Goal: Task Accomplishment & Management: Use online tool/utility

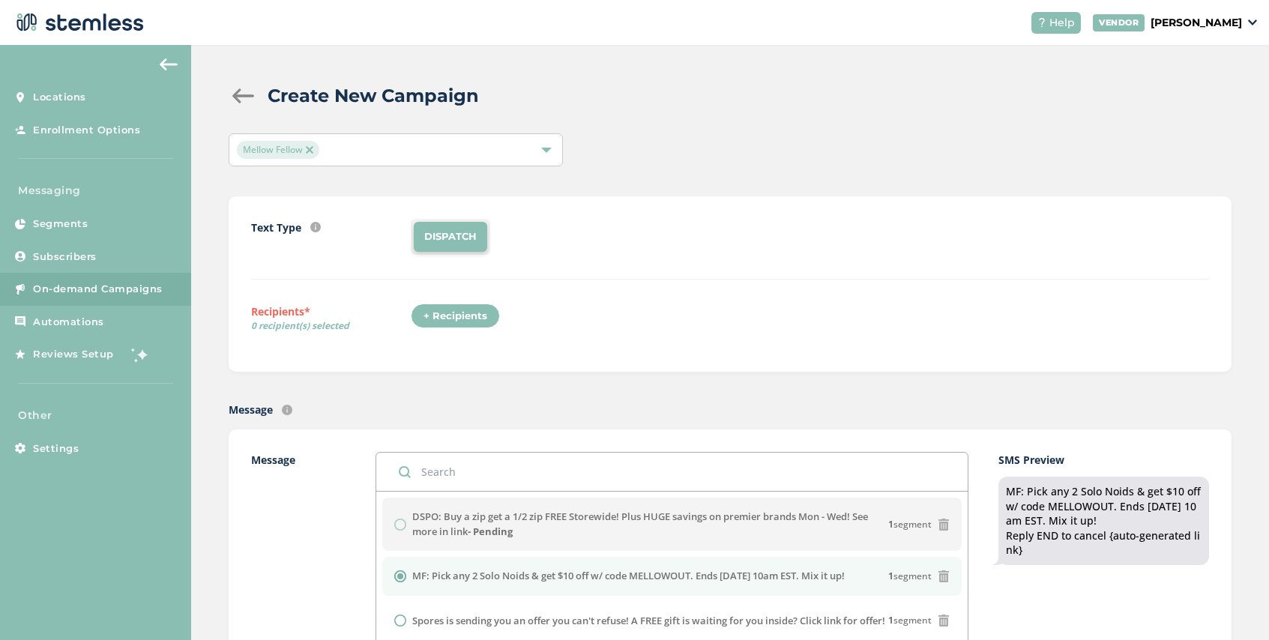
scroll to position [290, 0]
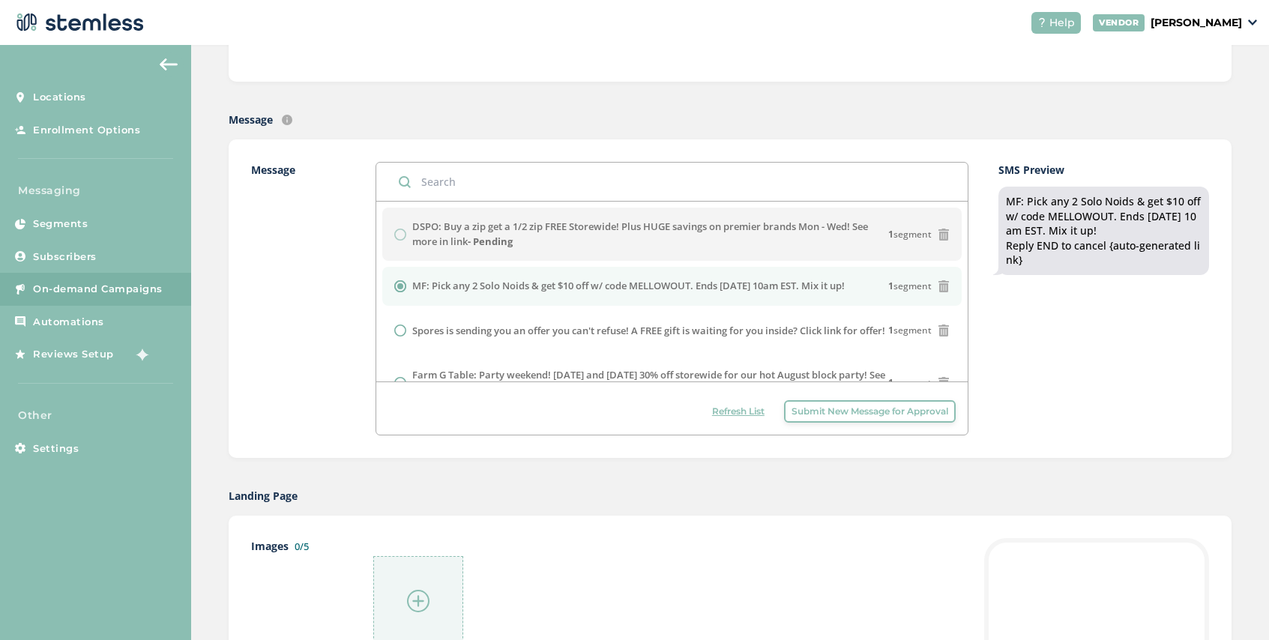
click at [724, 411] on span "Refresh List" at bounding box center [738, 411] width 52 height 13
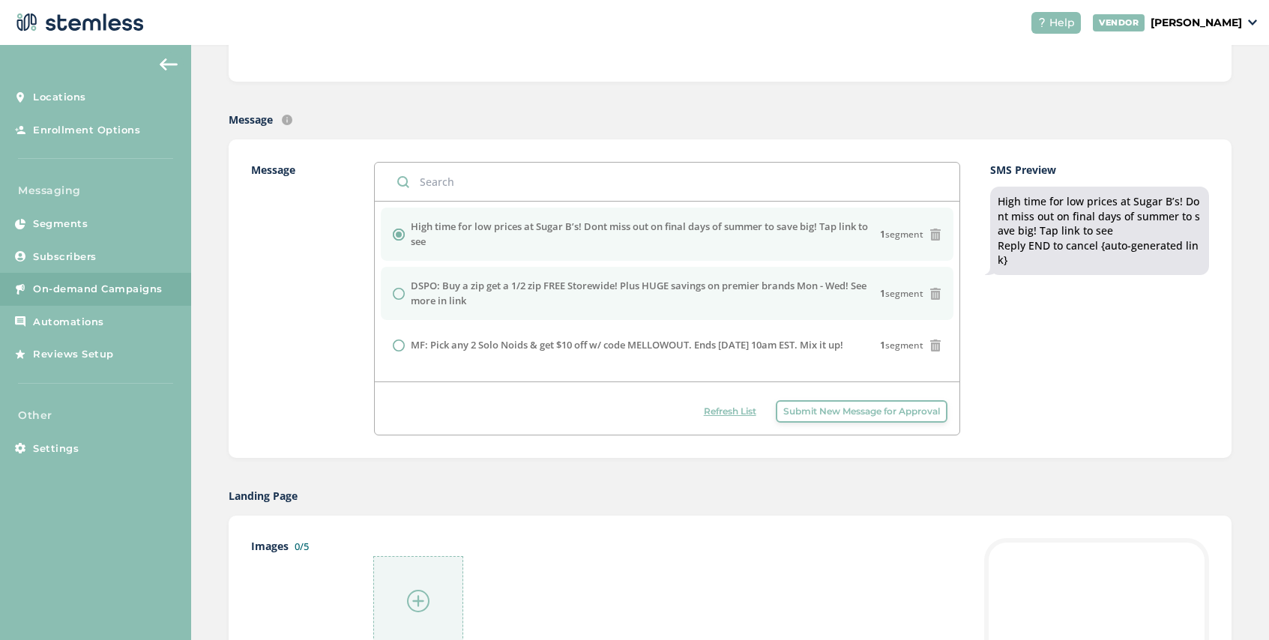
scroll to position [0, 0]
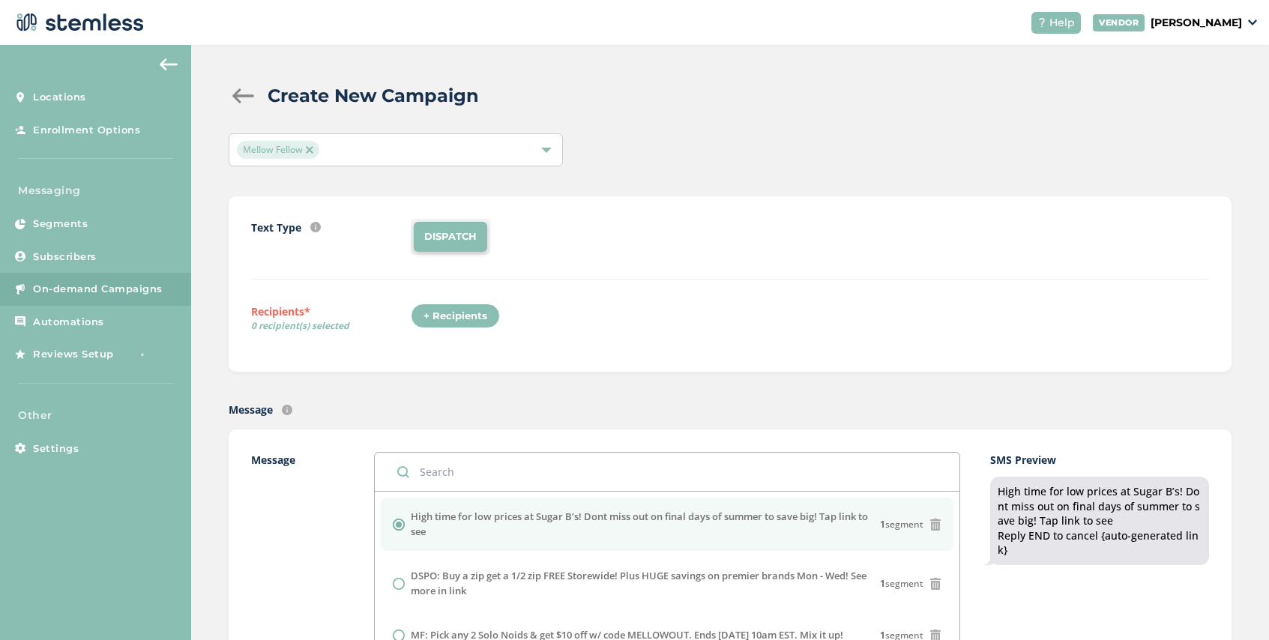
click at [316, 150] on span "Mellow Fellow" at bounding box center [278, 150] width 82 height 18
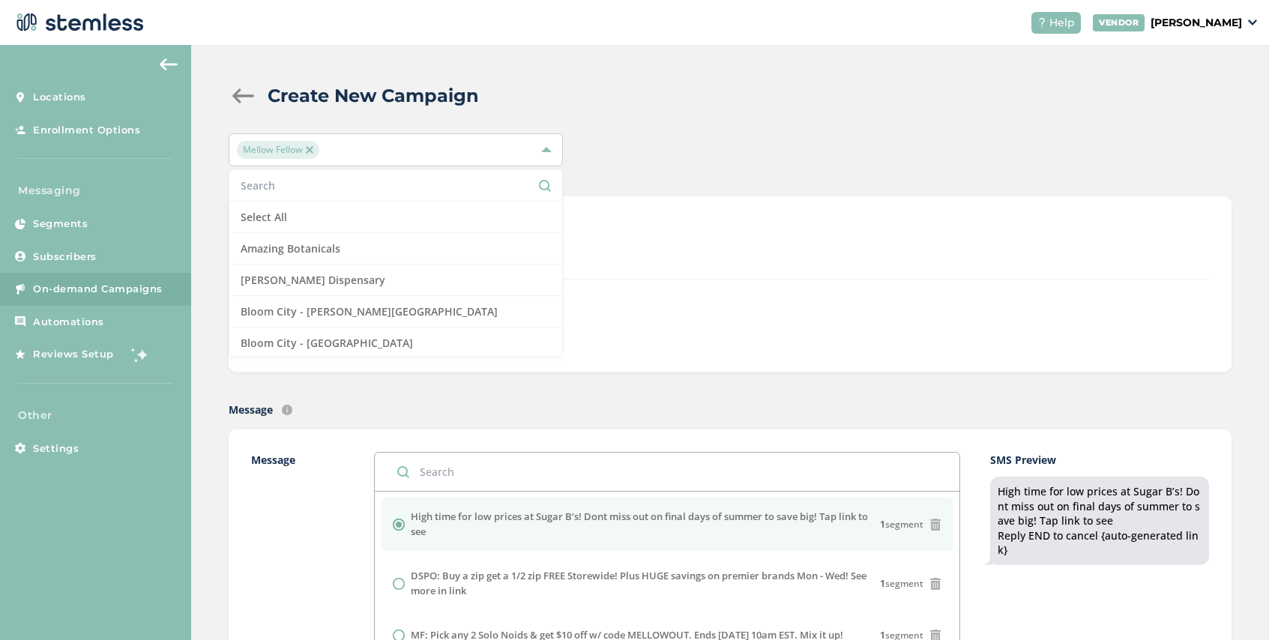
click at [312, 150] on img at bounding box center [309, 149] width 7 height 7
click at [304, 180] on input "text" at bounding box center [396, 186] width 310 height 16
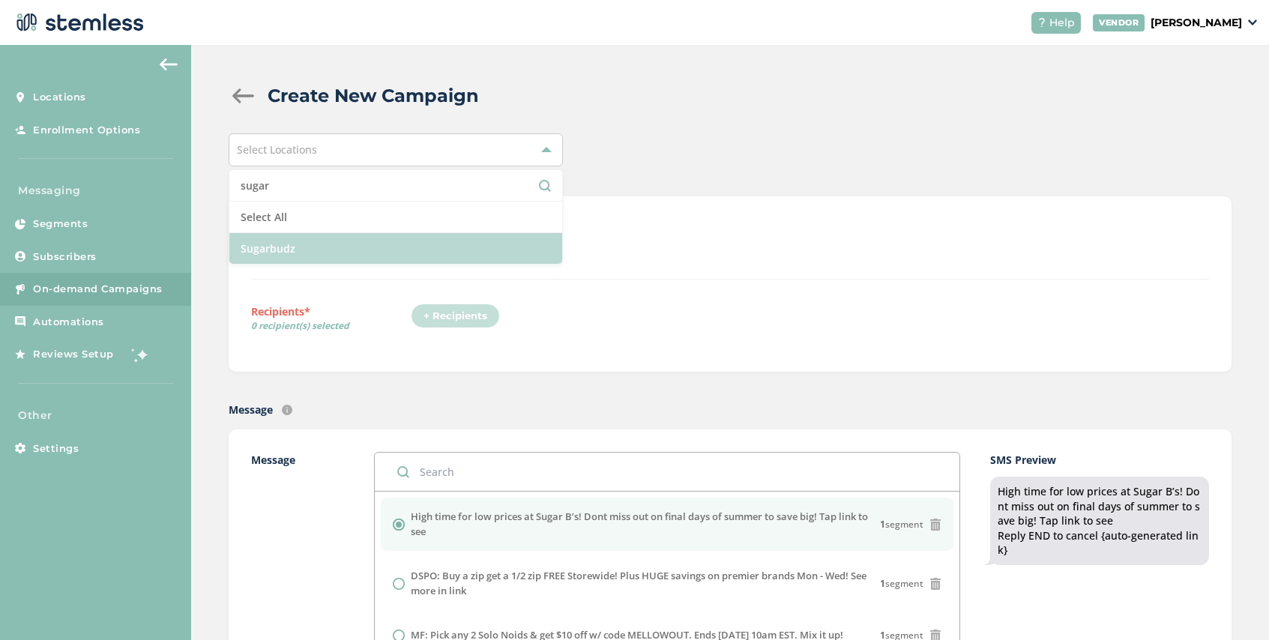
type input "sugar"
click at [307, 250] on li "Sugarbudz" at bounding box center [395, 248] width 333 height 31
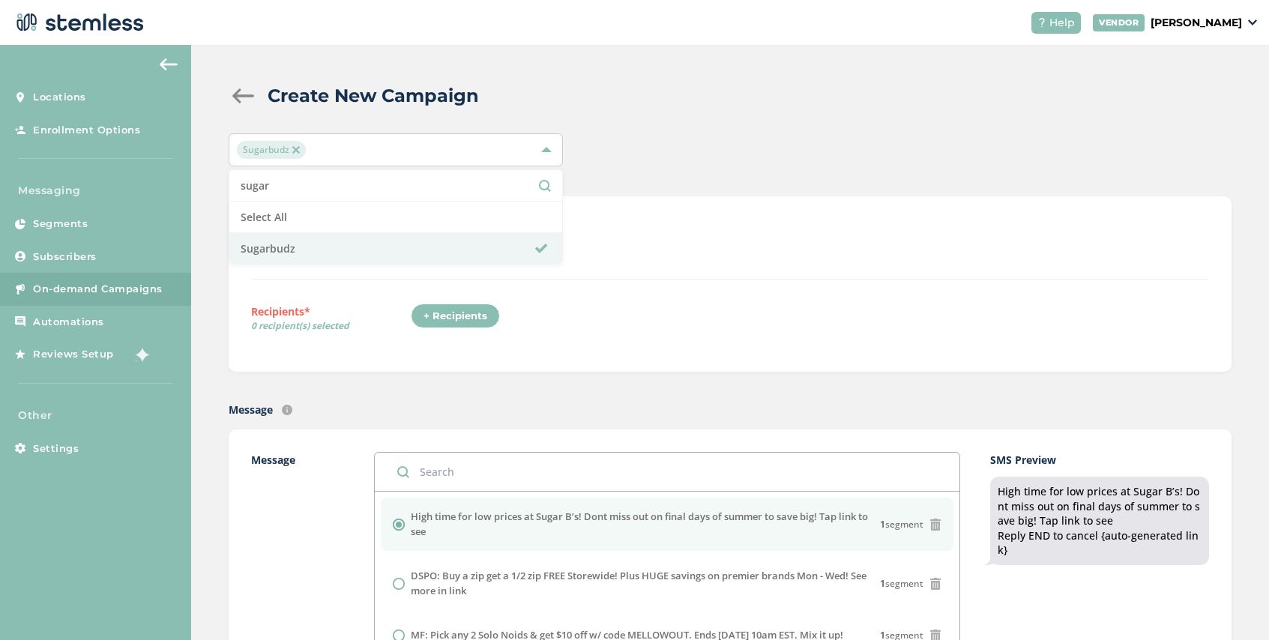
click at [471, 317] on div "+ Recipients" at bounding box center [455, 316] width 89 height 25
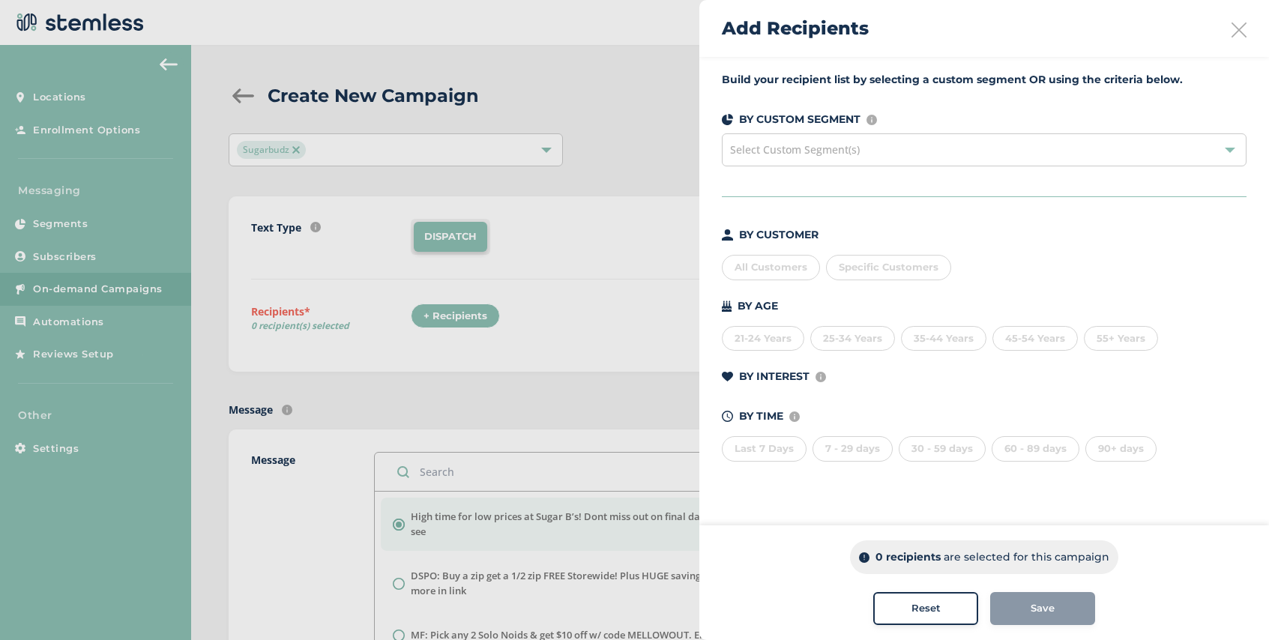
click at [827, 154] on span "Select Custom Segment(s)" at bounding box center [795, 149] width 130 height 14
click at [670, 226] on div at bounding box center [634, 320] width 1269 height 640
click at [886, 271] on span "Specific Customers" at bounding box center [889, 267] width 100 height 12
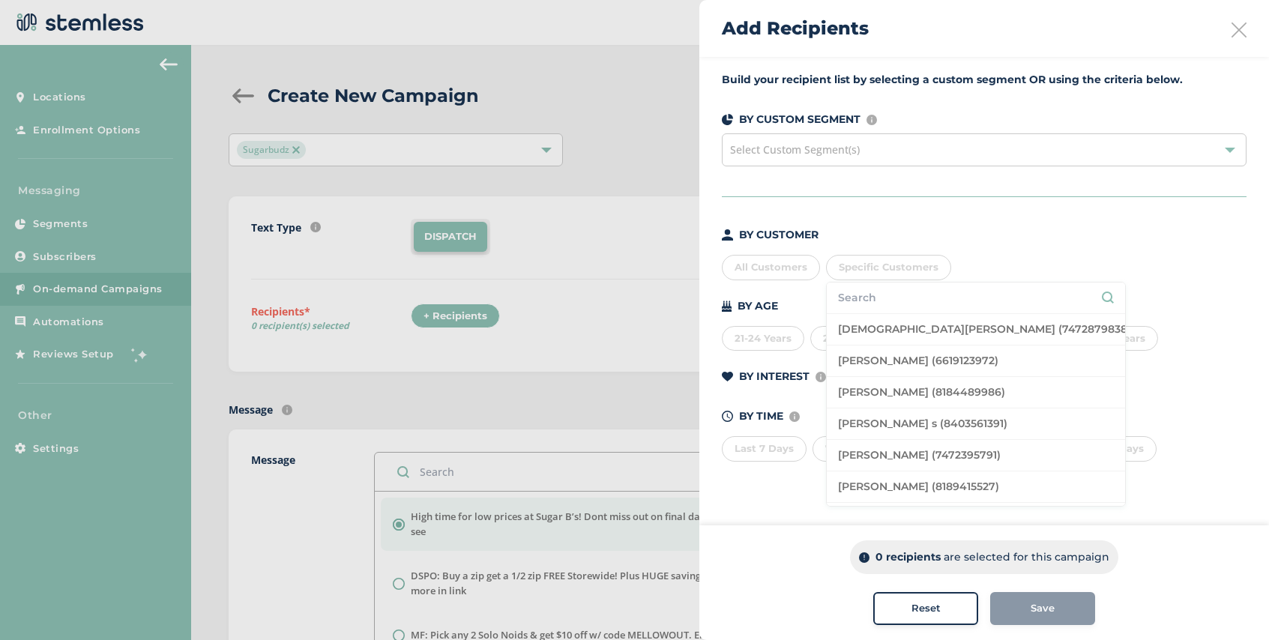
click at [883, 298] on input "text" at bounding box center [976, 298] width 276 height 16
type input "olena"
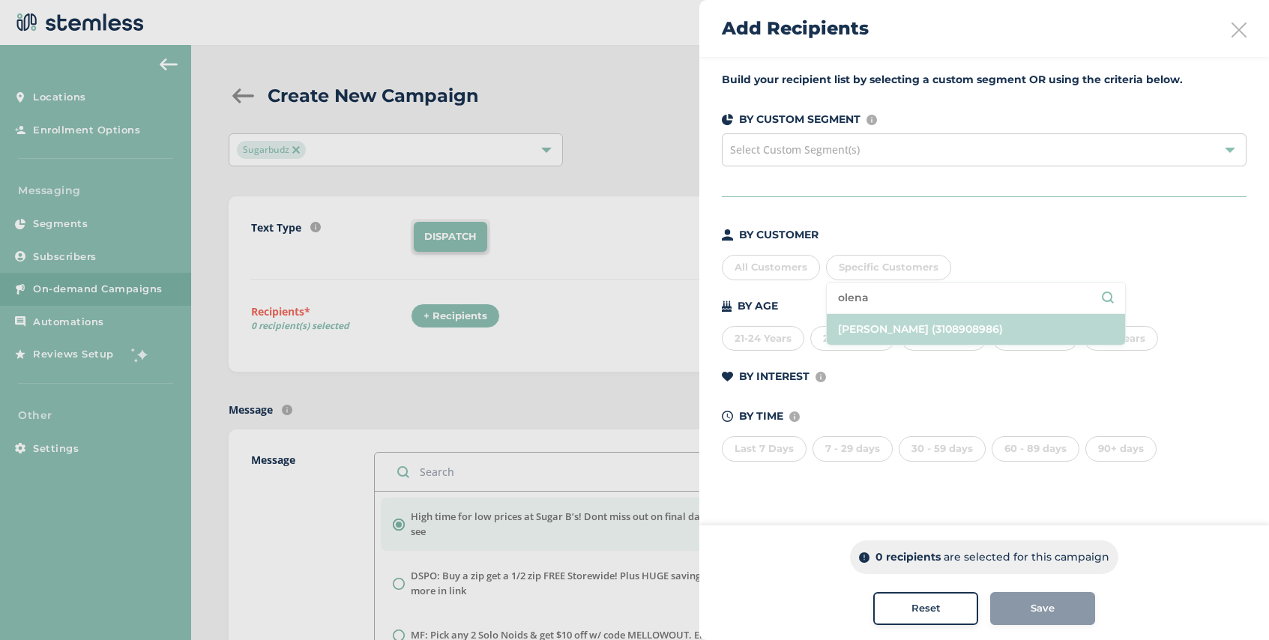
click at [916, 325] on li "[PERSON_NAME] (3108908986)" at bounding box center [976, 329] width 298 height 31
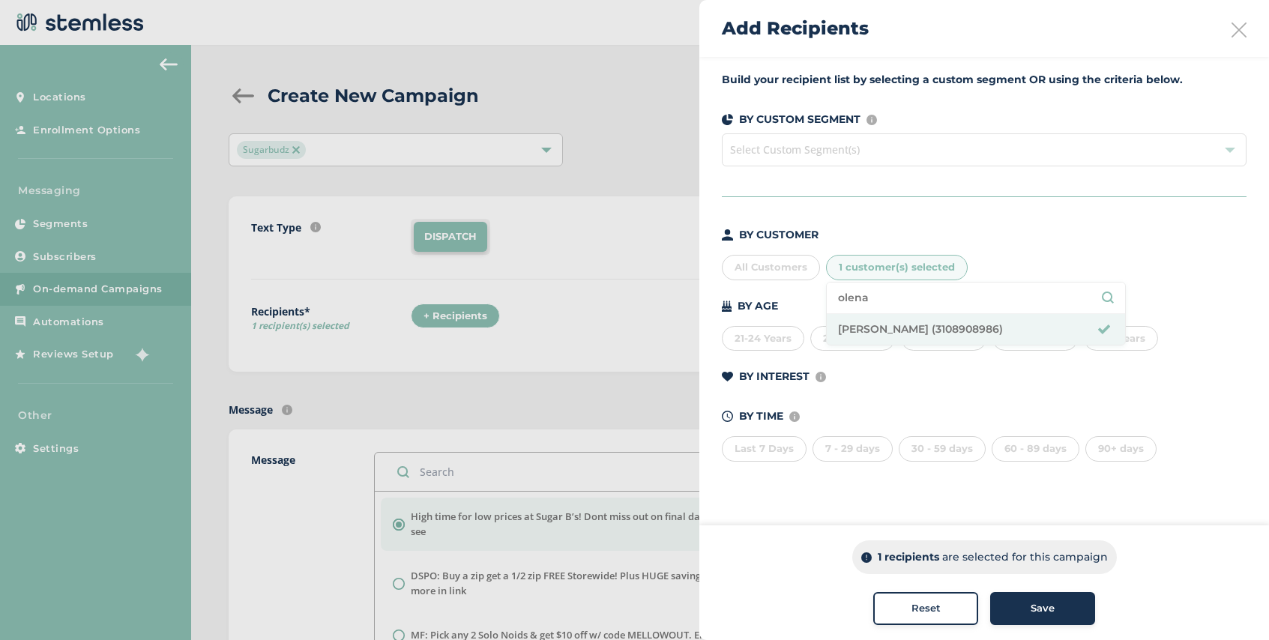
click at [1034, 605] on span "Save" at bounding box center [1043, 608] width 24 height 15
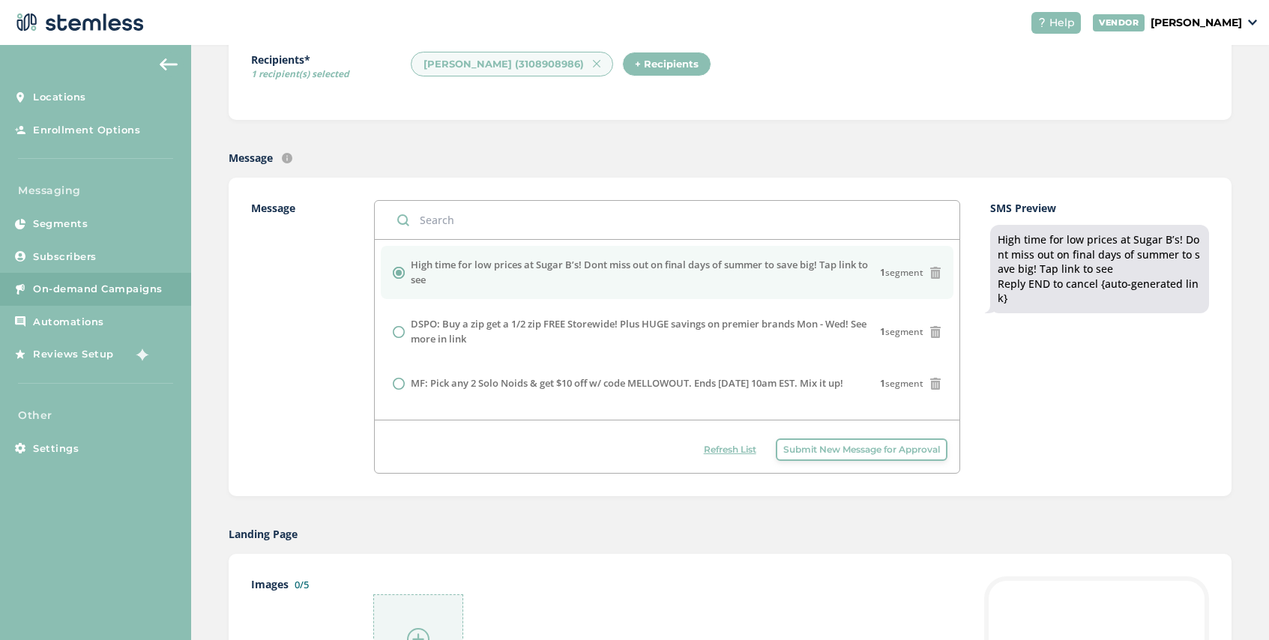
scroll to position [382, 0]
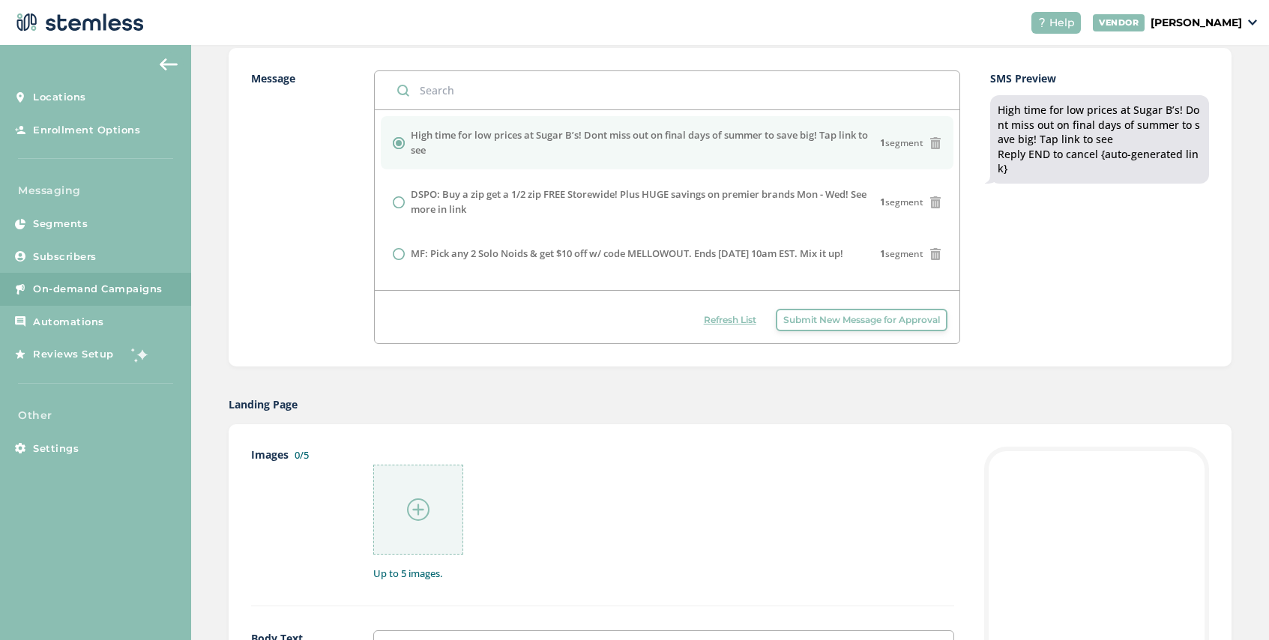
click at [406, 501] on div at bounding box center [418, 510] width 90 height 90
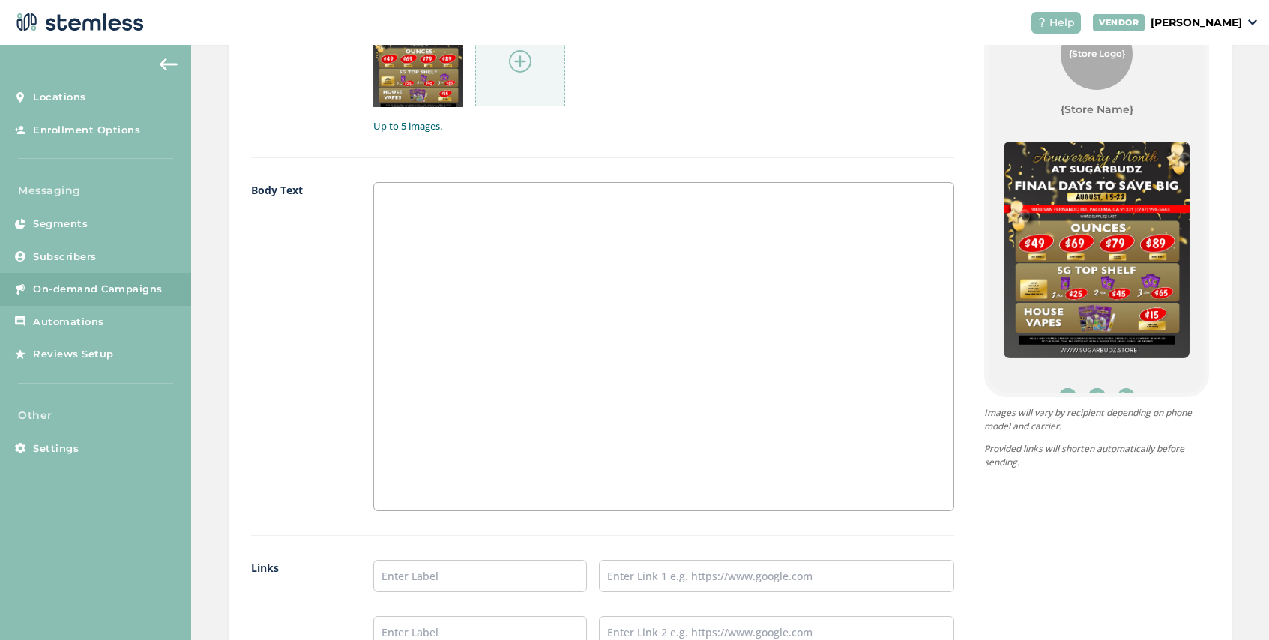
scroll to position [931, 0]
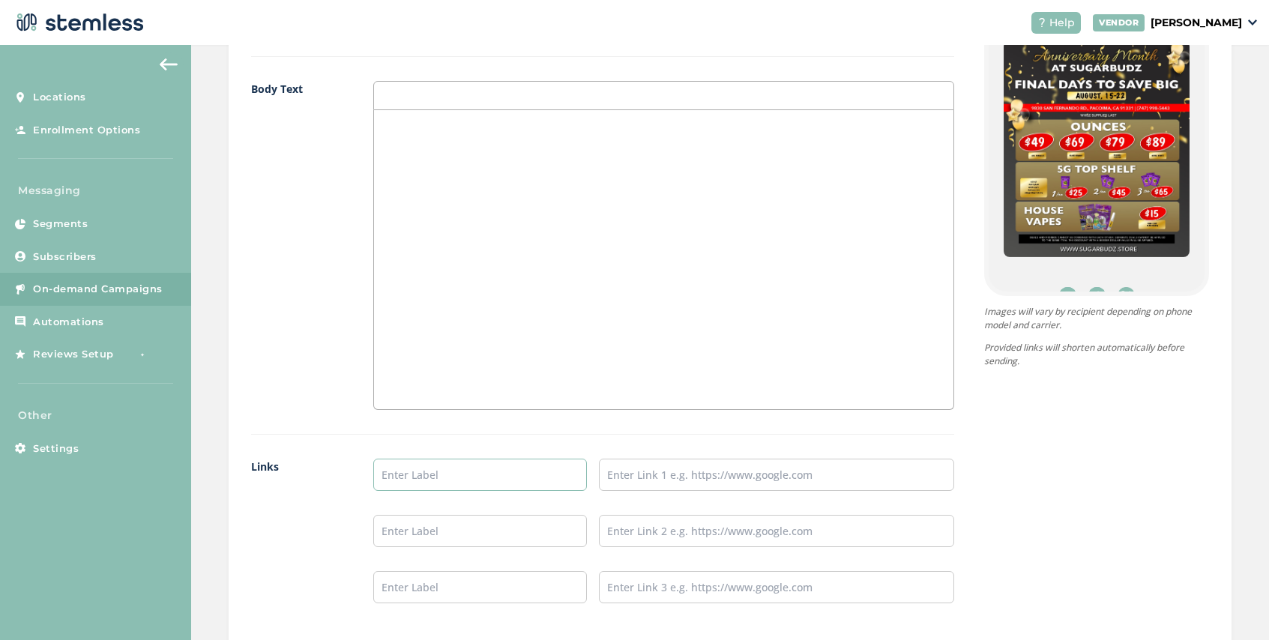
click at [412, 478] on input "text" at bounding box center [480, 475] width 214 height 32
type input "SHOP NOW"
click at [622, 473] on input "text" at bounding box center [776, 475] width 355 height 32
paste input "[URL][DOMAIN_NAME]"
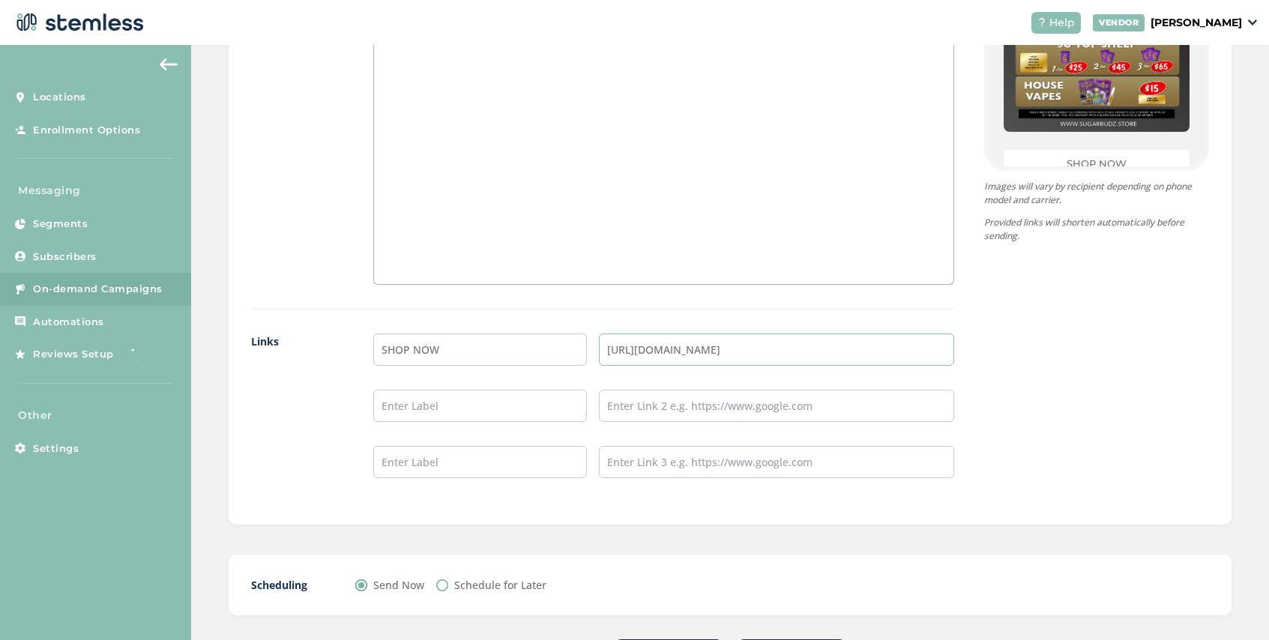
scroll to position [1126, 0]
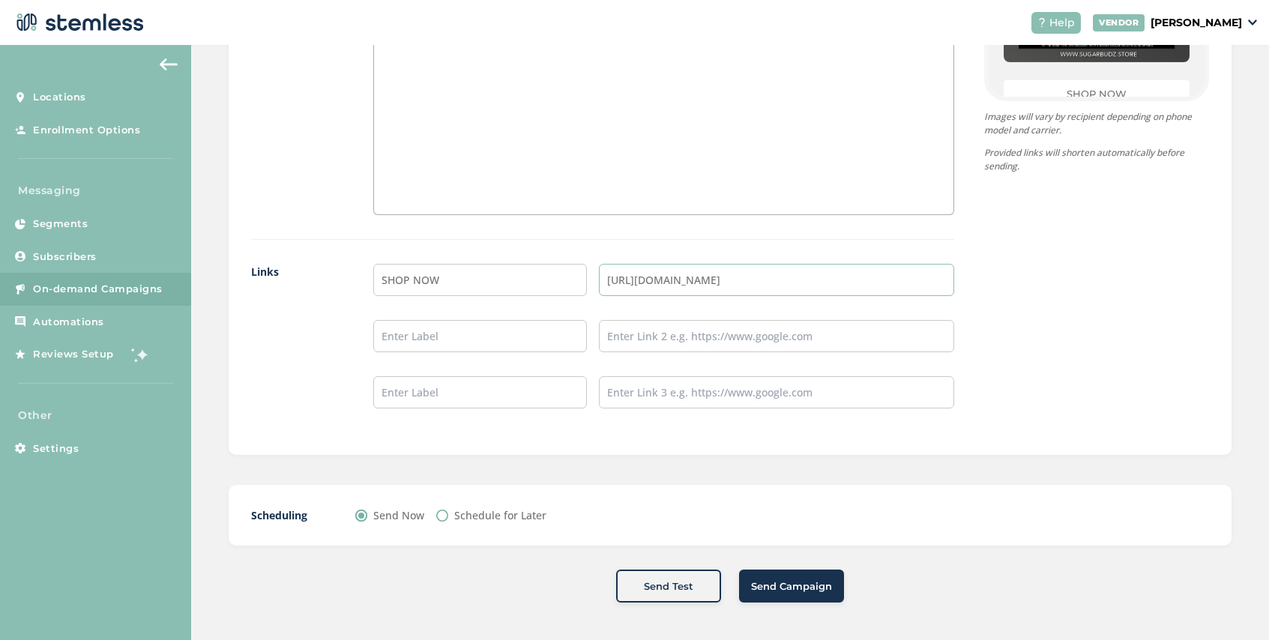
type input "[URL][DOMAIN_NAME]"
click at [787, 584] on span "Send Campaign" at bounding box center [791, 587] width 81 height 15
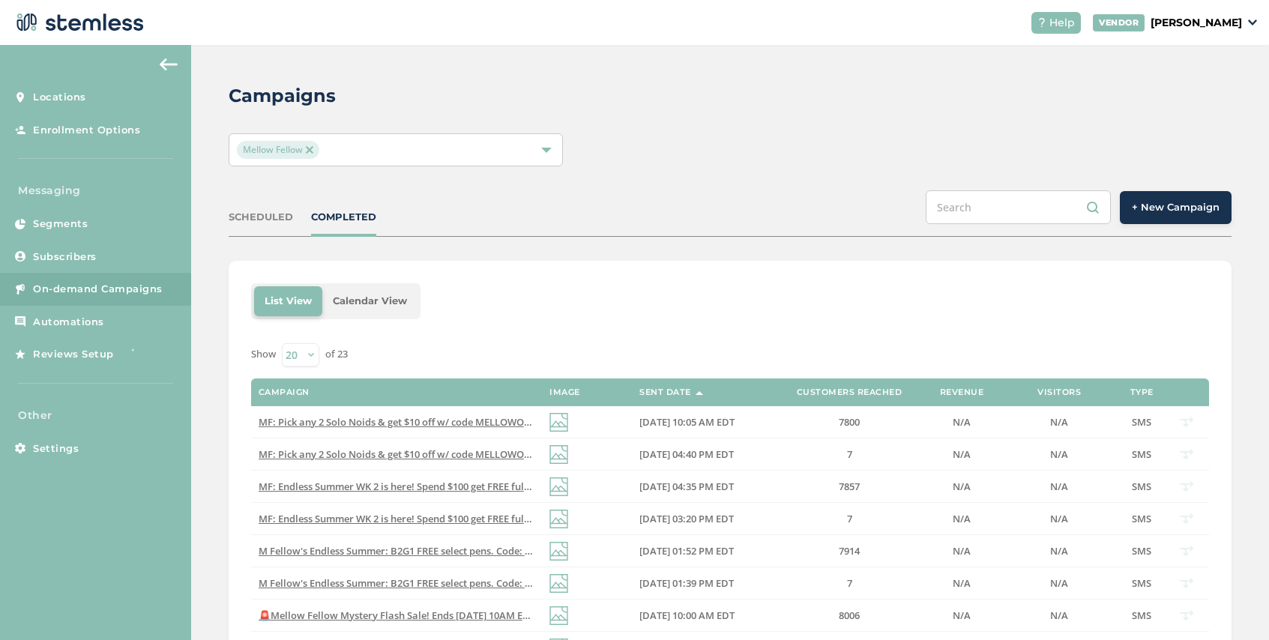
click at [310, 146] on img at bounding box center [309, 149] width 7 height 7
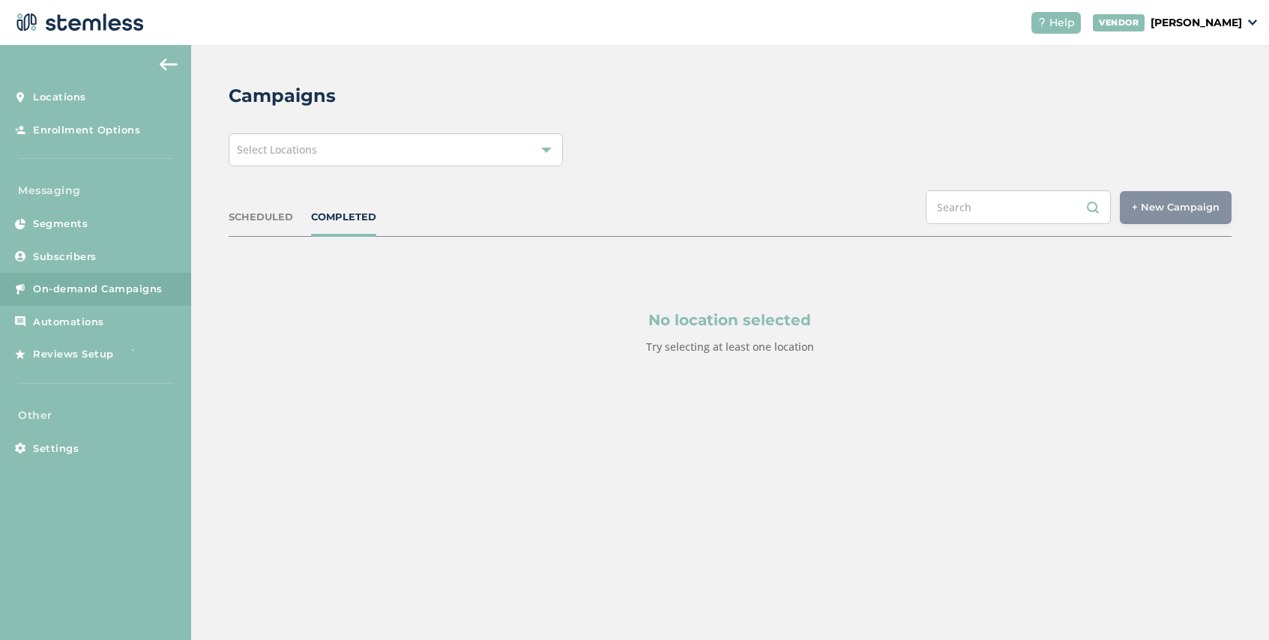
click at [334, 156] on div "Select Locations" at bounding box center [396, 149] width 334 height 33
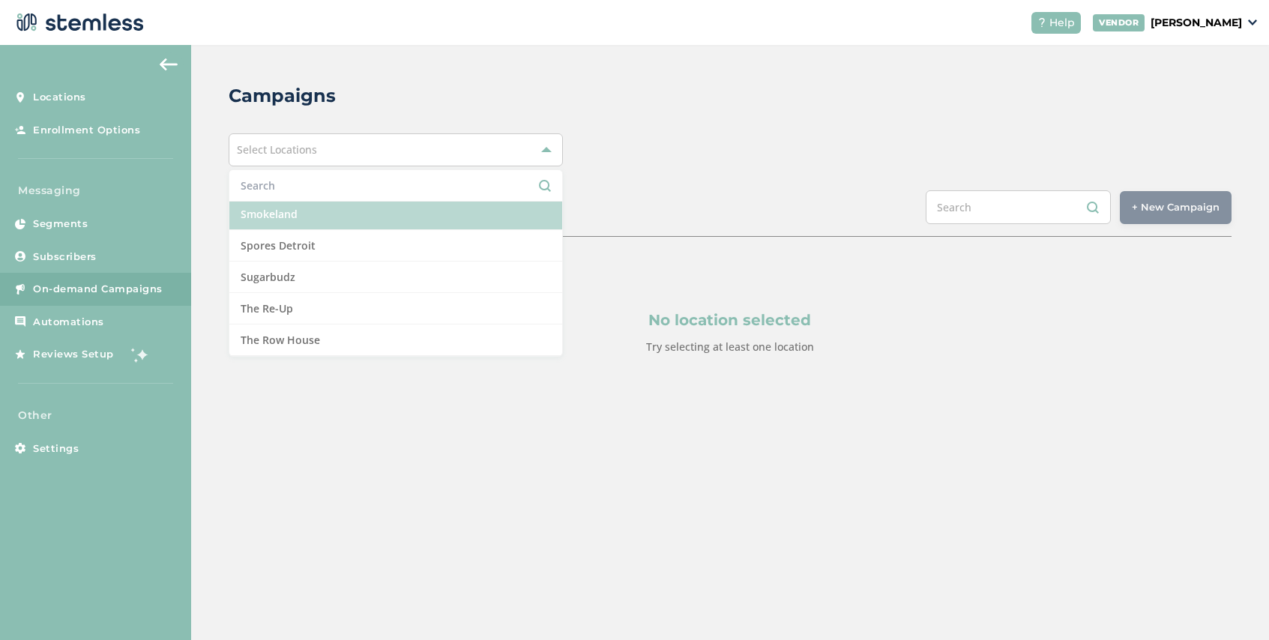
scroll to position [1521, 0]
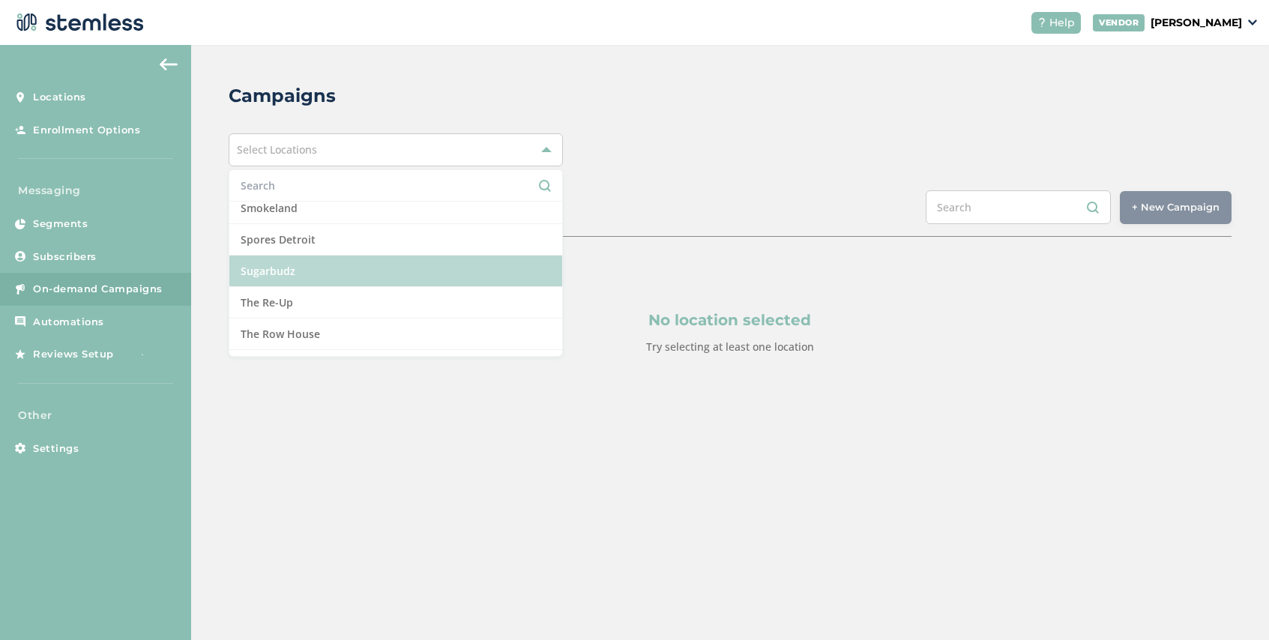
click at [333, 269] on li "Sugarbudz" at bounding box center [395, 271] width 333 height 31
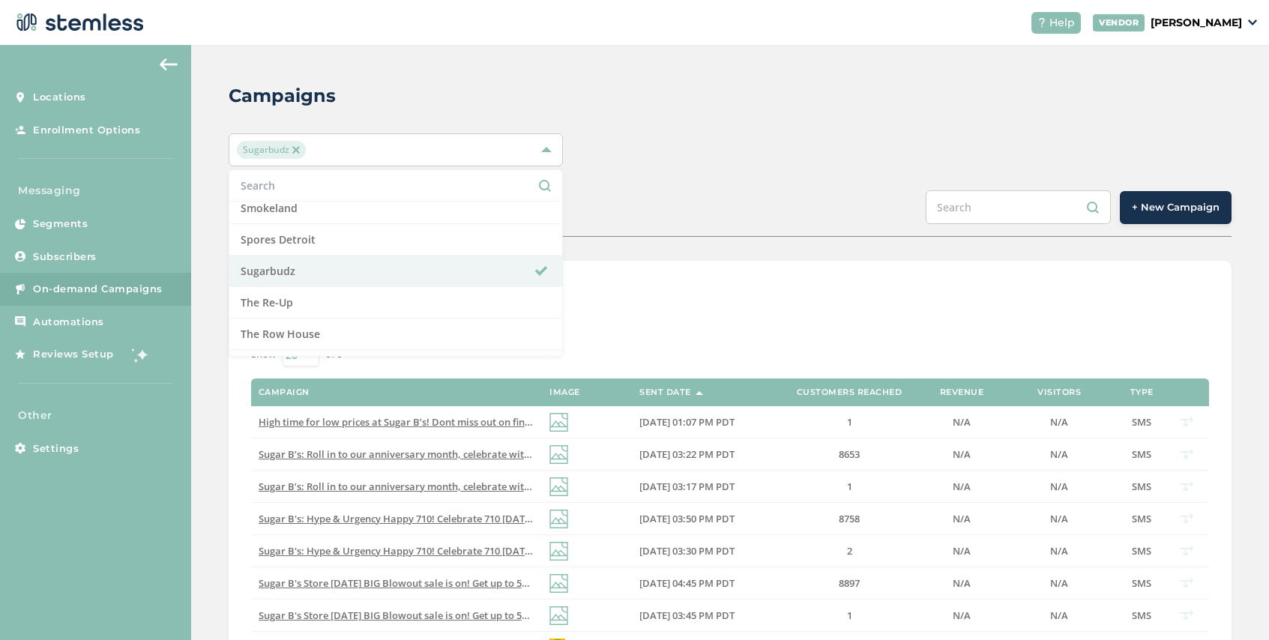
click at [669, 274] on div "List View Calendar View Show 20 50 100 of 9 Campaign Image Sent Date Customers …" at bounding box center [730, 490] width 1003 height 458
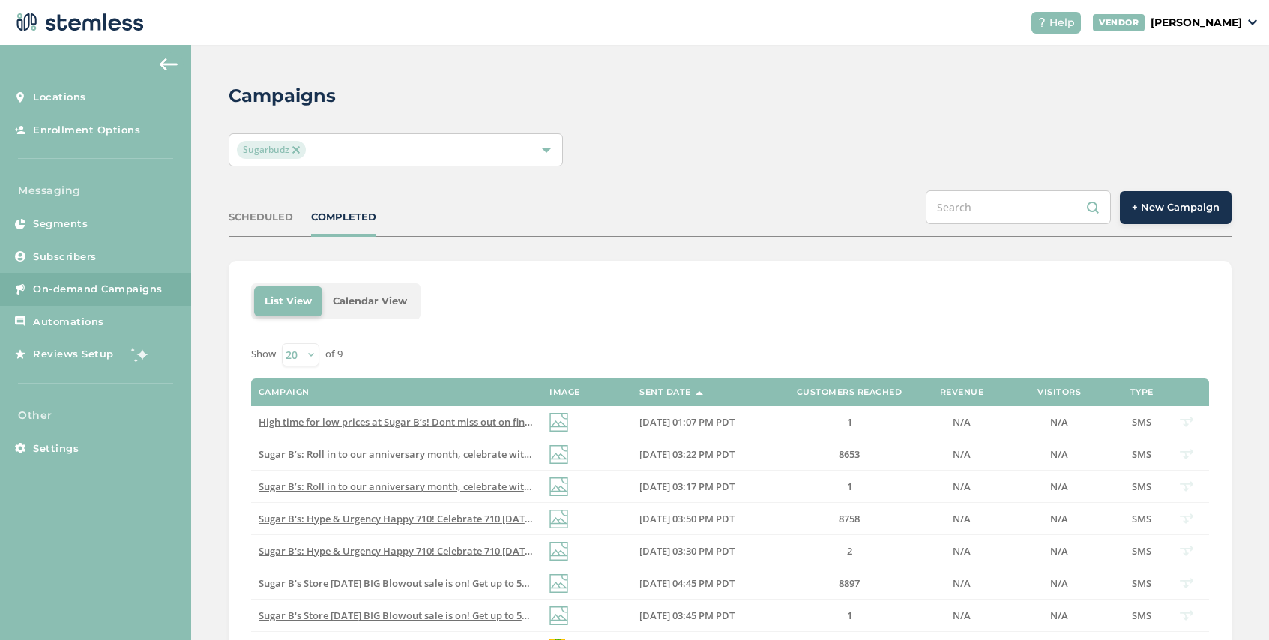
click at [1181, 213] on span "+ New Campaign" at bounding box center [1176, 207] width 88 height 15
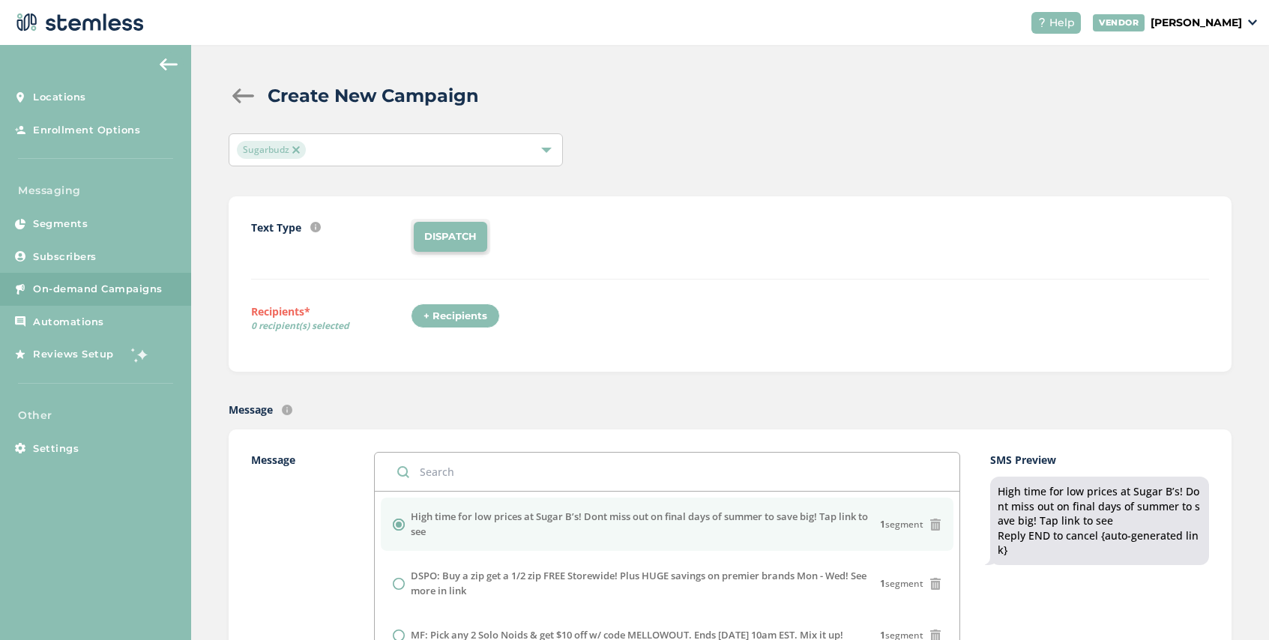
click at [466, 320] on div "+ Recipients" at bounding box center [455, 316] width 89 height 25
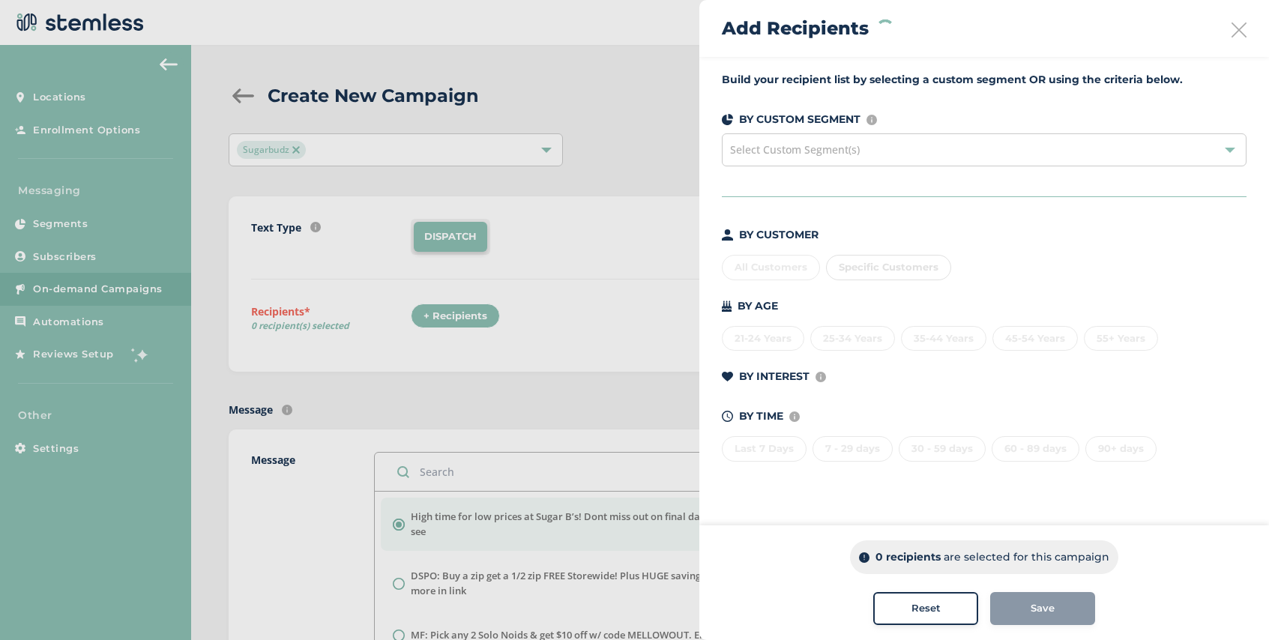
click at [824, 140] on div "Select Custom Segment(s)" at bounding box center [984, 149] width 525 height 33
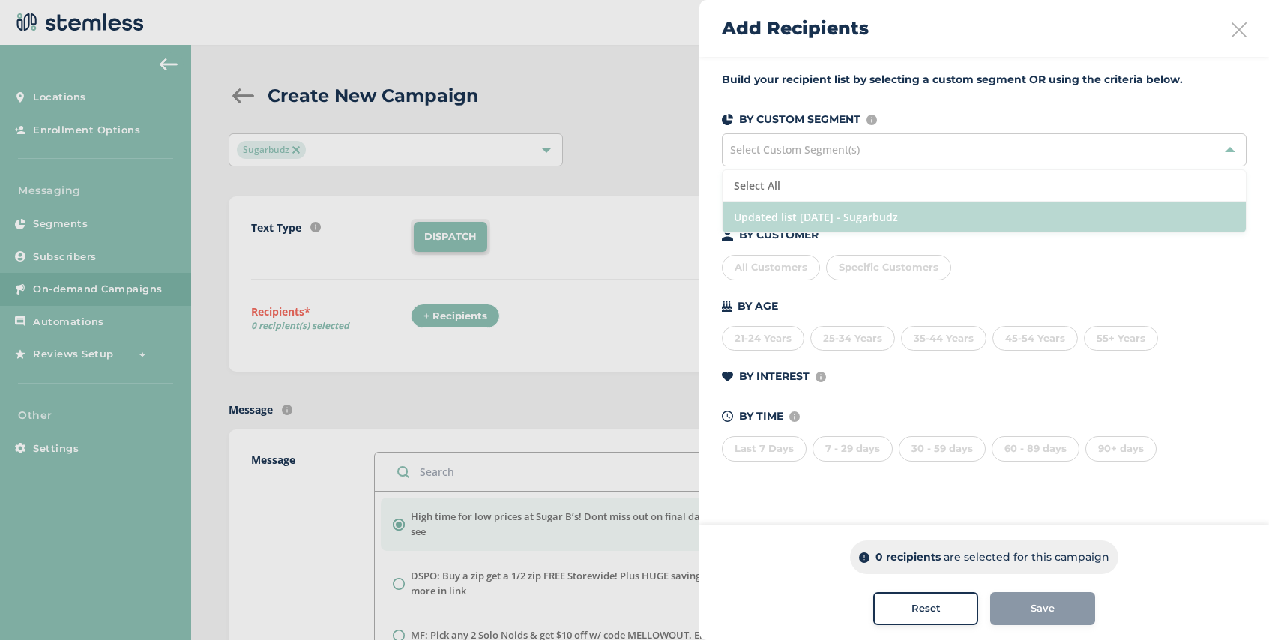
click at [827, 214] on li "Updated list [DATE] - Sugarbudz" at bounding box center [984, 217] width 523 height 31
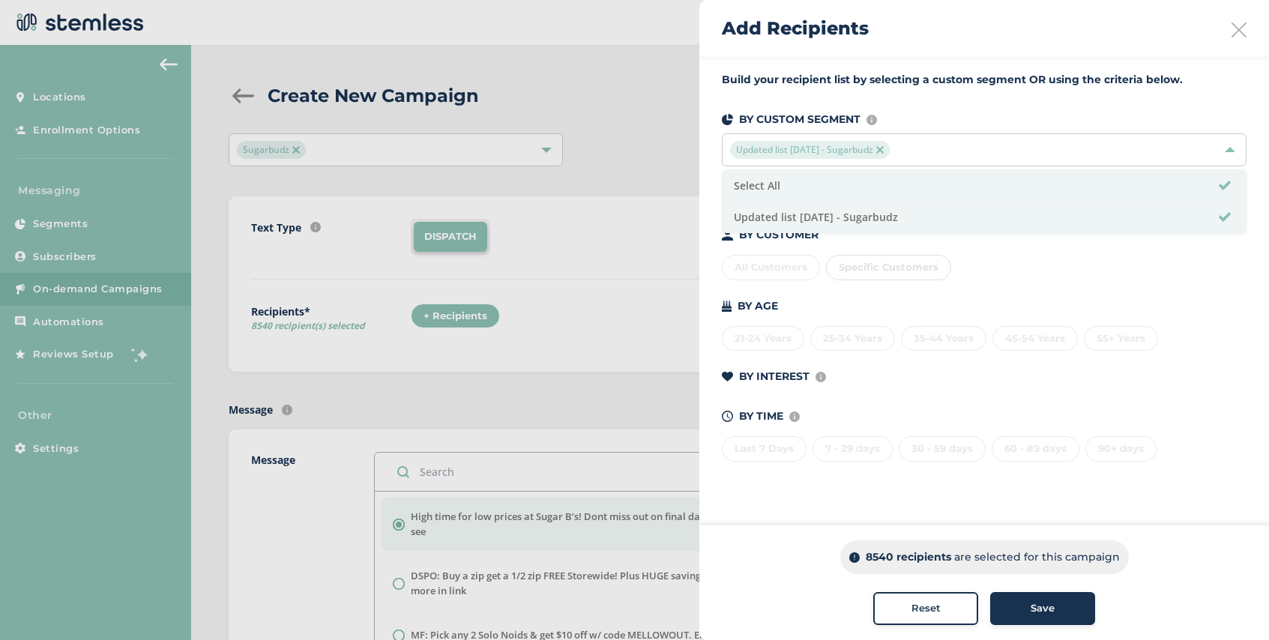
click at [1050, 612] on span "Save" at bounding box center [1043, 608] width 24 height 15
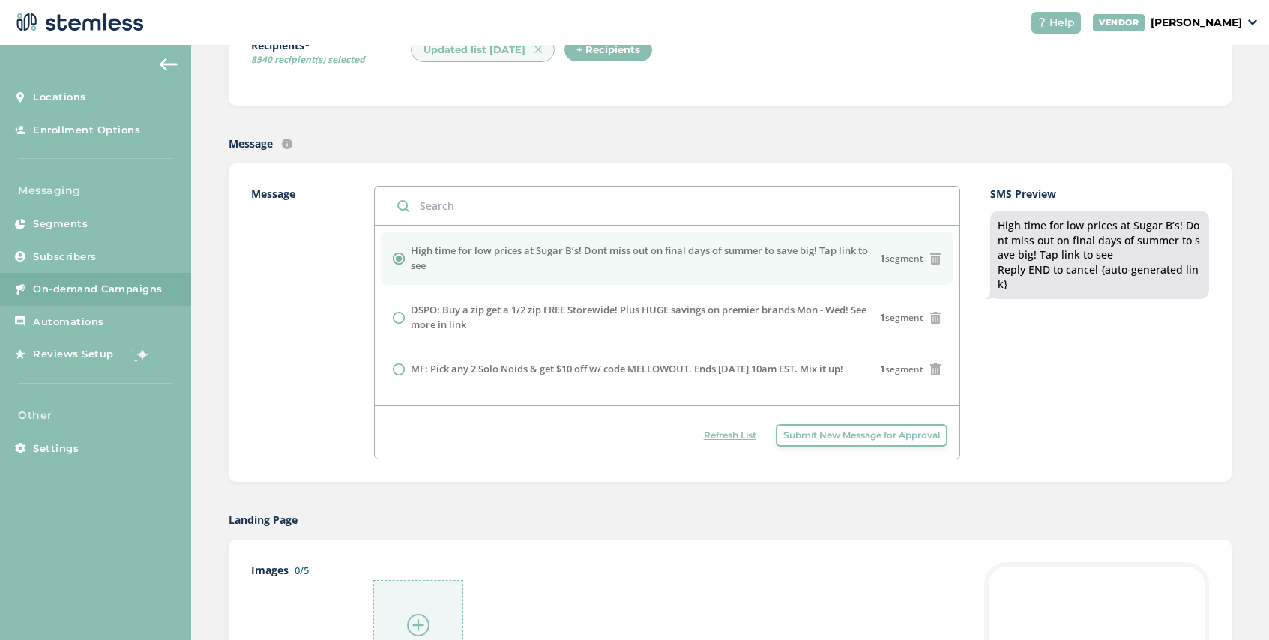
scroll to position [496, 0]
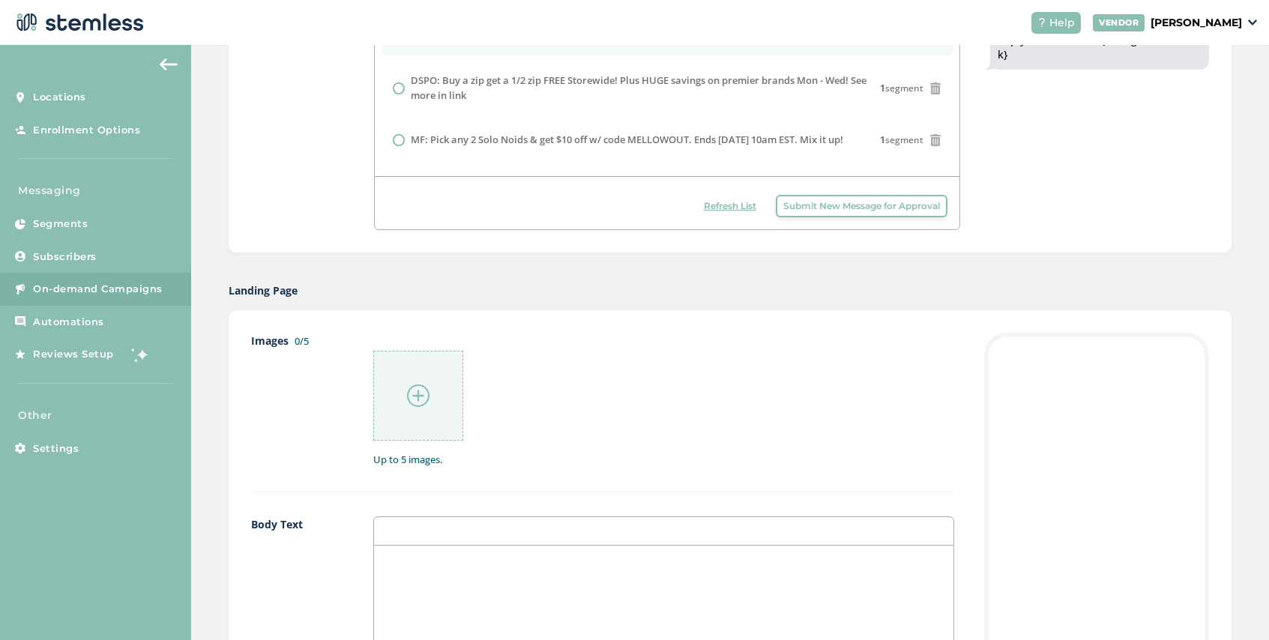
click at [420, 387] on img at bounding box center [418, 396] width 22 height 22
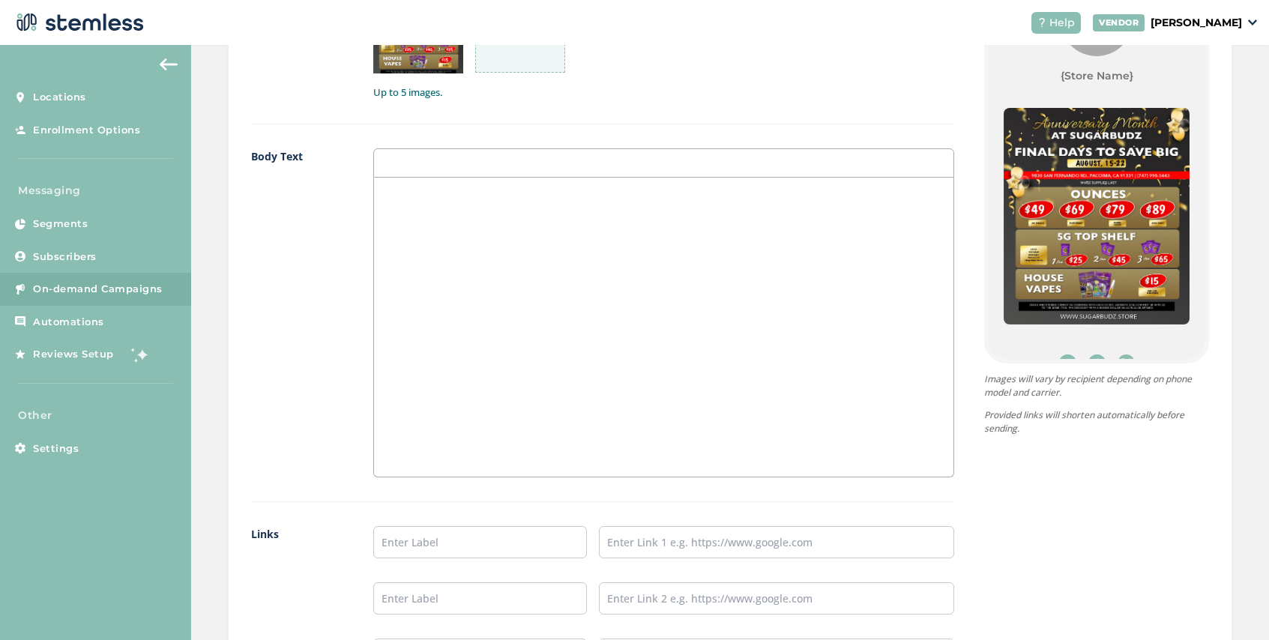
scroll to position [1126, 0]
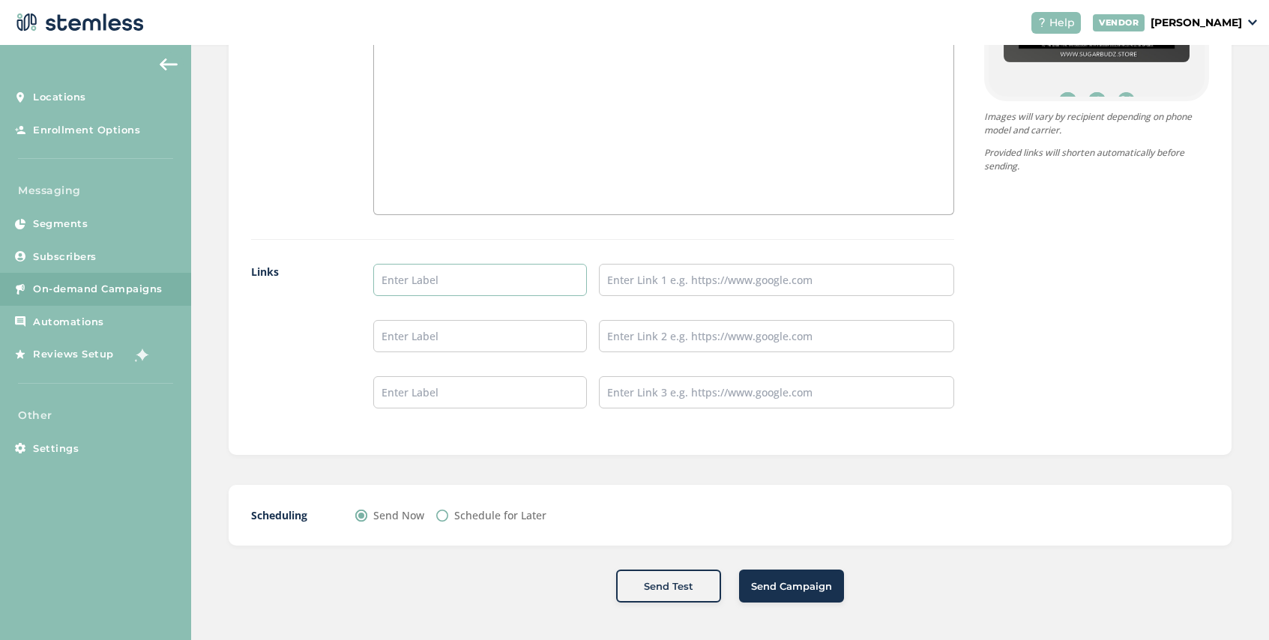
click at [452, 275] on input "text" at bounding box center [480, 280] width 214 height 32
type input "SHOP NOW"
click at [638, 275] on input "text" at bounding box center [776, 280] width 355 height 32
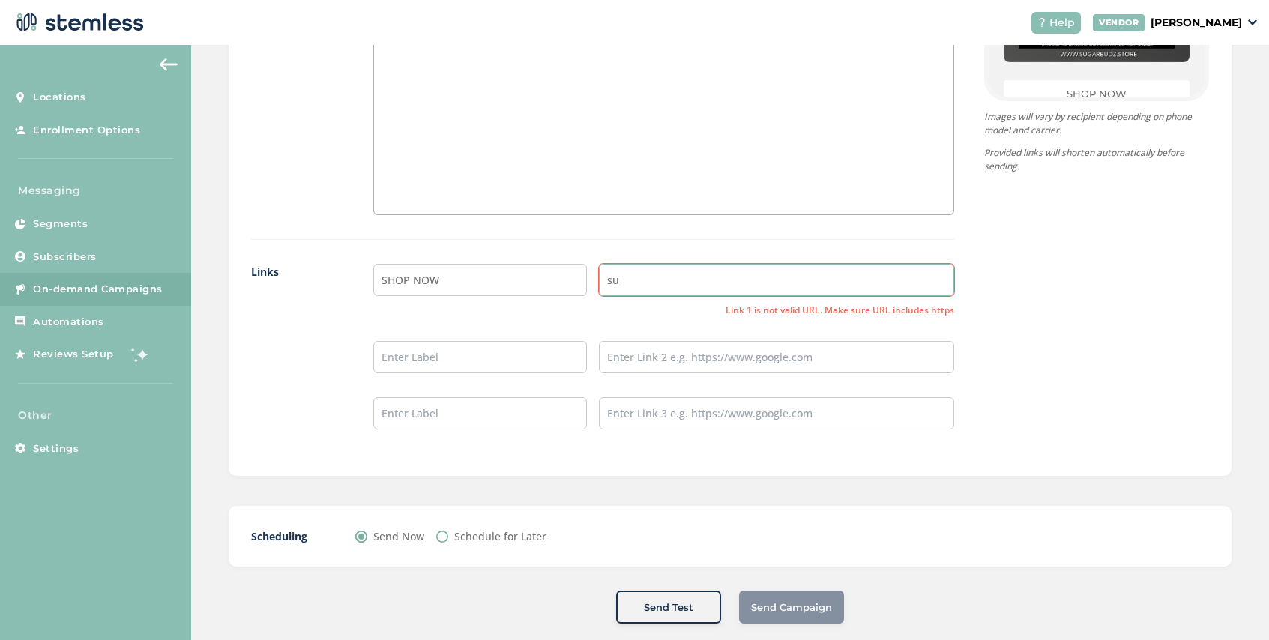
type input "s"
type input "h"
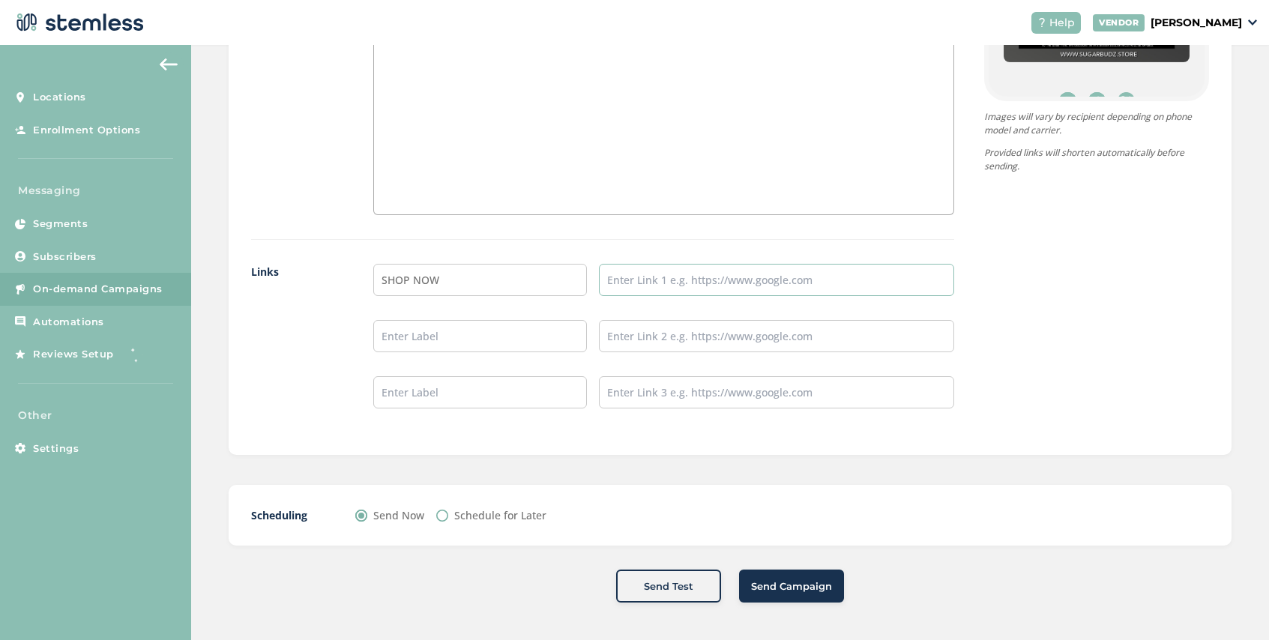
paste input "[URL][DOMAIN_NAME]"
type input "[URL][DOMAIN_NAME]"
click at [772, 575] on button "Send Campaign" at bounding box center [791, 586] width 105 height 33
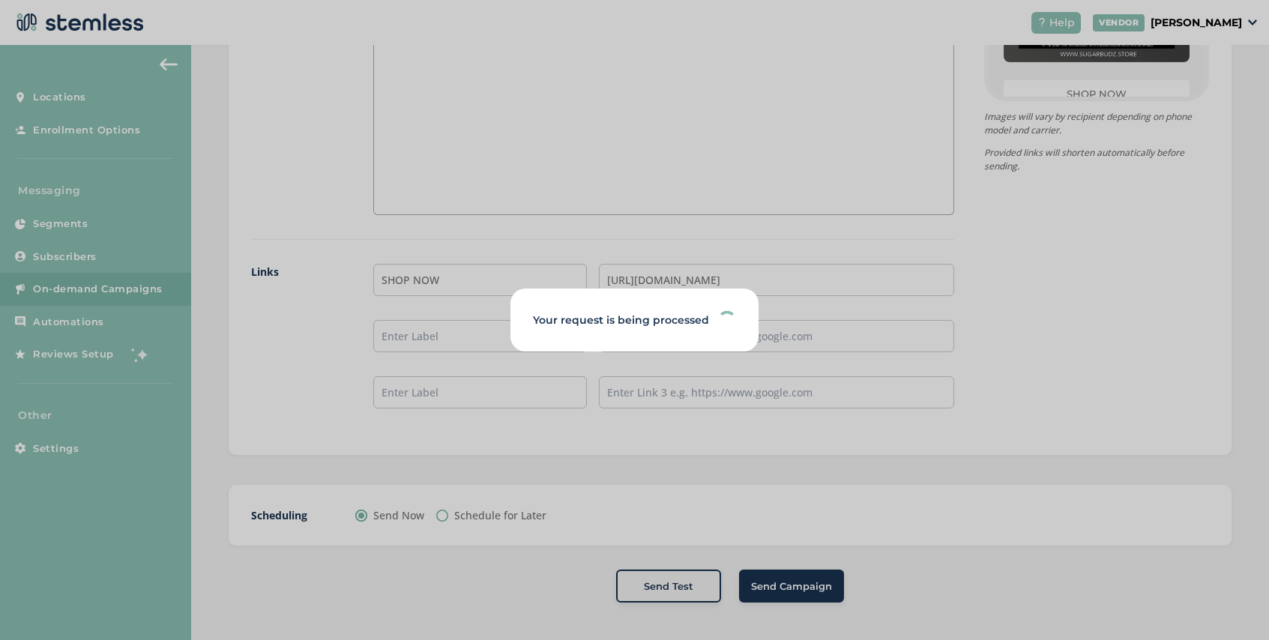
type input "5000"
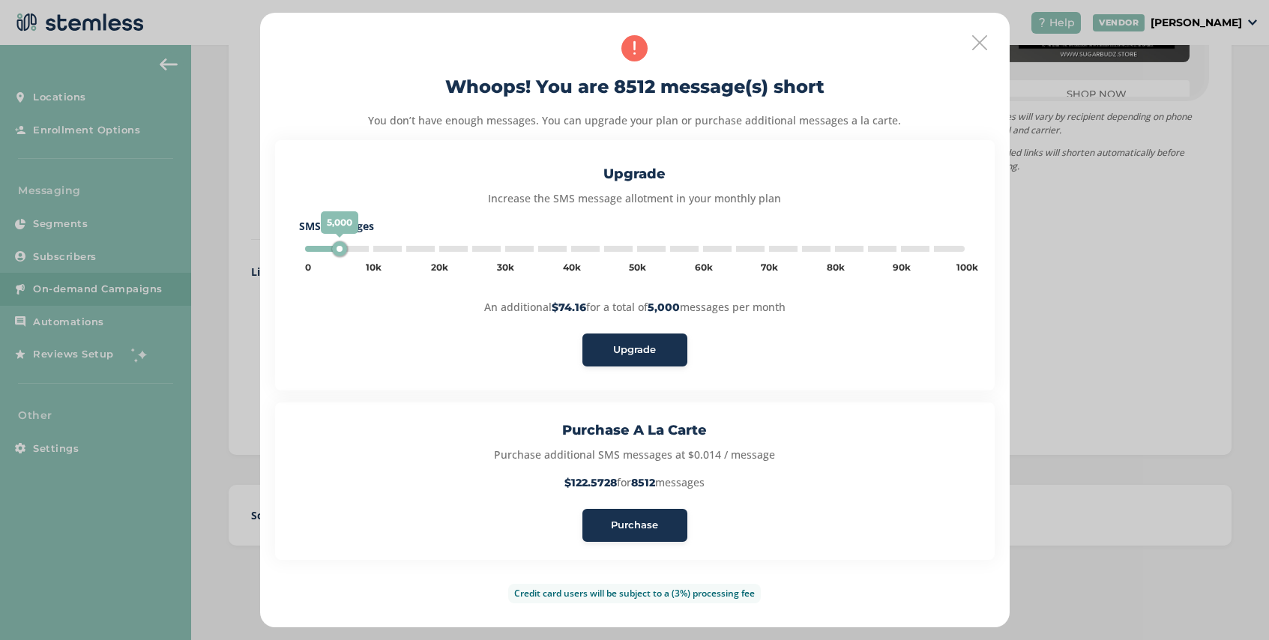
click at [641, 534] on button "Purchase" at bounding box center [635, 525] width 105 height 33
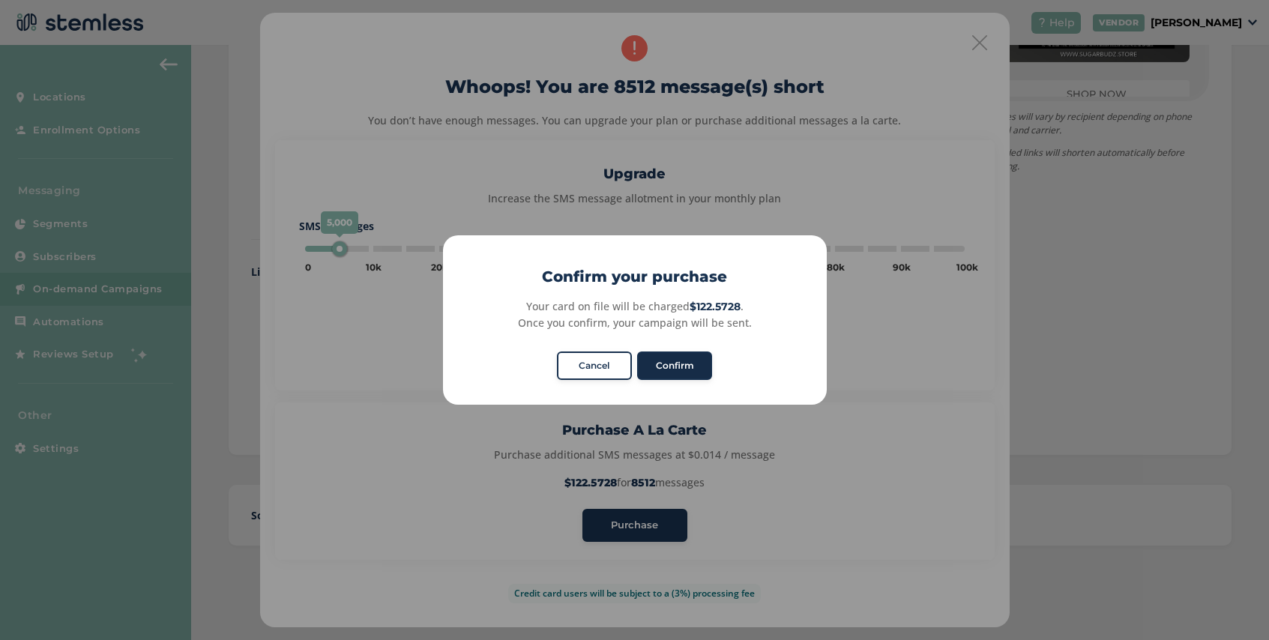
click at [676, 361] on button "Confirm" at bounding box center [674, 366] width 75 height 28
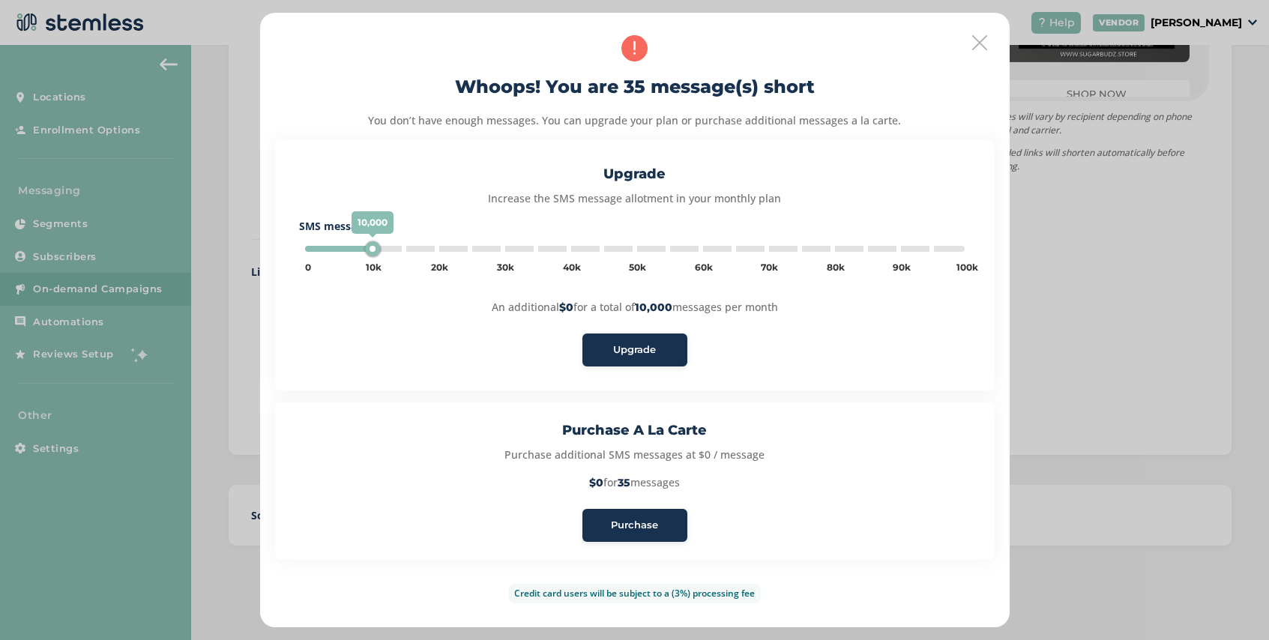
type input "5000"
click at [623, 527] on span "Purchase" at bounding box center [634, 525] width 47 height 15
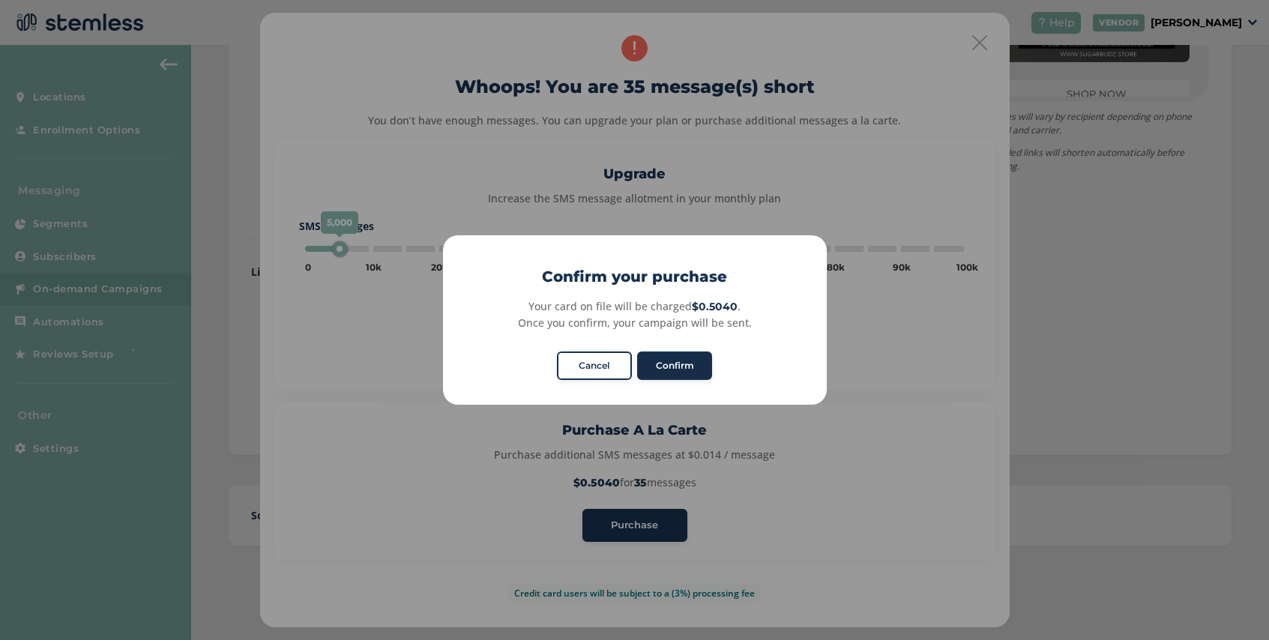
click at [670, 355] on button "Confirm" at bounding box center [674, 366] width 75 height 28
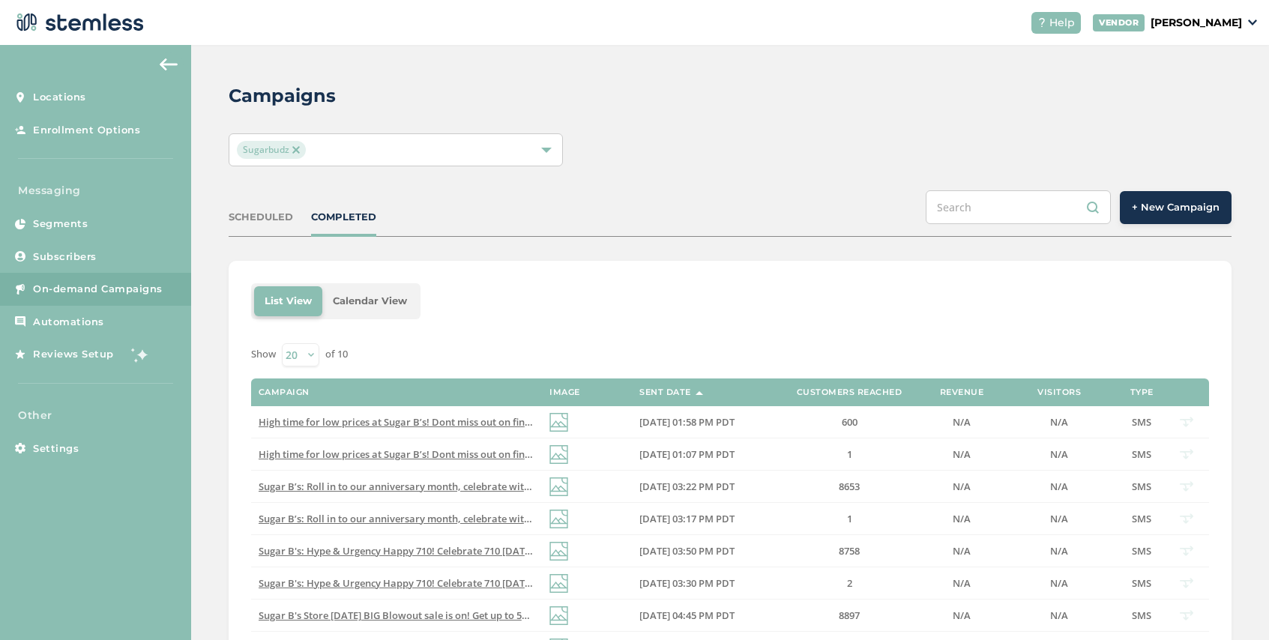
click at [1218, 214] on button "+ New Campaign" at bounding box center [1176, 207] width 112 height 33
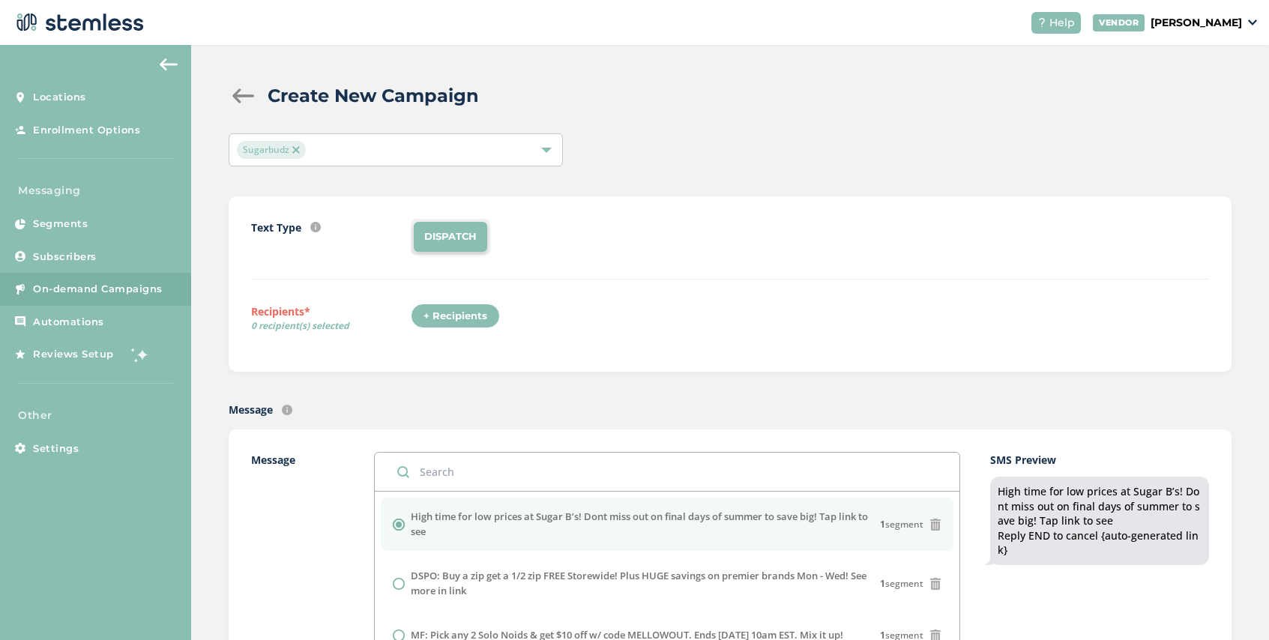
click at [457, 310] on div "+ Recipients" at bounding box center [455, 316] width 89 height 25
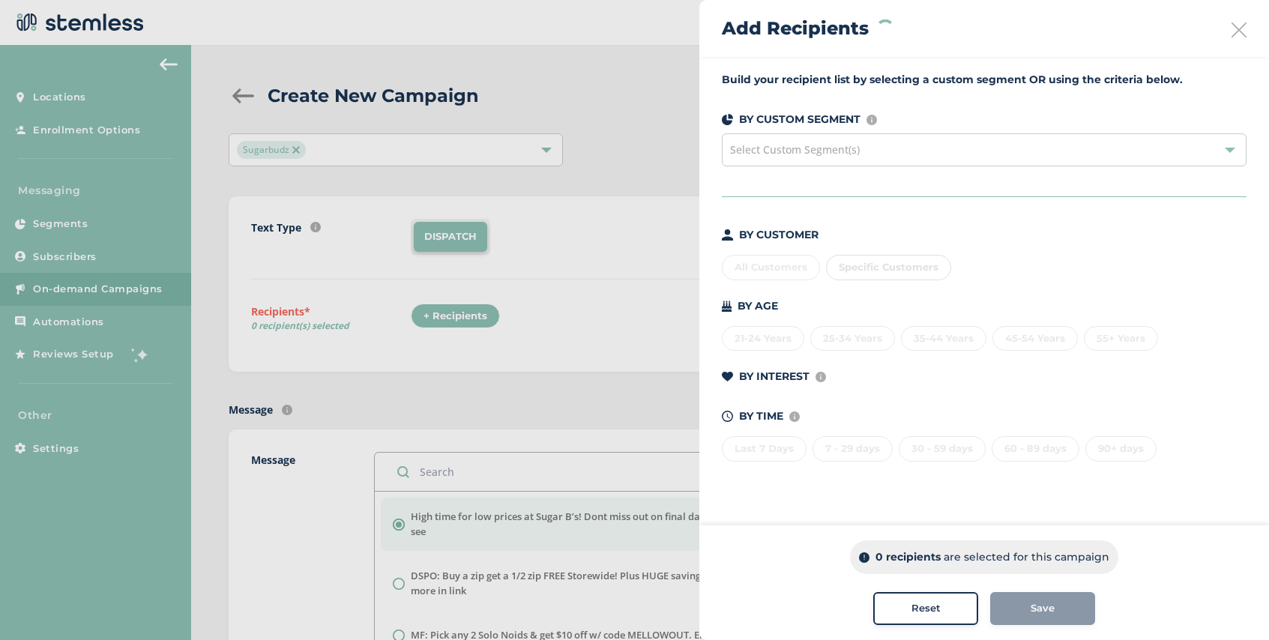
click at [806, 154] on span "Select Custom Segment(s)" at bounding box center [795, 149] width 130 height 14
click at [611, 210] on div at bounding box center [634, 320] width 1269 height 640
click at [1238, 34] on icon at bounding box center [1239, 29] width 15 height 15
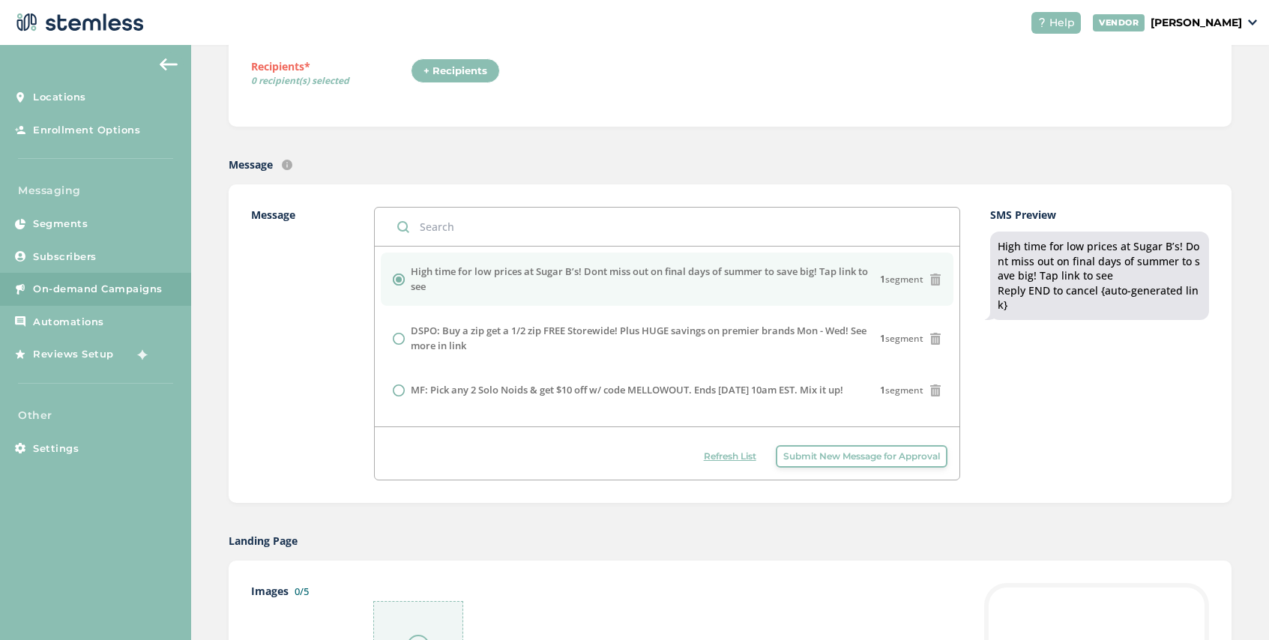
scroll to position [369, 0]
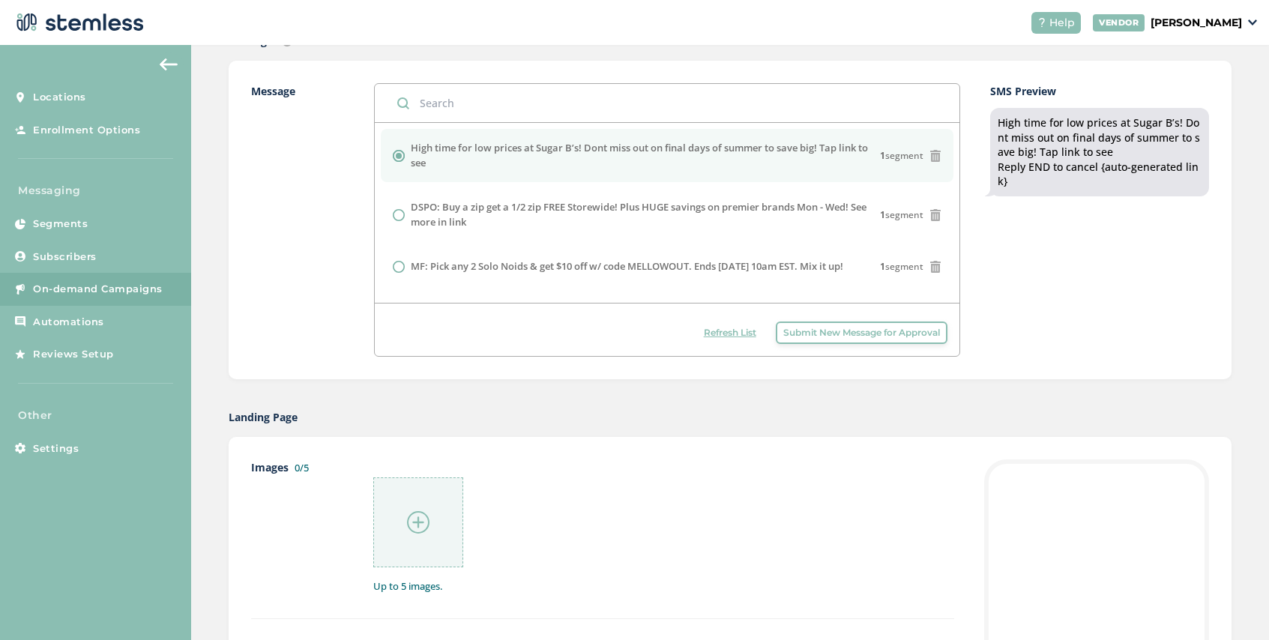
click at [880, 331] on span "Submit New Message for Approval" at bounding box center [862, 332] width 157 height 13
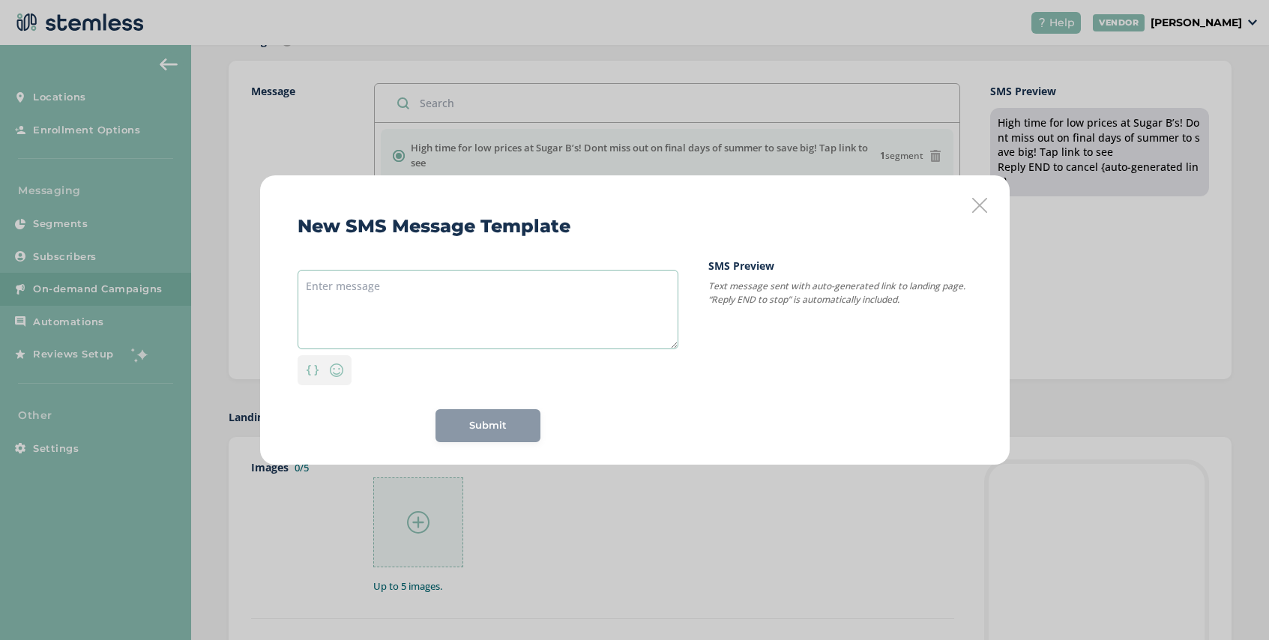
click at [477, 276] on textarea at bounding box center [488, 309] width 381 height 79
paste textarea "Exciting news from Nexleaf and Live Source - tap for more info"
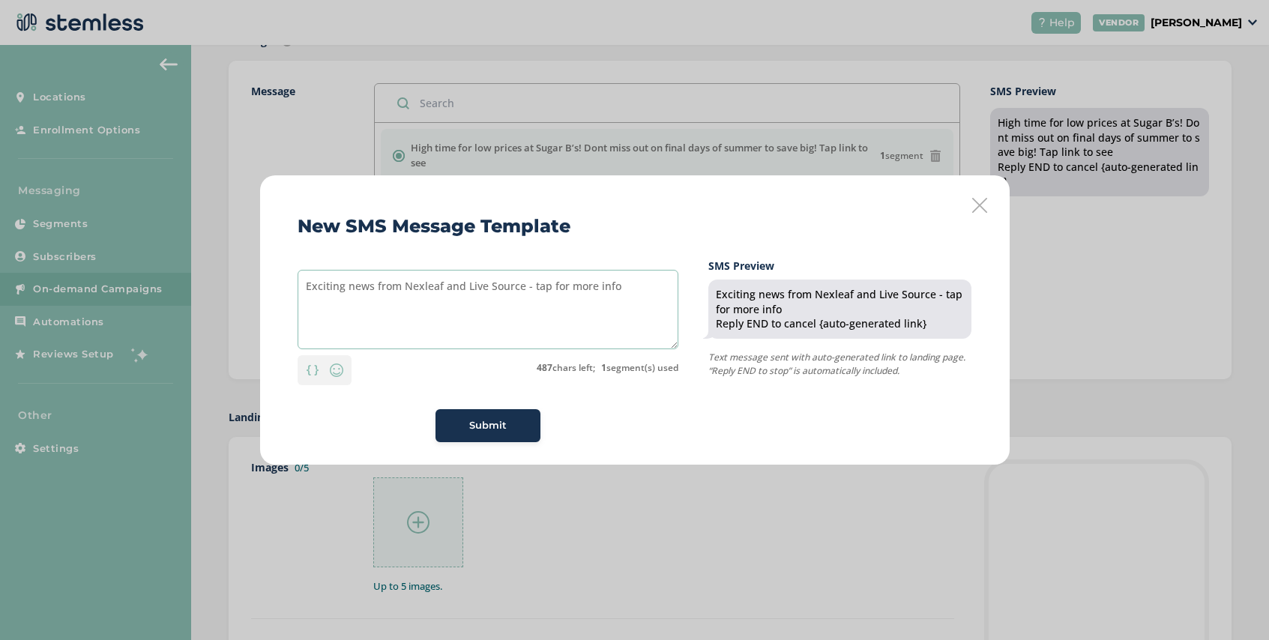
click at [439, 289] on textarea "Exciting news from Nexleaf and Live Source - tap for more info" at bounding box center [488, 309] width 381 height 79
click at [341, 365] on img at bounding box center [337, 370] width 18 height 18
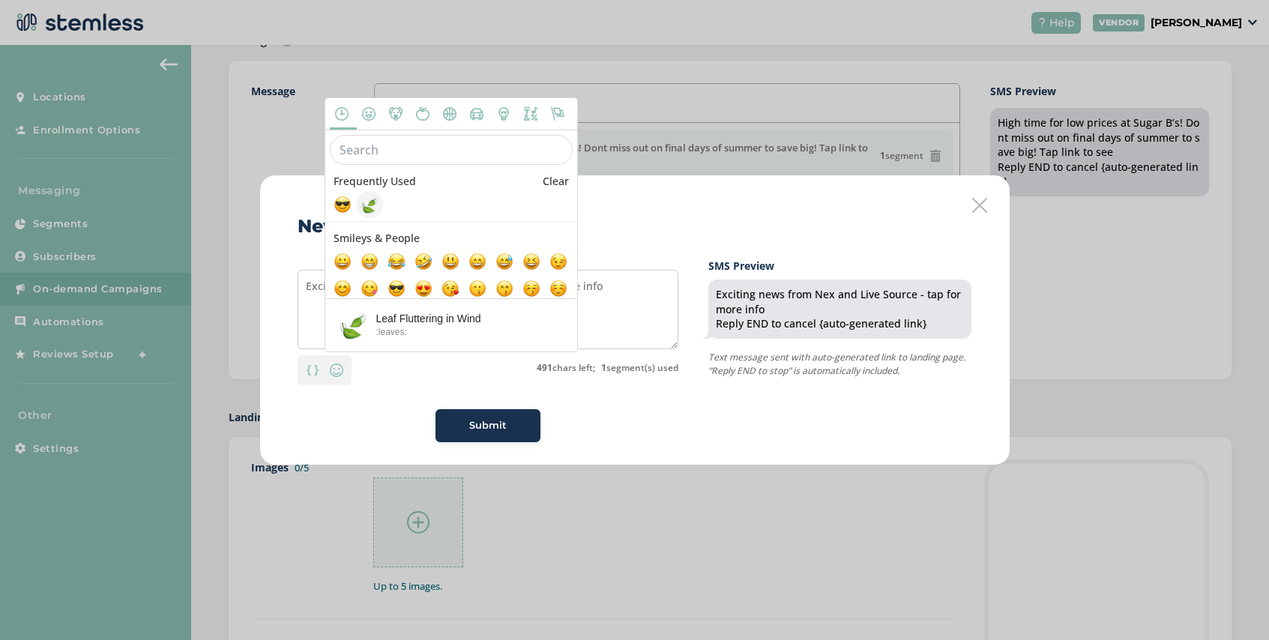
click at [368, 208] on span at bounding box center [370, 205] width 18 height 18
click at [616, 313] on textarea "Exciting news from Nex and Live Source - tap for more info🍃" at bounding box center [488, 309] width 381 height 79
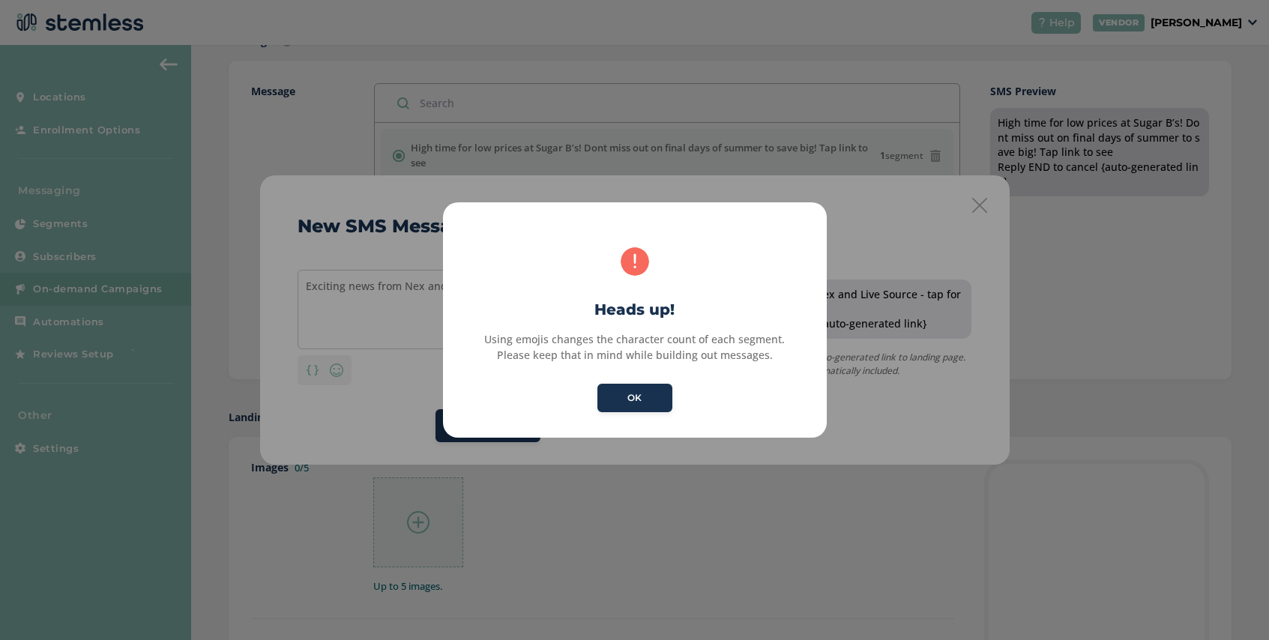
click at [614, 286] on div "× ! Heads up! Using emojis changes the character count of each segment. Please …" at bounding box center [635, 319] width 384 height 235
click at [637, 406] on button "OK" at bounding box center [635, 398] width 75 height 28
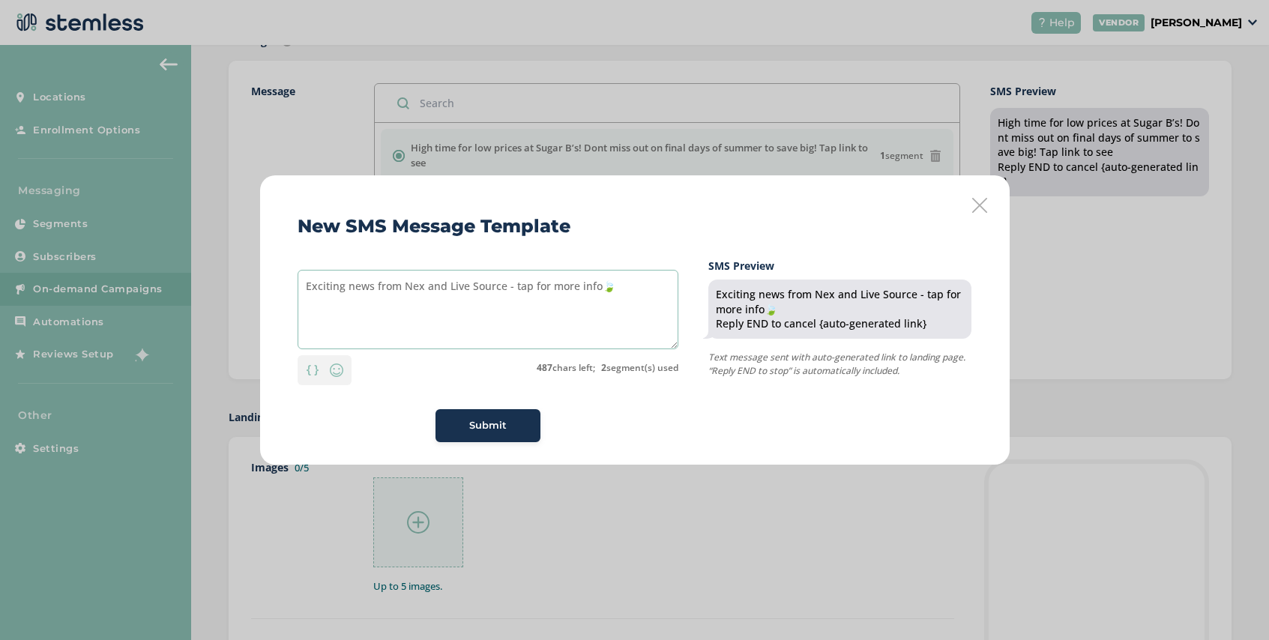
drag, startPoint x: 610, startPoint y: 289, endPoint x: 598, endPoint y: 291, distance: 11.3
click at [598, 291] on textarea "Exciting news from Nex and Live Source - tap for more info🍃" at bounding box center [488, 309] width 381 height 79
click at [420, 286] on textarea "Exciting news from Nex and Live Source - tap for more info🍃" at bounding box center [488, 309] width 381 height 79
paste textarea "🍃"
click at [609, 295] on textarea "Exciting news from Nexlf and Live Source - tap for more info🍃" at bounding box center [488, 309] width 381 height 79
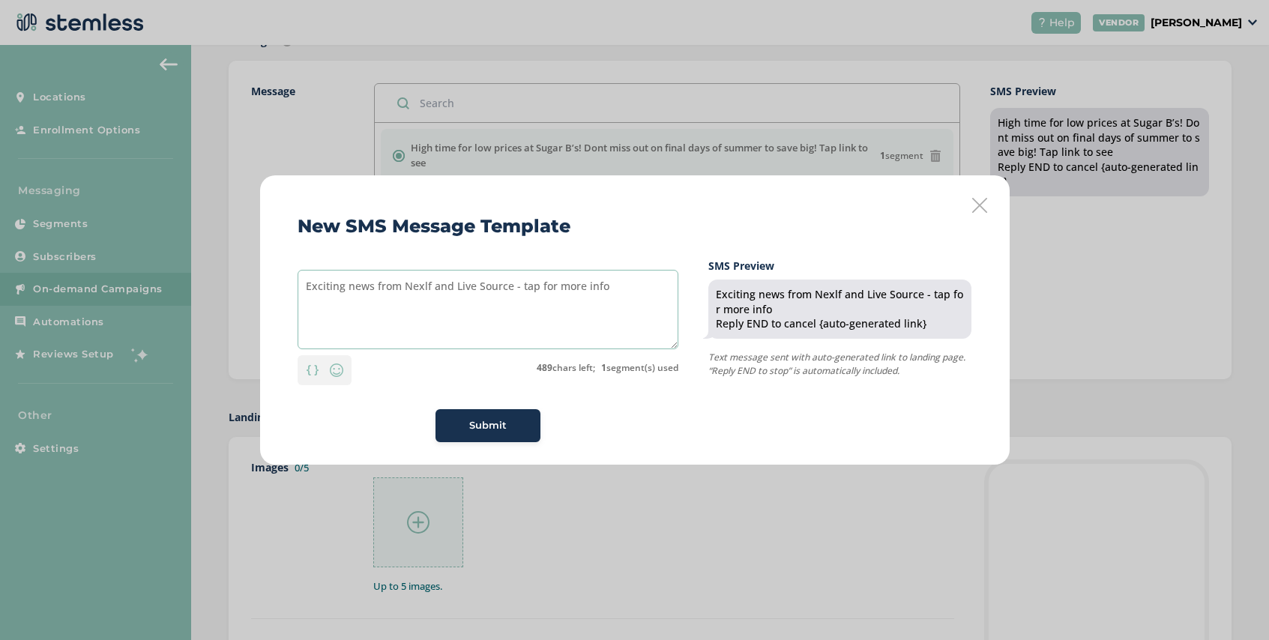
click at [426, 286] on textarea "Exciting news from Nexlf and Live Source - tap for more info" at bounding box center [488, 309] width 381 height 79
drag, startPoint x: 608, startPoint y: 289, endPoint x: 255, endPoint y: 277, distance: 353.4
click at [255, 277] on div "New SMS Message Template Exciting news from Nexlef and Live Source - tap for mo…" at bounding box center [634, 320] width 1269 height 640
type textarea "Exciting news from Nexlef and Live Source - tap for more info"
click at [976, 205] on icon at bounding box center [980, 205] width 15 height 15
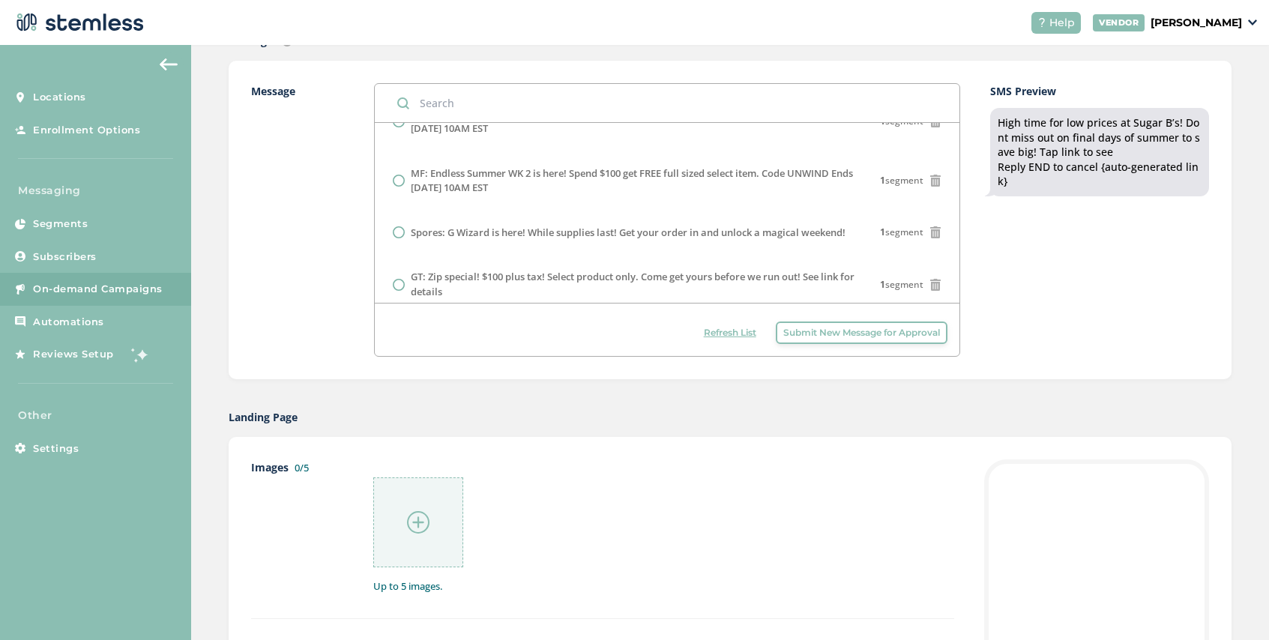
scroll to position [374, 0]
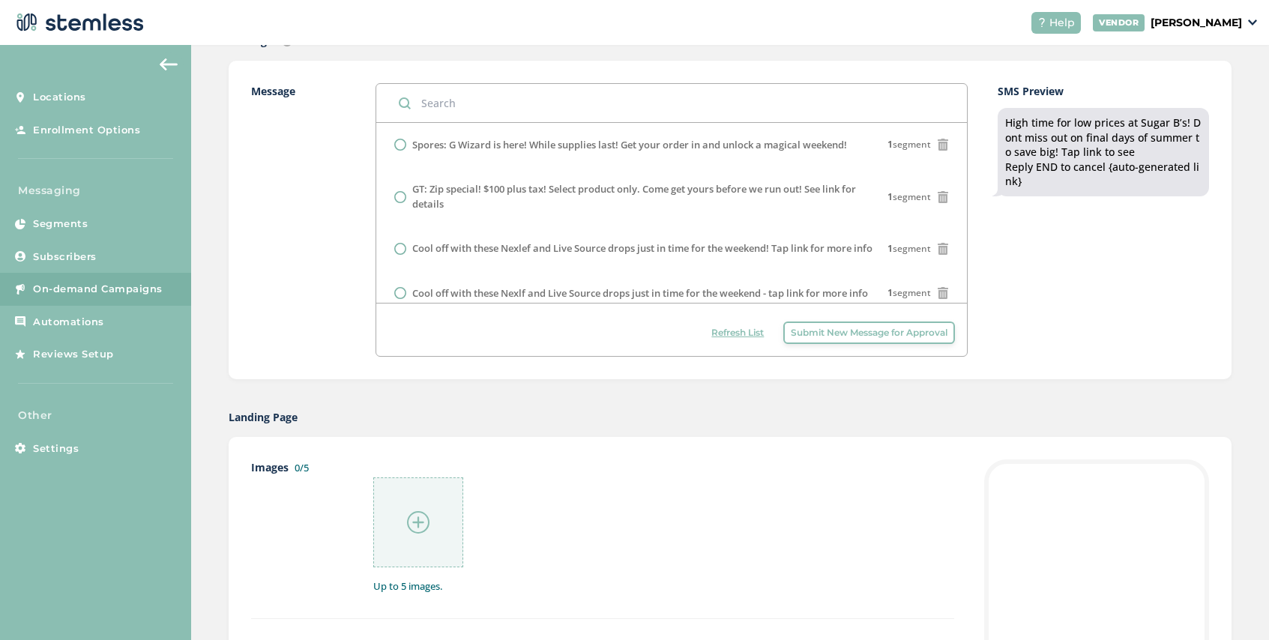
click at [799, 339] on span "Submit New Message for Approval" at bounding box center [869, 332] width 157 height 13
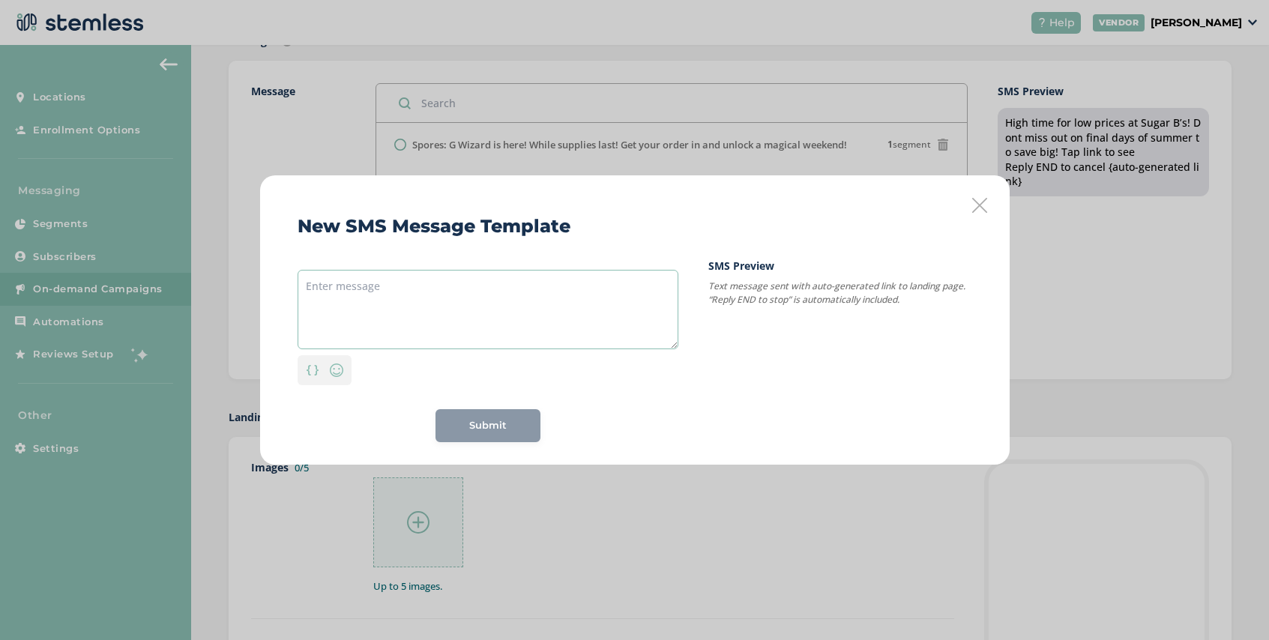
click at [455, 290] on textarea at bounding box center [488, 309] width 381 height 79
paste textarea "Exciting news from Nexlef and Live Source - tap for more info"
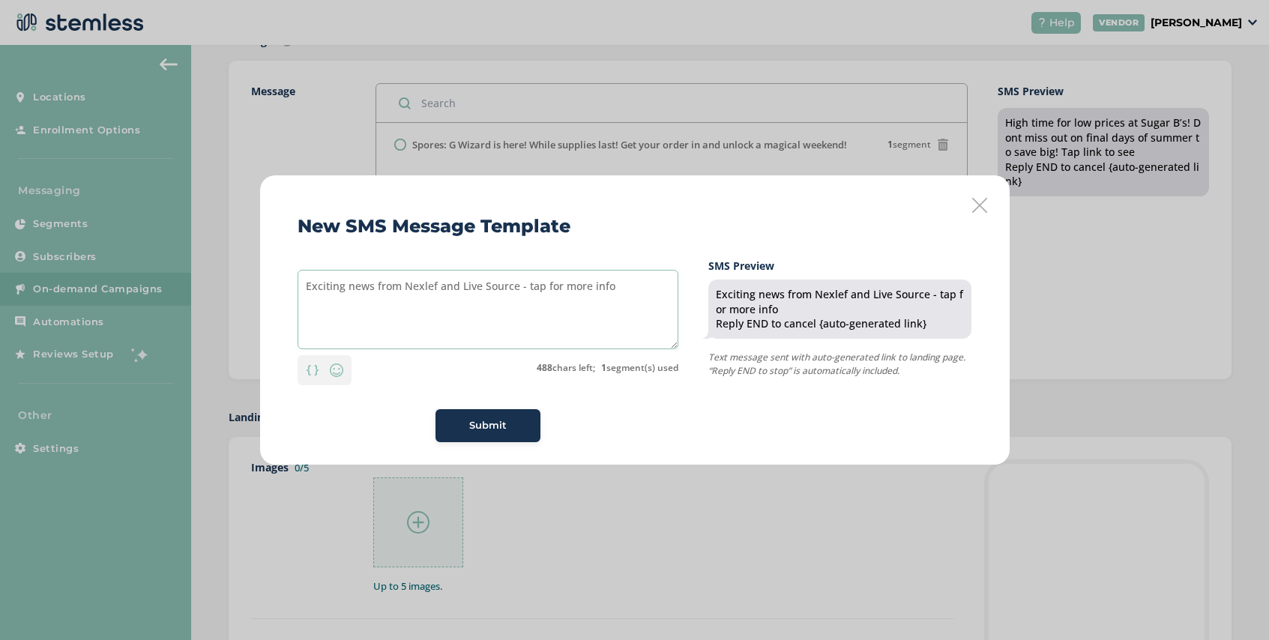
click at [539, 286] on textarea "Exciting news from Nexlef and Live Source - tap for more info" at bounding box center [488, 309] width 381 height 79
click at [514, 287] on textarea "Exciting news from Nexlef and Live Source - tap link for more info" at bounding box center [488, 309] width 381 height 79
type textarea "Exciting news from Nexlef and Live Source! Tap link for more info"
click at [489, 424] on span "Submit" at bounding box center [487, 425] width 37 height 15
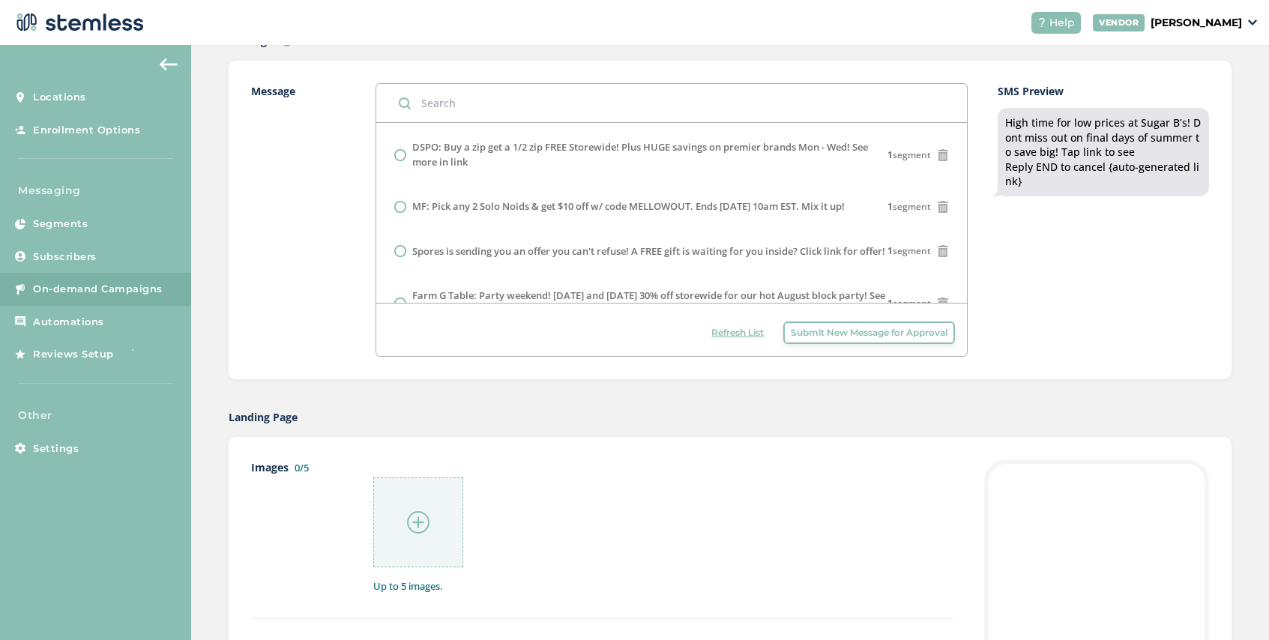
scroll to position [0, 0]
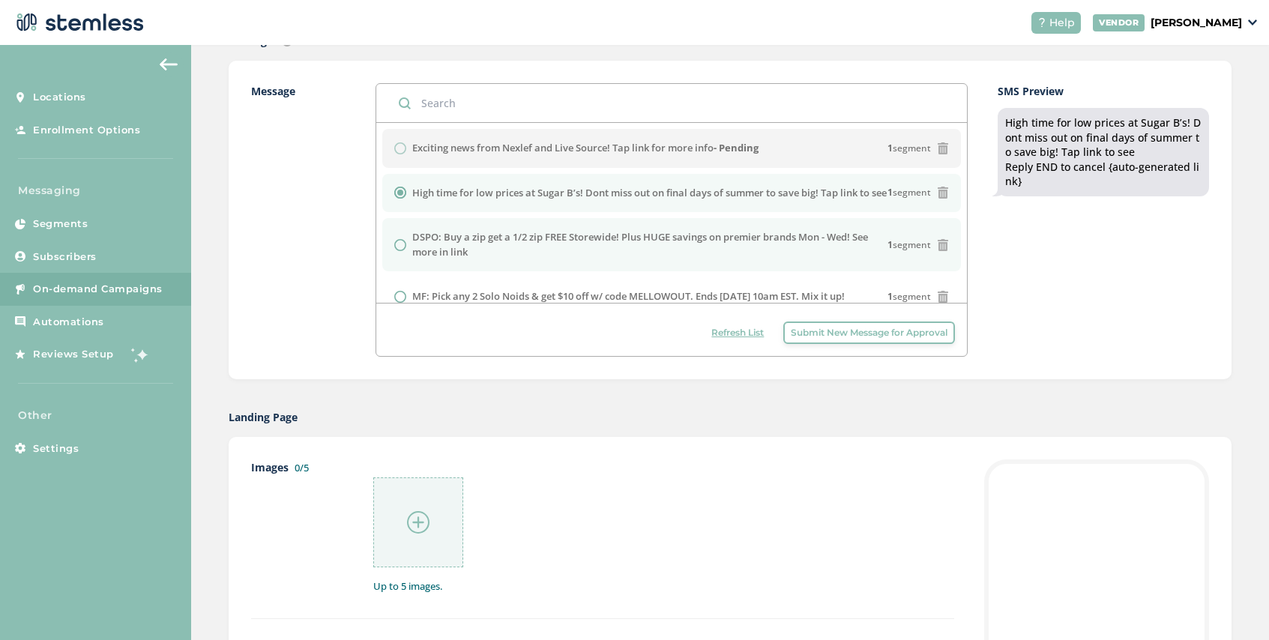
drag, startPoint x: 475, startPoint y: 265, endPoint x: 414, endPoint y: 254, distance: 61.8
click at [414, 254] on label "DSPO: Buy a zip get a 1/2 zip FREE Storewide! Plus HUGE savings on premier bran…" at bounding box center [649, 244] width 475 height 29
radio input "false"
radio input "true"
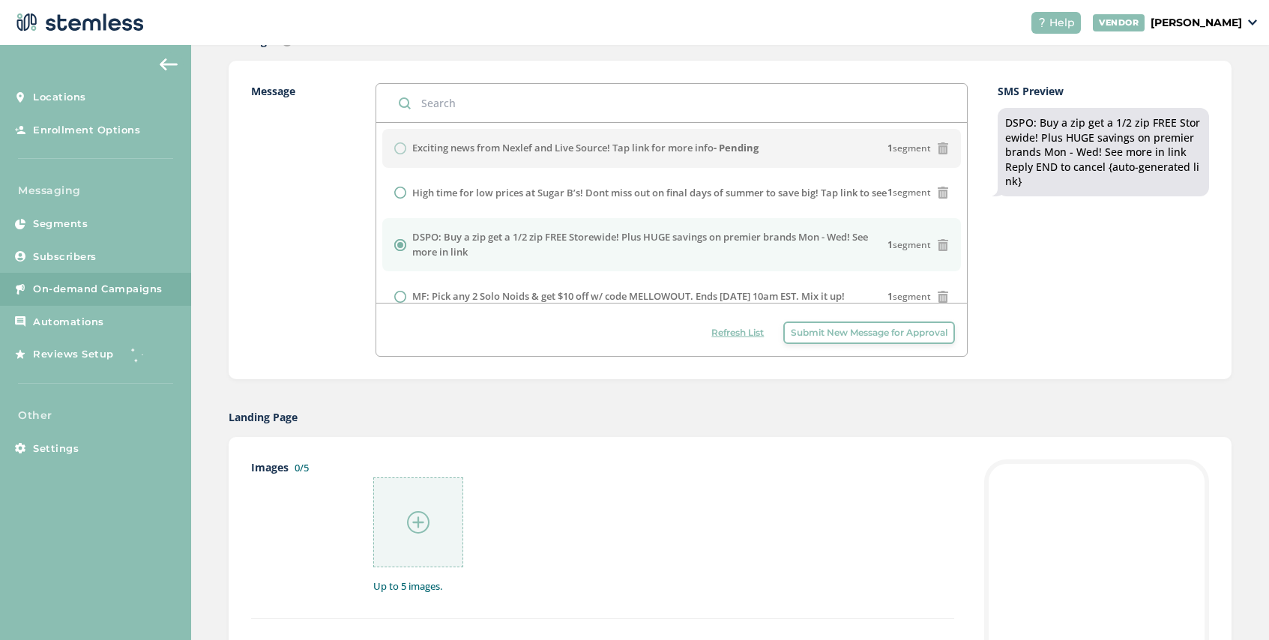
copy label "DSPO: Buy a zip get a 1/2 zip FREE Storewide! Plus HUGE savings on premier bran…"
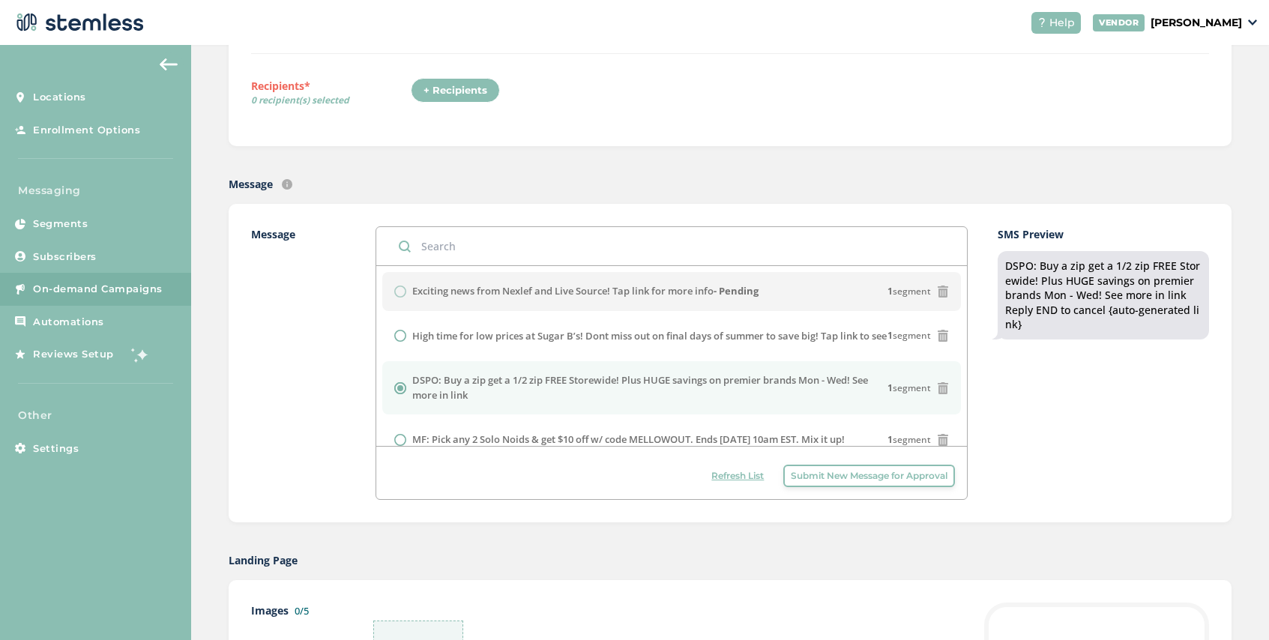
scroll to position [235, 0]
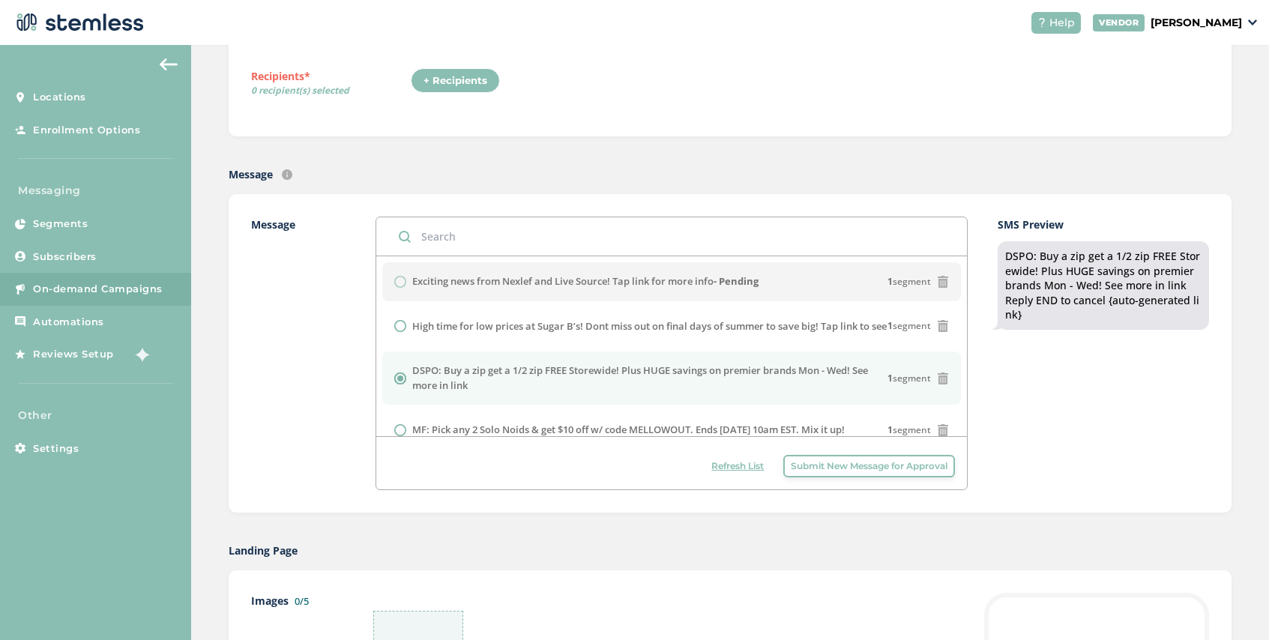
click at [803, 462] on span "Submit New Message for Approval" at bounding box center [869, 466] width 157 height 13
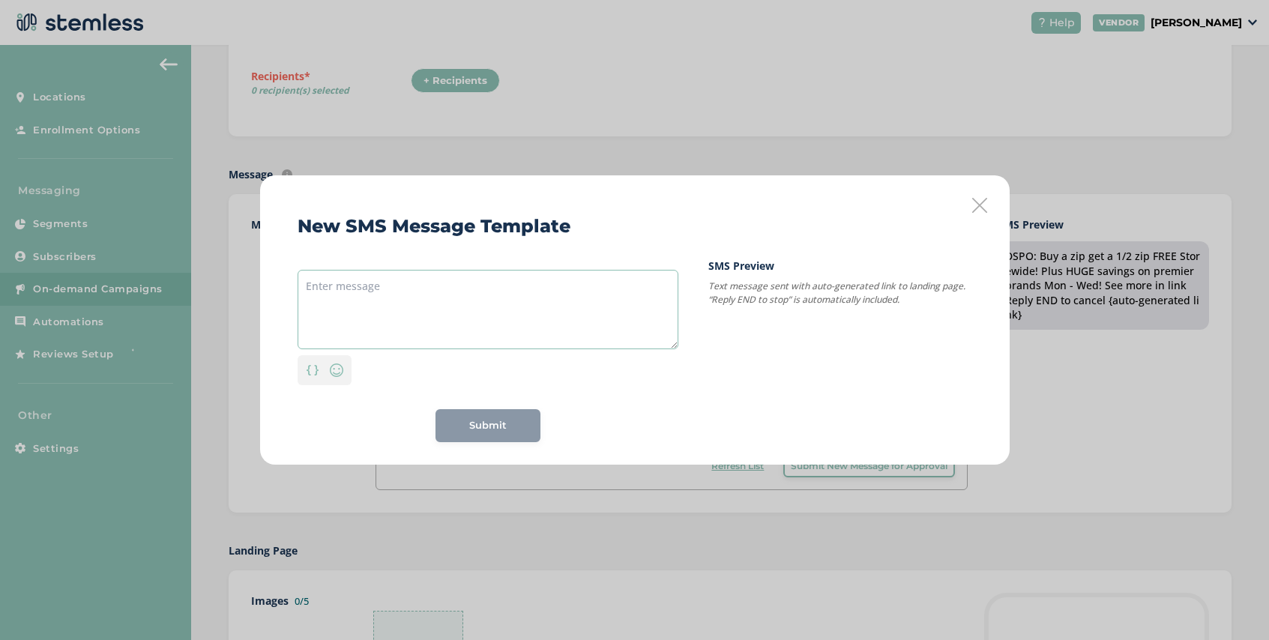
click at [443, 292] on textarea at bounding box center [488, 309] width 381 height 79
paste textarea "DSPO: Buy a zip get a 1/2 zip FREE Storewide! Plus HUGE savings on premier bran…"
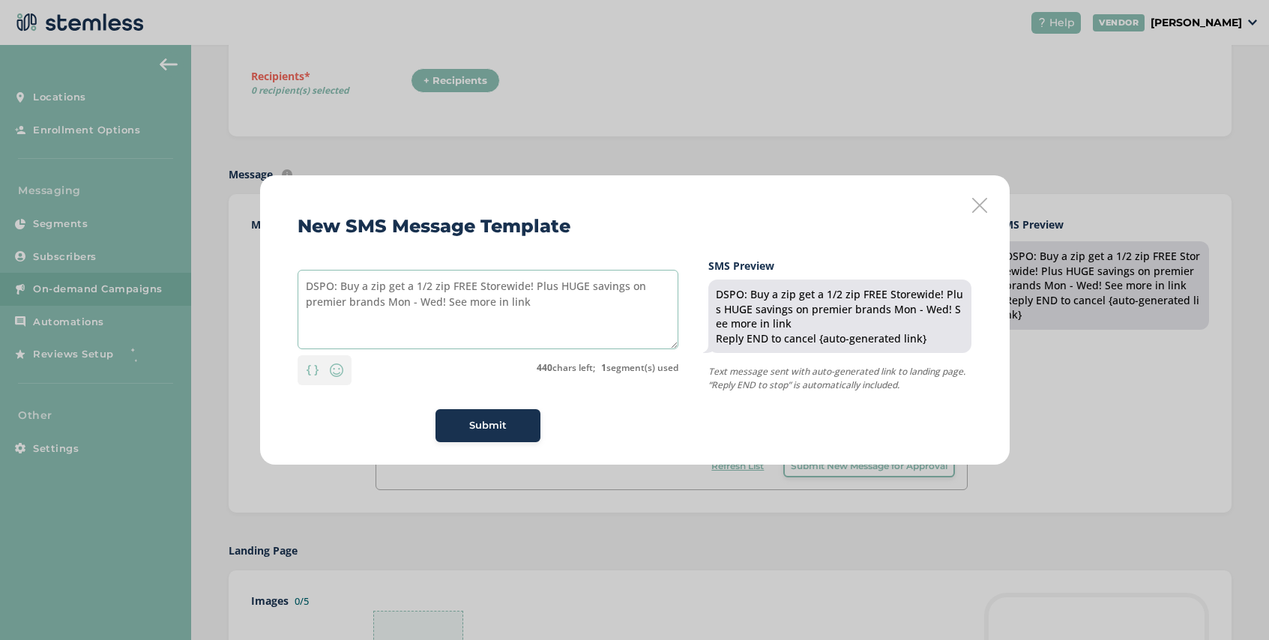
drag, startPoint x: 334, startPoint y: 286, endPoint x: 310, endPoint y: 286, distance: 24.0
click at [310, 286] on textarea "DSPO: Buy a zip get a 1/2 zip FREE Storewide! Plus HUGE savings on premier bran…" at bounding box center [488, 309] width 381 height 79
click at [447, 287] on textarea "Firecreek: Buy a zip get a 1/2 zip FREE Storewide! Plus HUGE savings on premier…" at bounding box center [488, 309] width 381 height 79
drag, startPoint x: 524, startPoint y: 288, endPoint x: 473, endPoint y: 289, distance: 51.0
click at [473, 289] on textarea "Firecreek: Buy a zip get a zip FREE Storewide! Plus HUGE savings on premier bra…" at bounding box center [488, 309] width 381 height 79
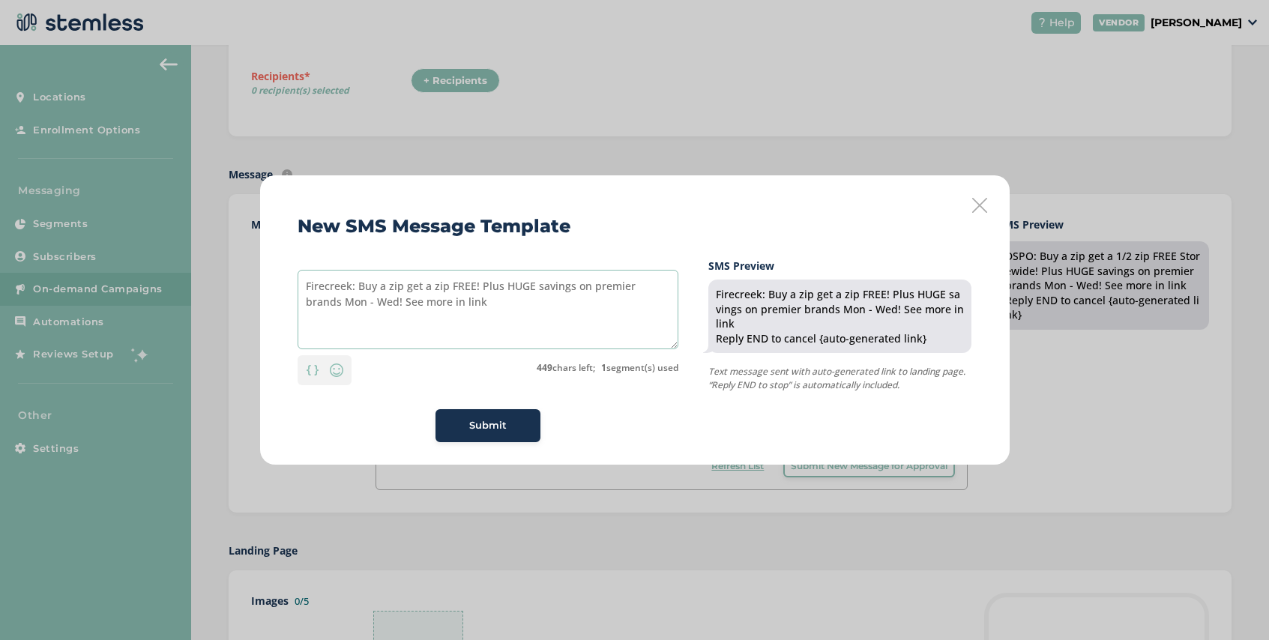
click at [411, 304] on textarea "Firecreek: Buy a zip get a zip FREE! Plus HUGE savings on premier brands Mon - …" at bounding box center [488, 309] width 381 height 79
type textarea "Firecreek: Buy a zip get a zip FREE! Plus HUGE savings on premier brands Mon - …"
click at [475, 421] on span "Submit" at bounding box center [487, 425] width 37 height 15
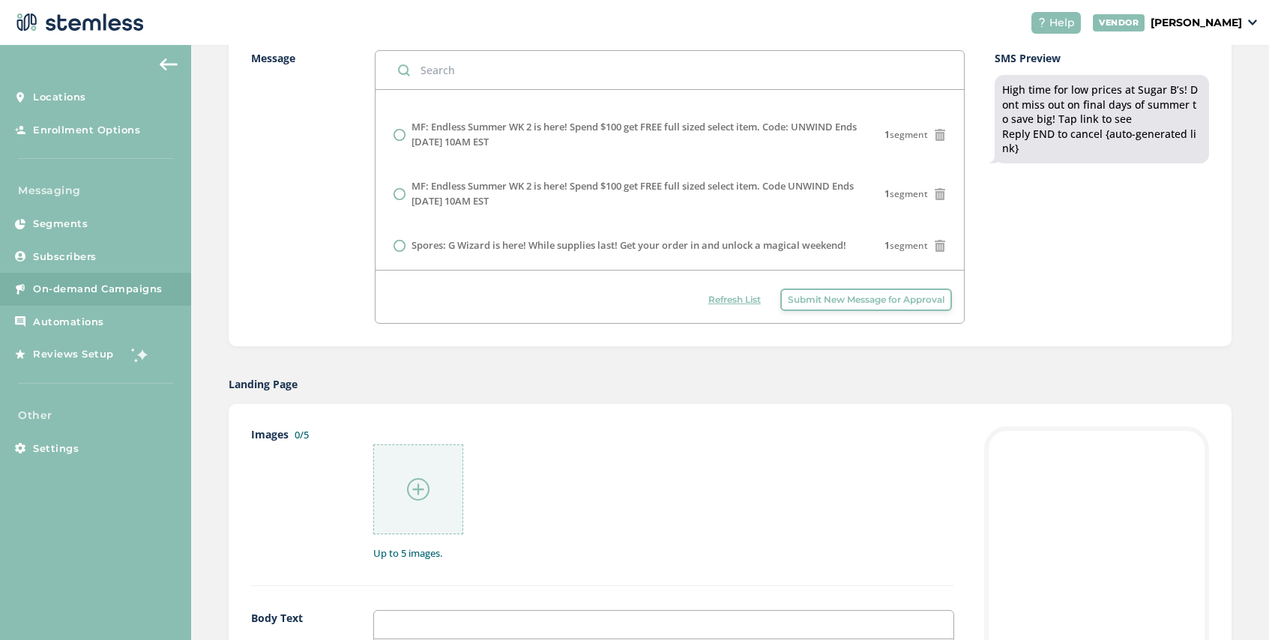
scroll to position [535, 0]
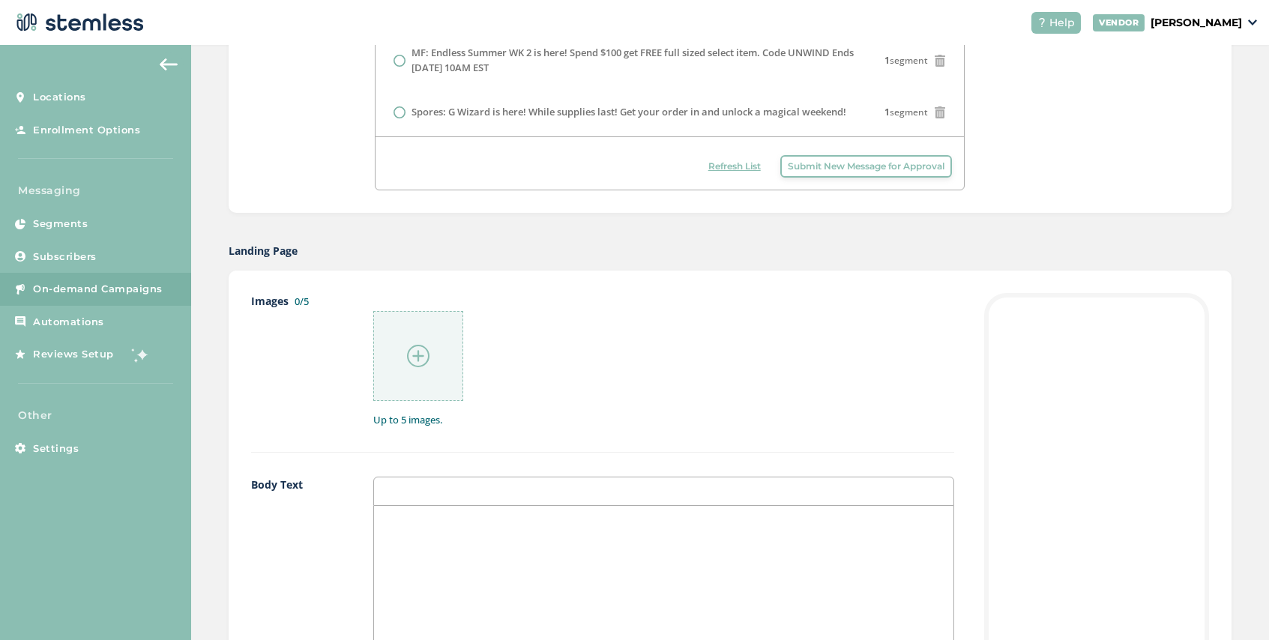
click at [735, 167] on span "Refresh List" at bounding box center [735, 166] width 52 height 13
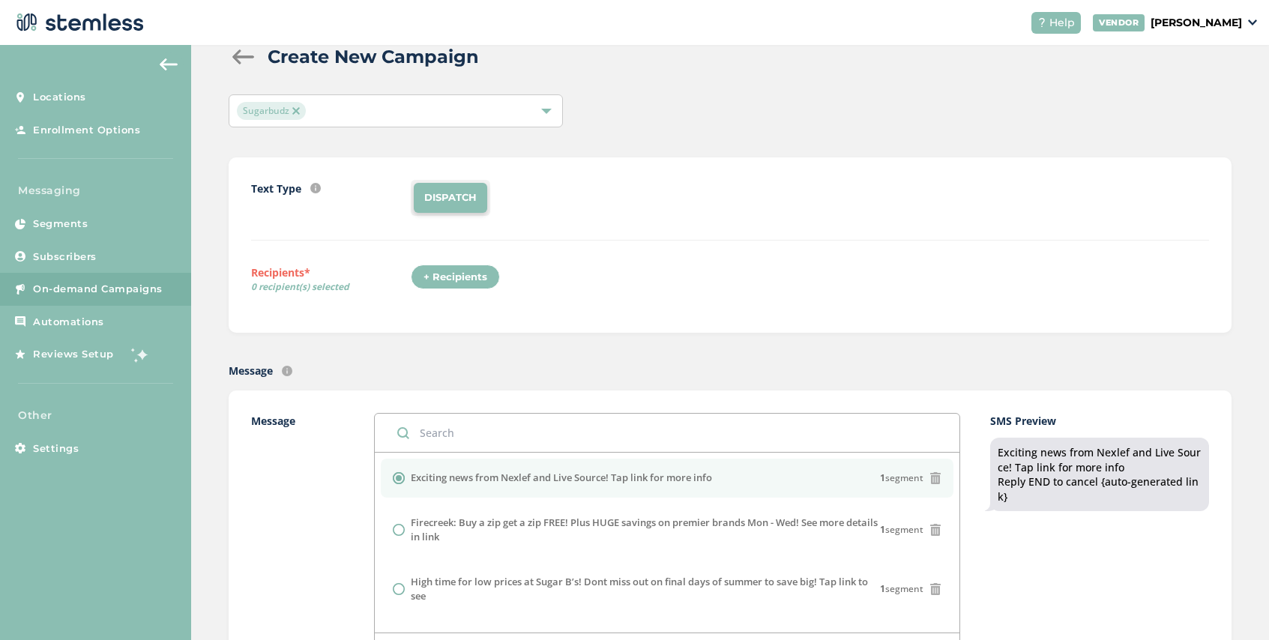
scroll to position [0, 0]
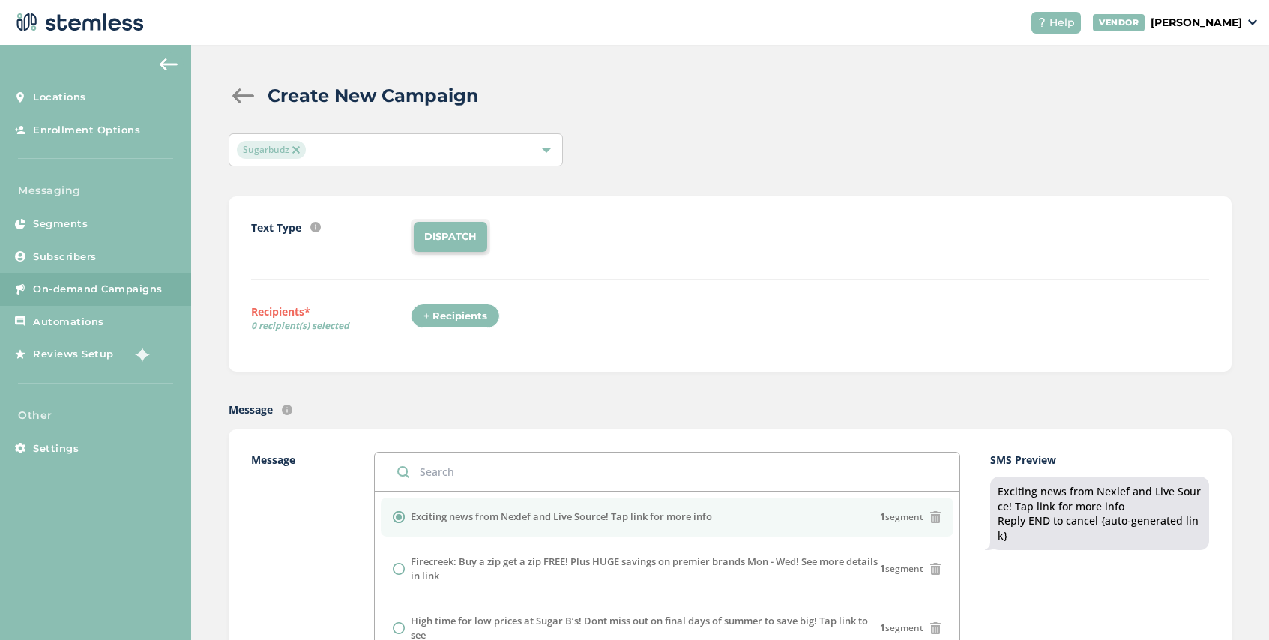
click at [297, 145] on span "Sugarbudz" at bounding box center [271, 150] width 69 height 18
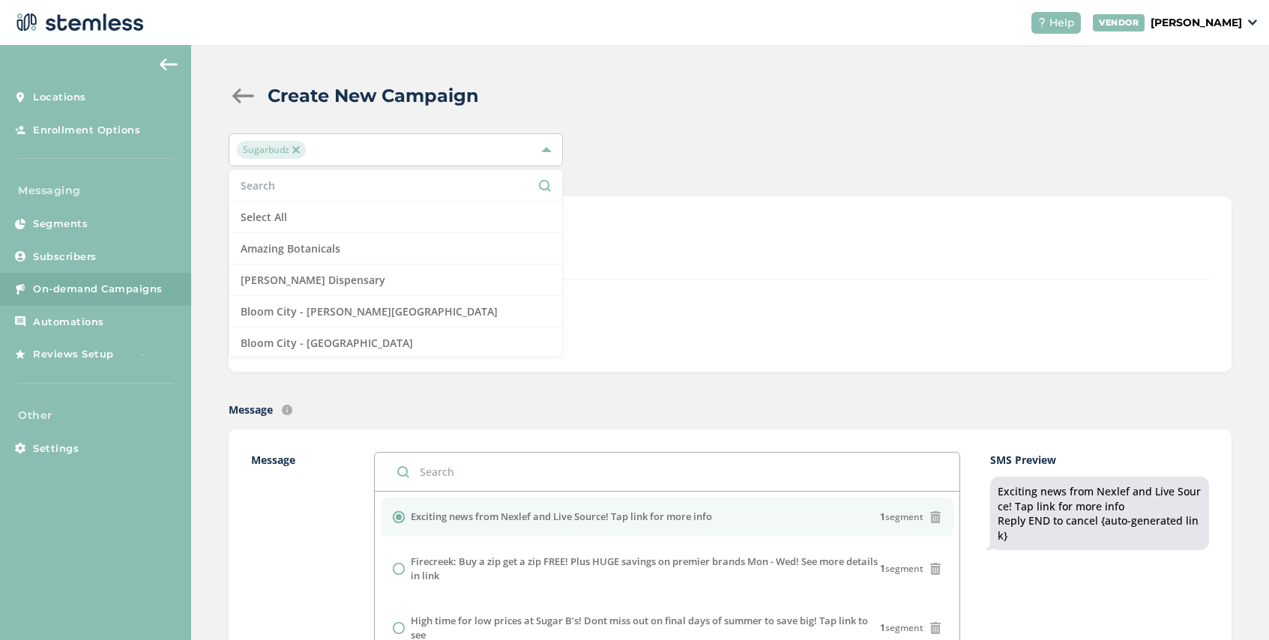
click at [294, 147] on img at bounding box center [295, 149] width 7 height 7
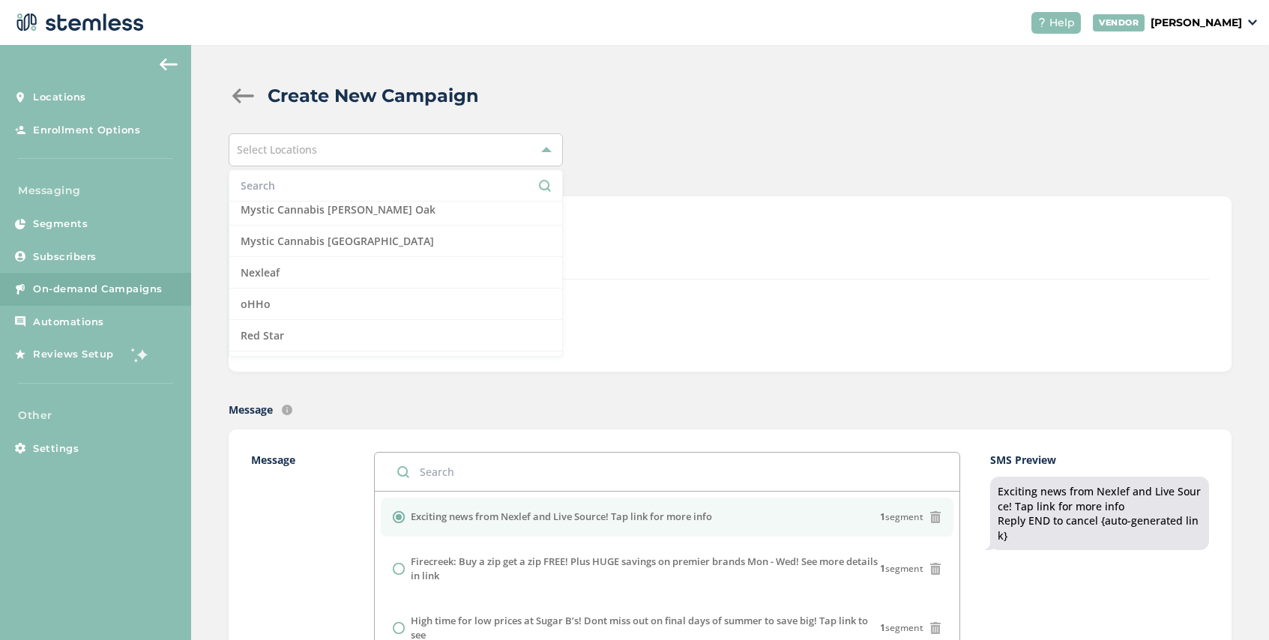
scroll to position [1125, 0]
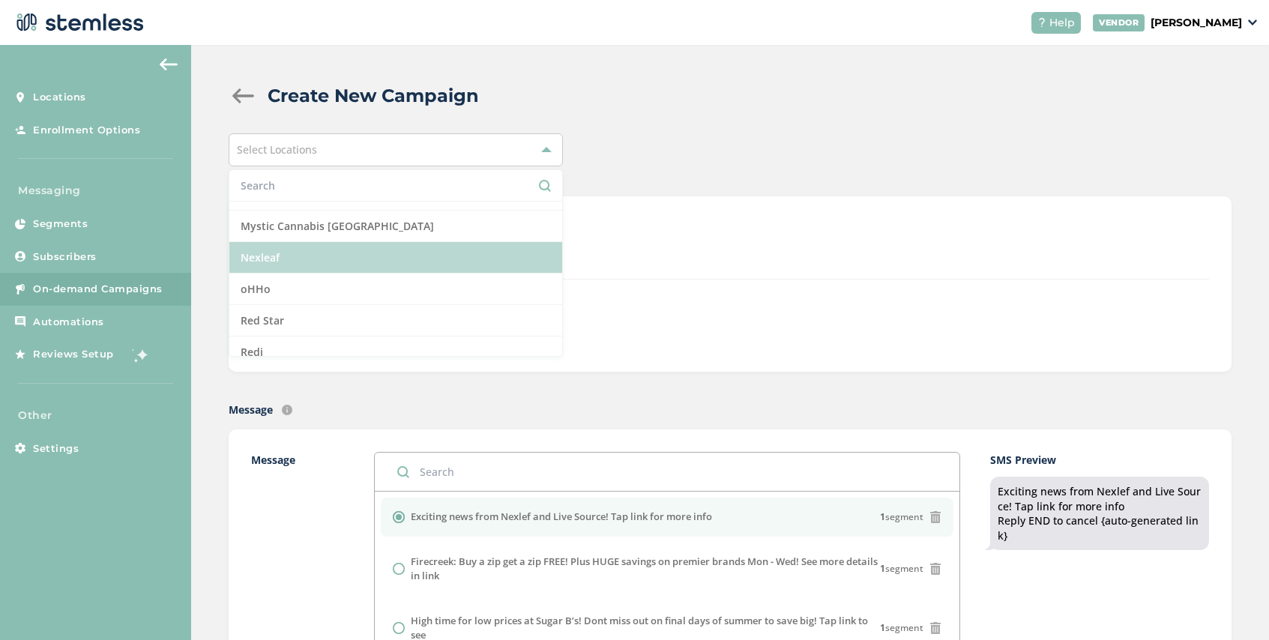
click at [308, 253] on li "Nexleaf" at bounding box center [395, 257] width 333 height 31
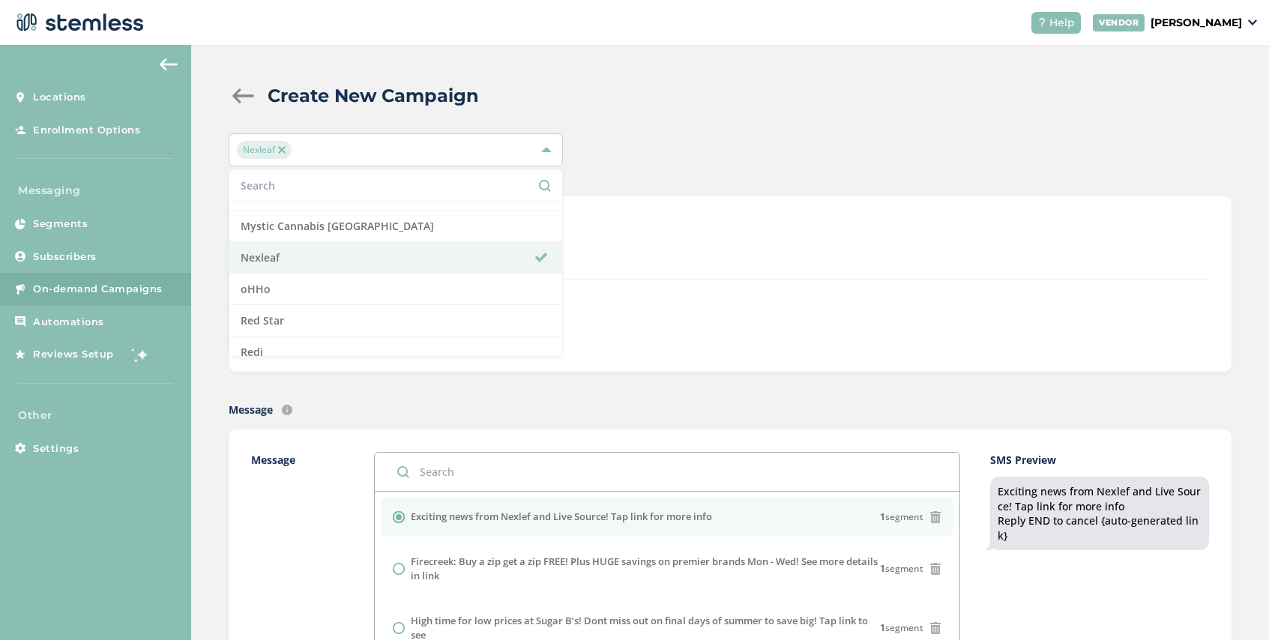
click at [671, 272] on div "Text Type SMS : A cost effective way to reach your customers. Send a intro text…" at bounding box center [730, 249] width 958 height 61
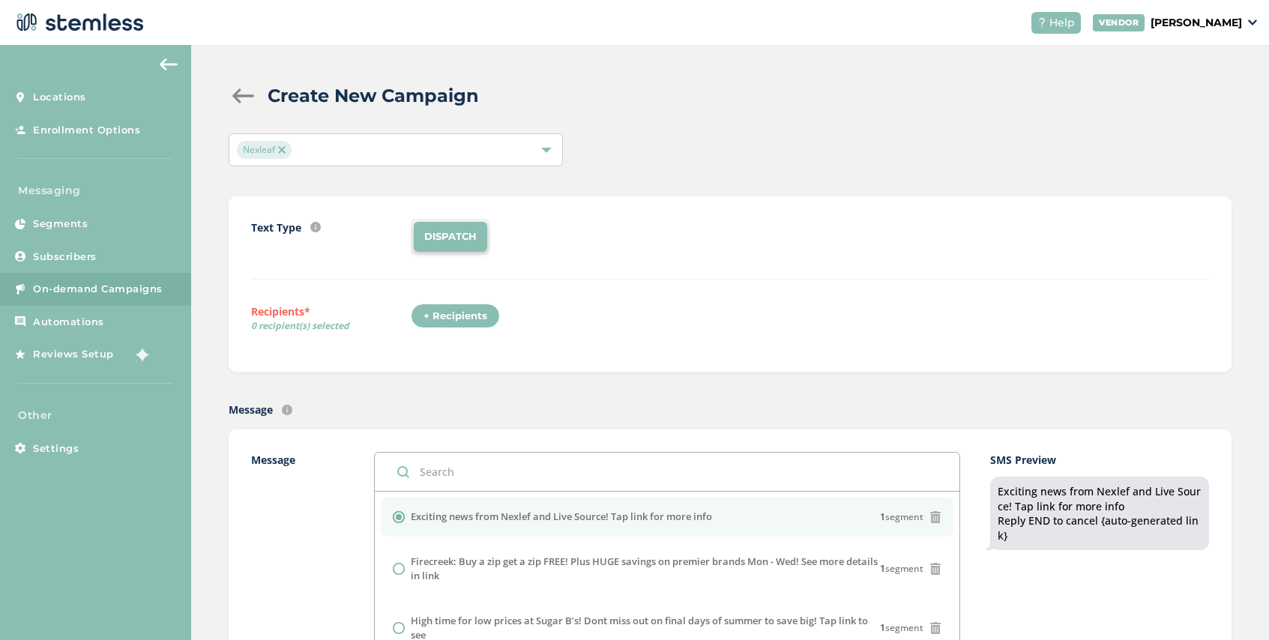
click at [466, 316] on div "+ Recipients" at bounding box center [455, 316] width 89 height 25
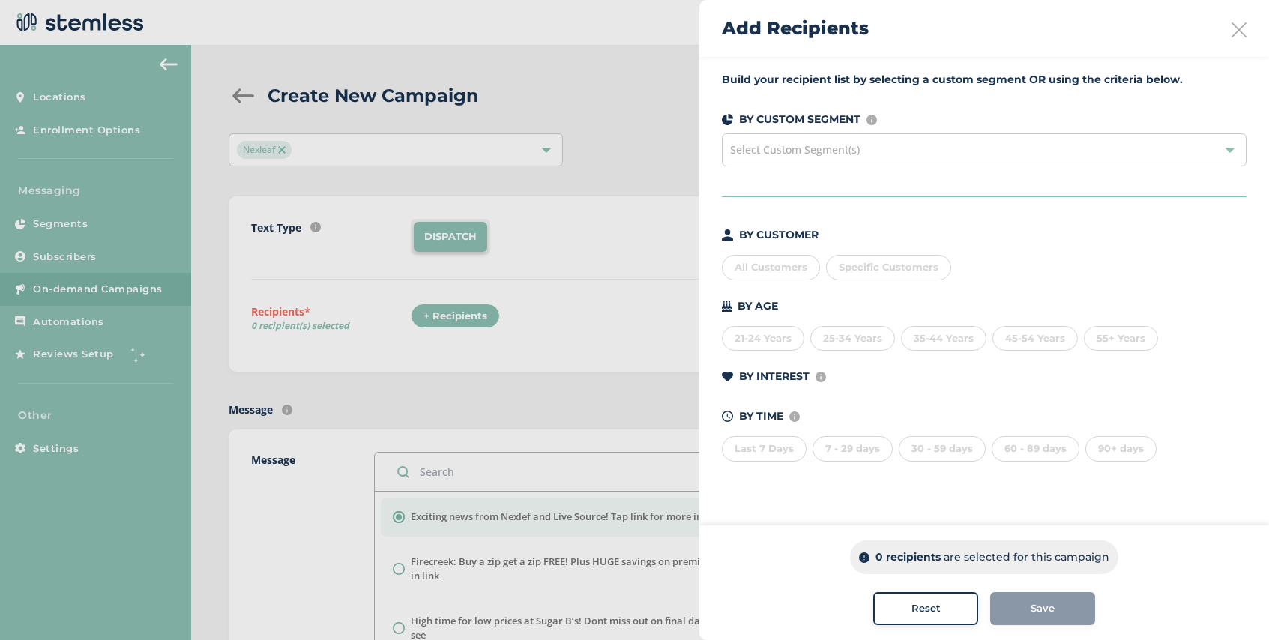
click at [852, 152] on span "Select Custom Segment(s)" at bounding box center [795, 149] width 130 height 14
click at [668, 261] on div at bounding box center [634, 320] width 1269 height 640
click at [890, 266] on span "Specific Customers" at bounding box center [889, 267] width 100 height 12
click at [888, 301] on input "text" at bounding box center [976, 298] width 276 height 16
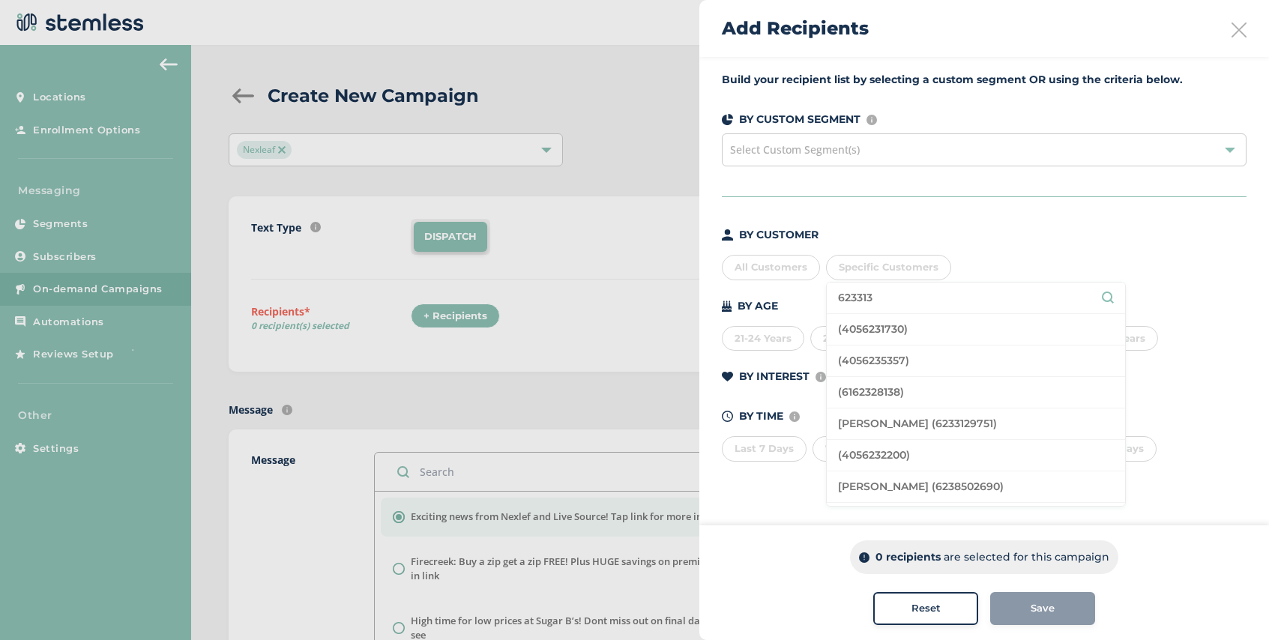
type input "623313"
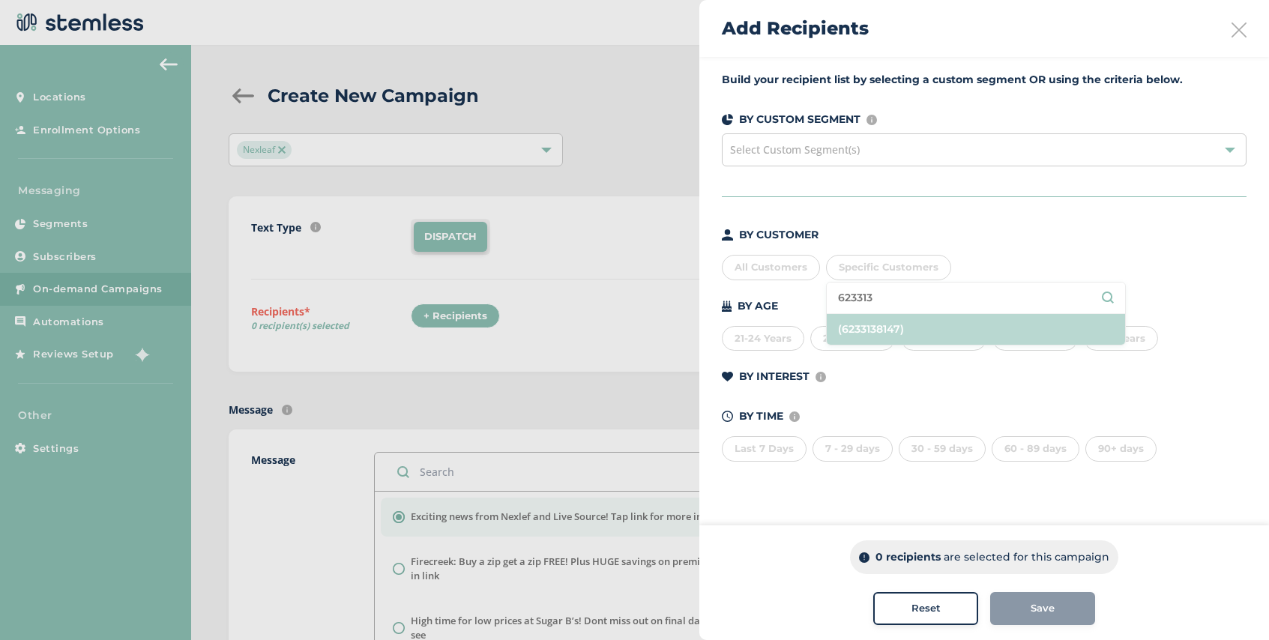
click at [886, 325] on li "(6233138147)" at bounding box center [976, 329] width 298 height 31
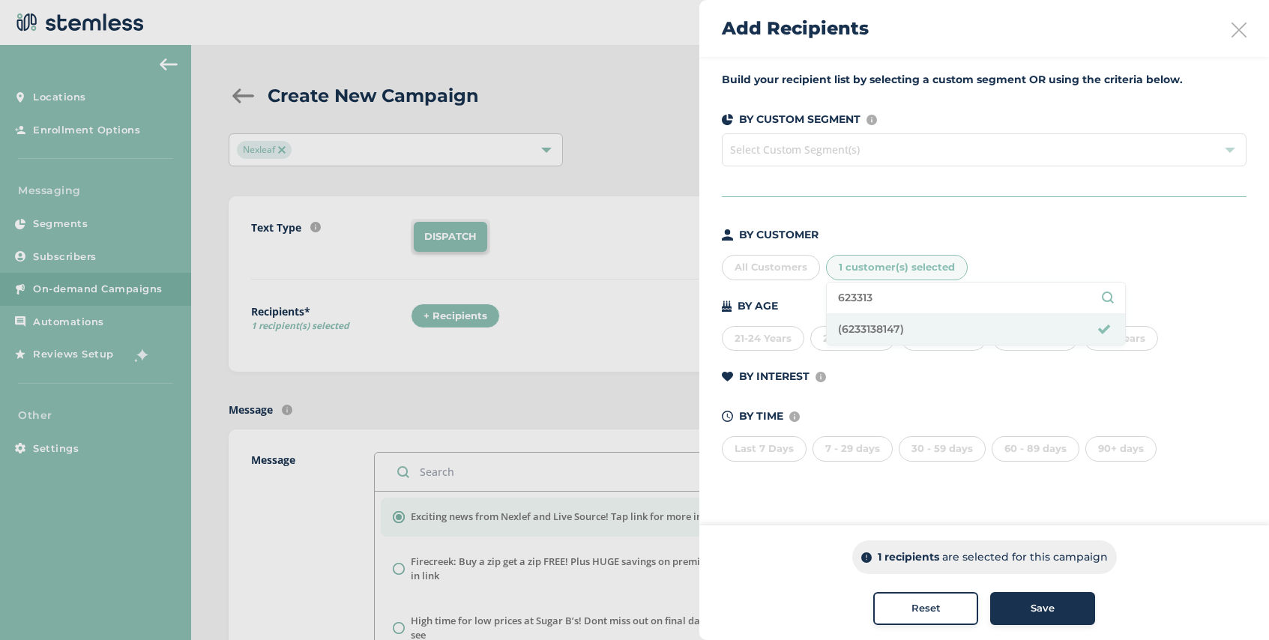
click at [1018, 607] on div "Save" at bounding box center [1043, 608] width 81 height 15
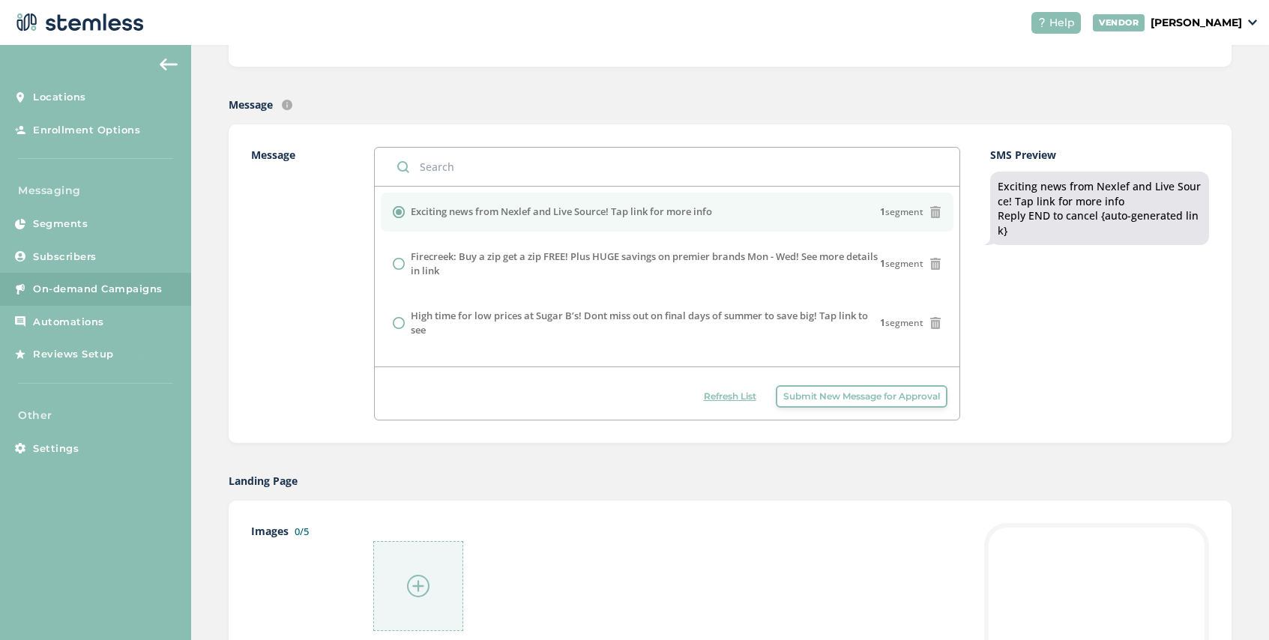
scroll to position [330, 0]
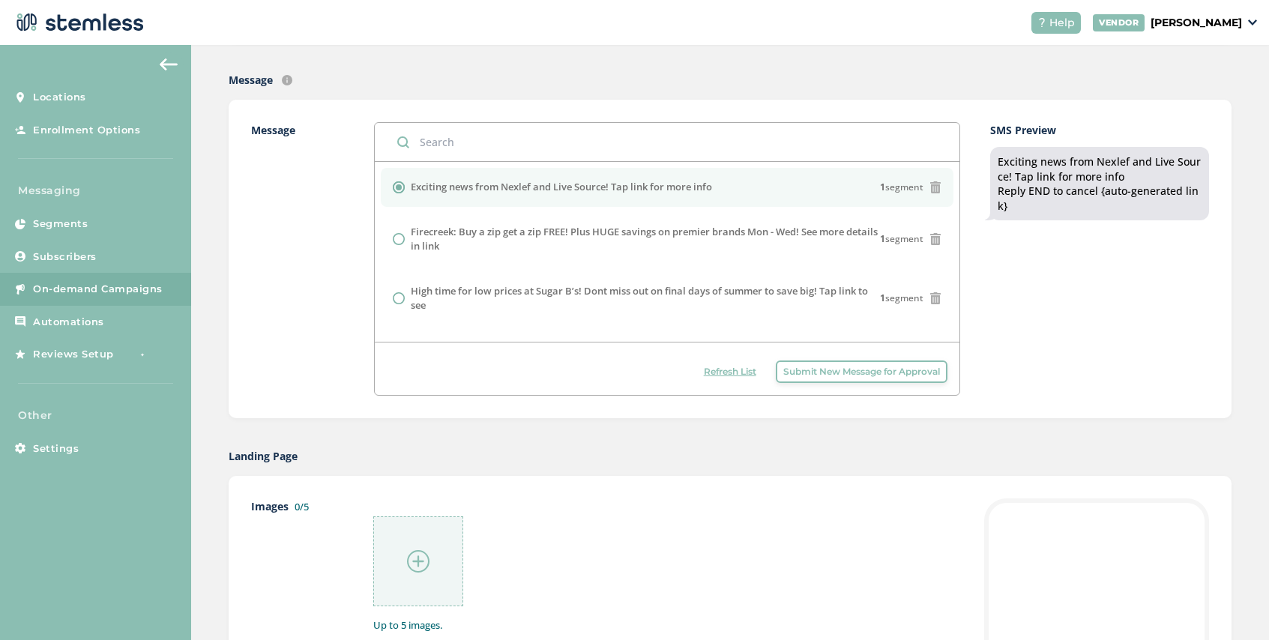
click at [412, 559] on img at bounding box center [418, 561] width 22 height 22
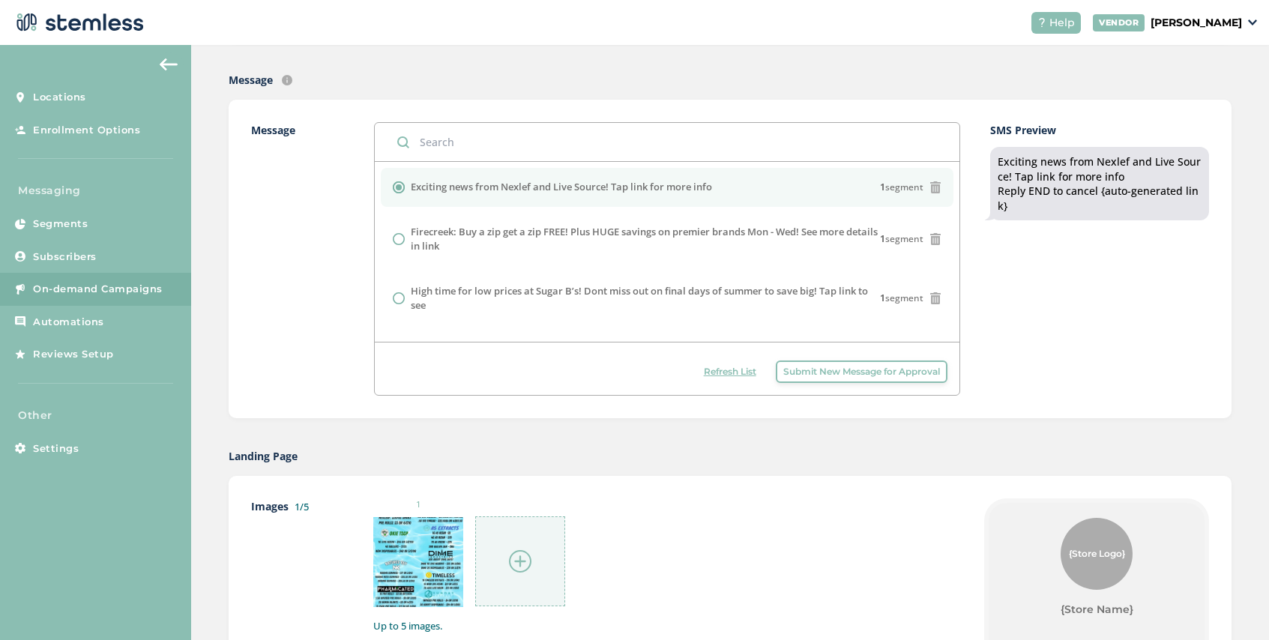
click at [524, 556] on img at bounding box center [520, 561] width 22 height 22
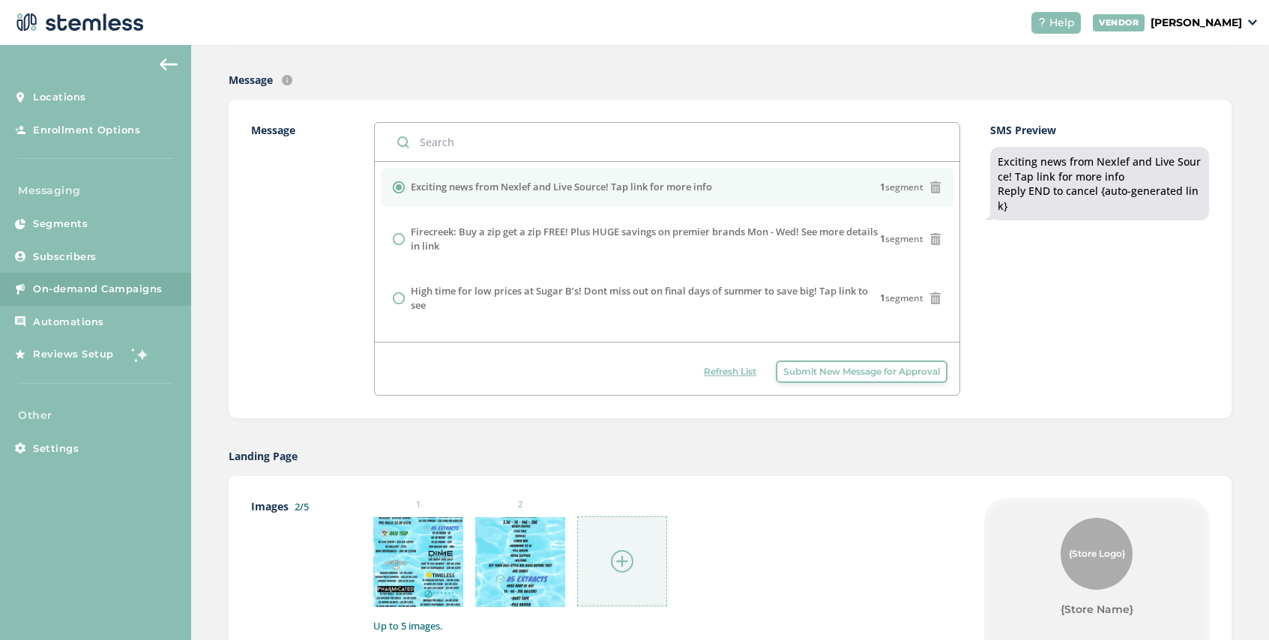
click at [629, 560] on img at bounding box center [622, 561] width 22 height 22
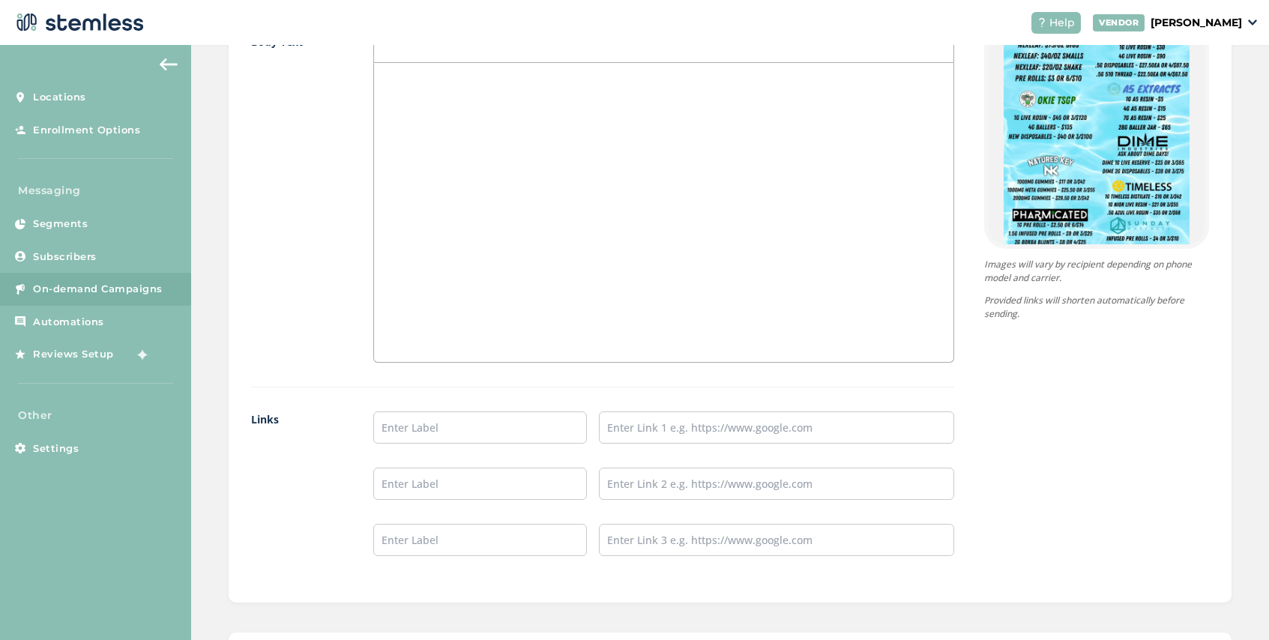
scroll to position [1126, 0]
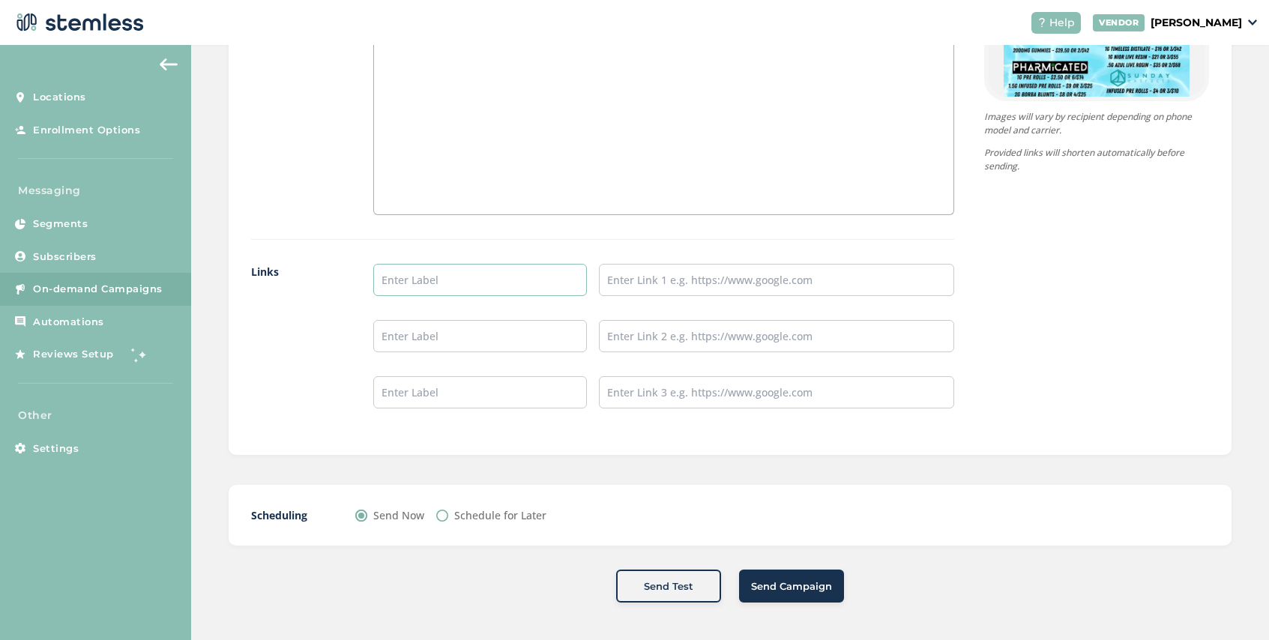
click at [409, 283] on input "text" at bounding box center [480, 280] width 214 height 32
click at [344, 370] on div "Links" at bounding box center [602, 348] width 703 height 169
click at [778, 589] on span "Send Campaign" at bounding box center [791, 587] width 81 height 15
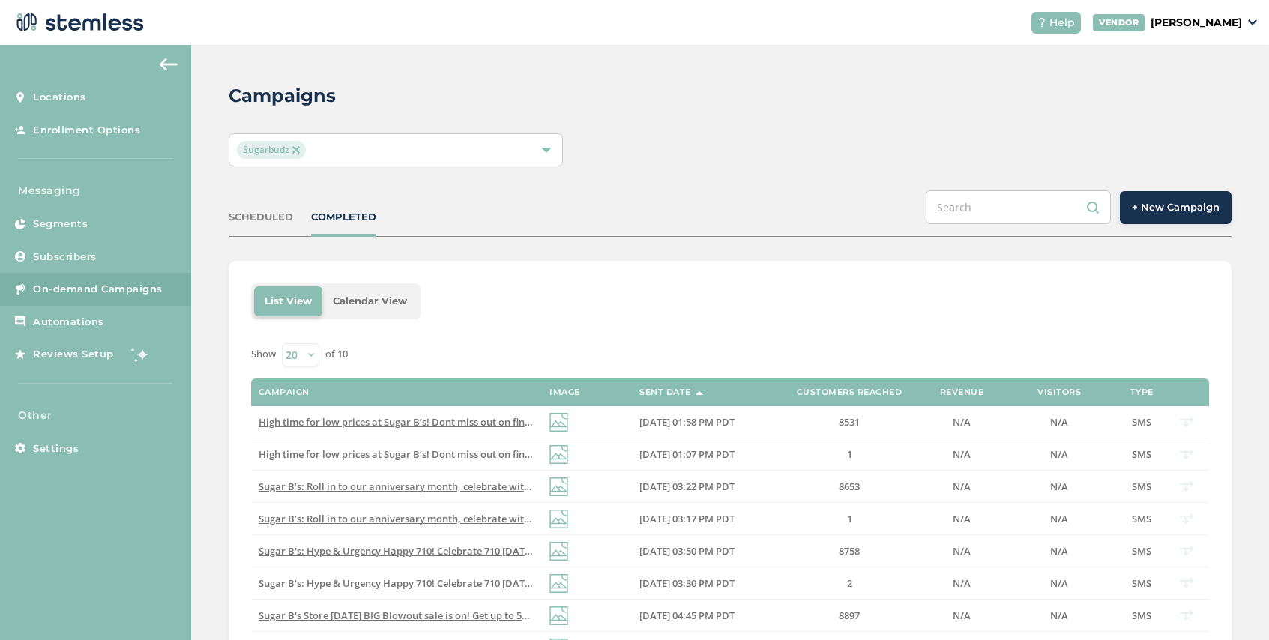
click at [298, 151] on img at bounding box center [295, 149] width 7 height 7
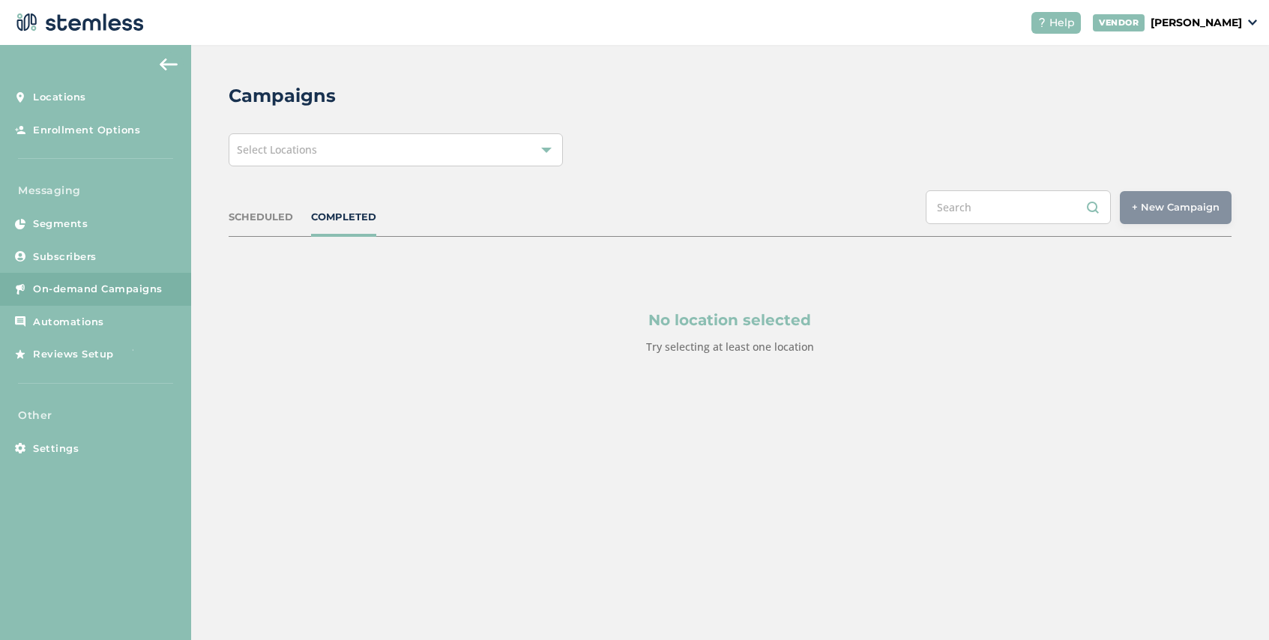
click at [313, 151] on span "Select Locations" at bounding box center [277, 149] width 80 height 14
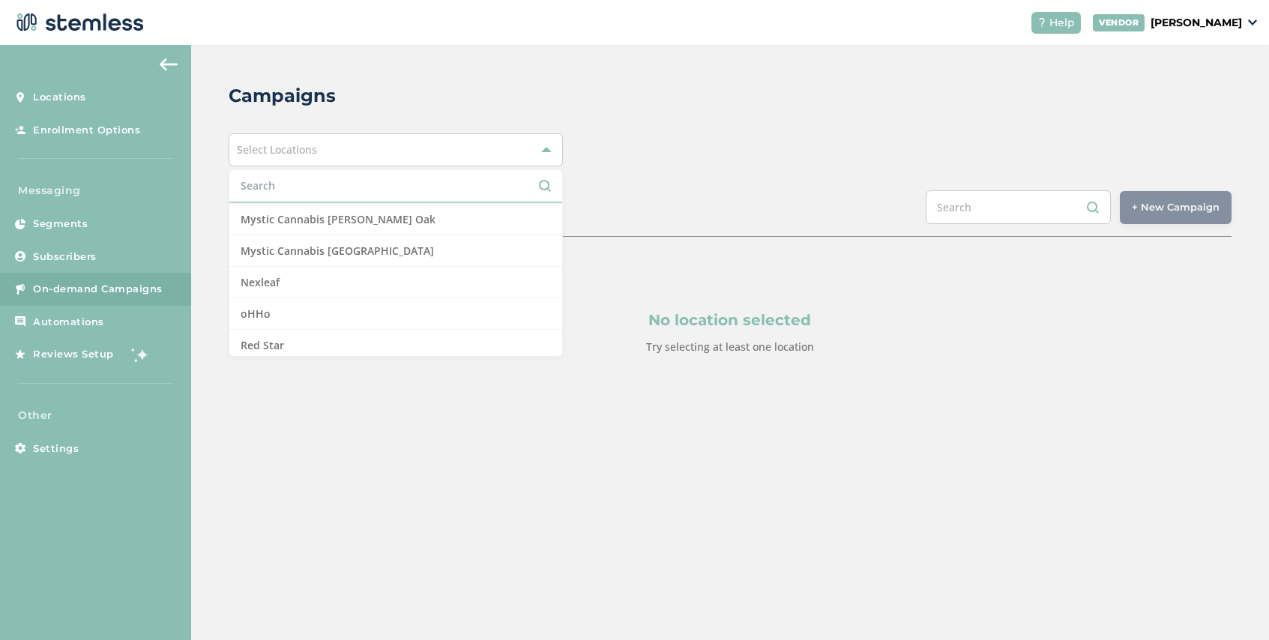
scroll to position [1129, 0]
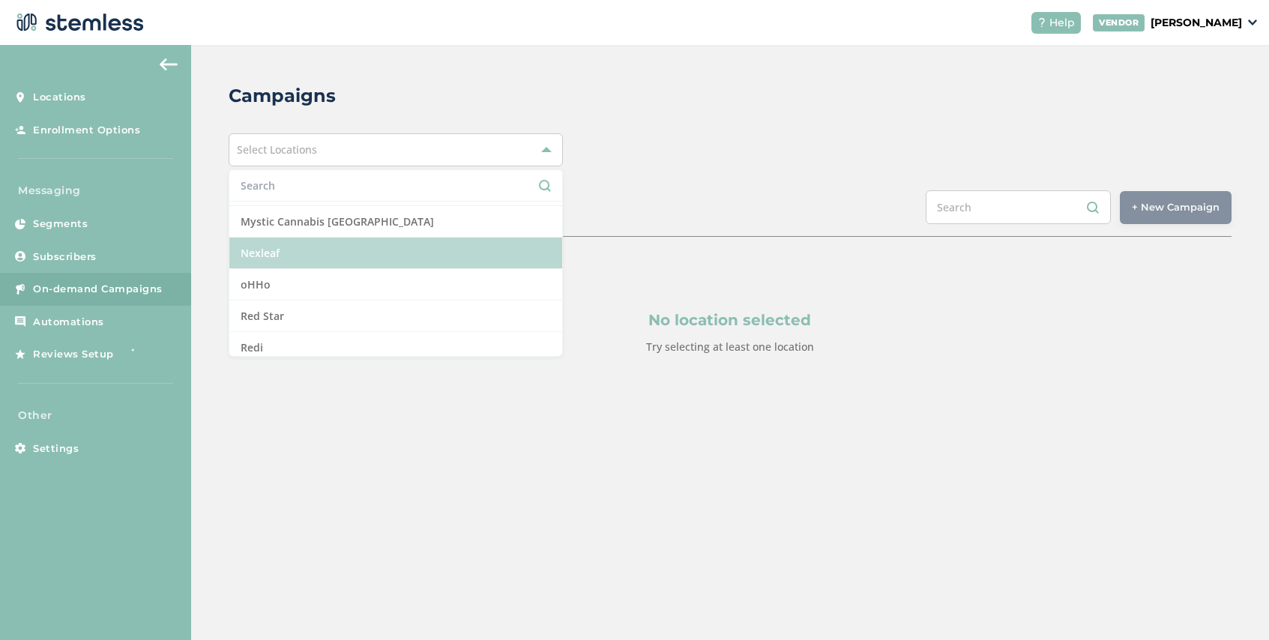
click at [316, 253] on li "Nexleaf" at bounding box center [395, 253] width 333 height 31
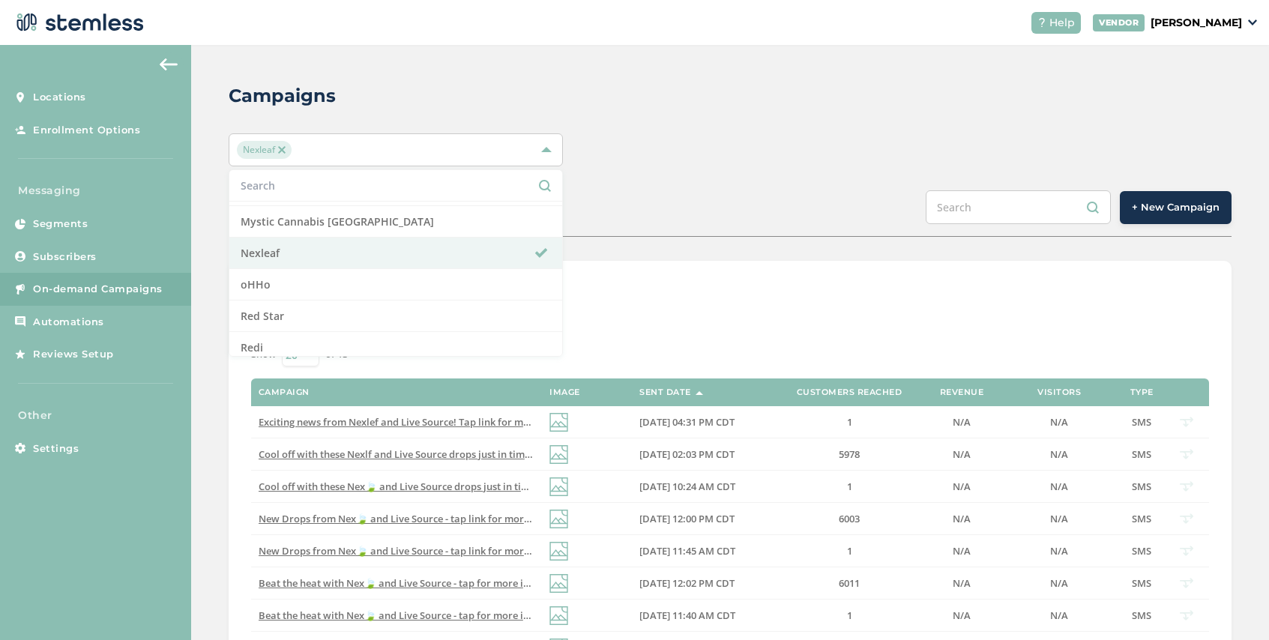
click at [1161, 211] on span "+ New Campaign" at bounding box center [1176, 207] width 88 height 15
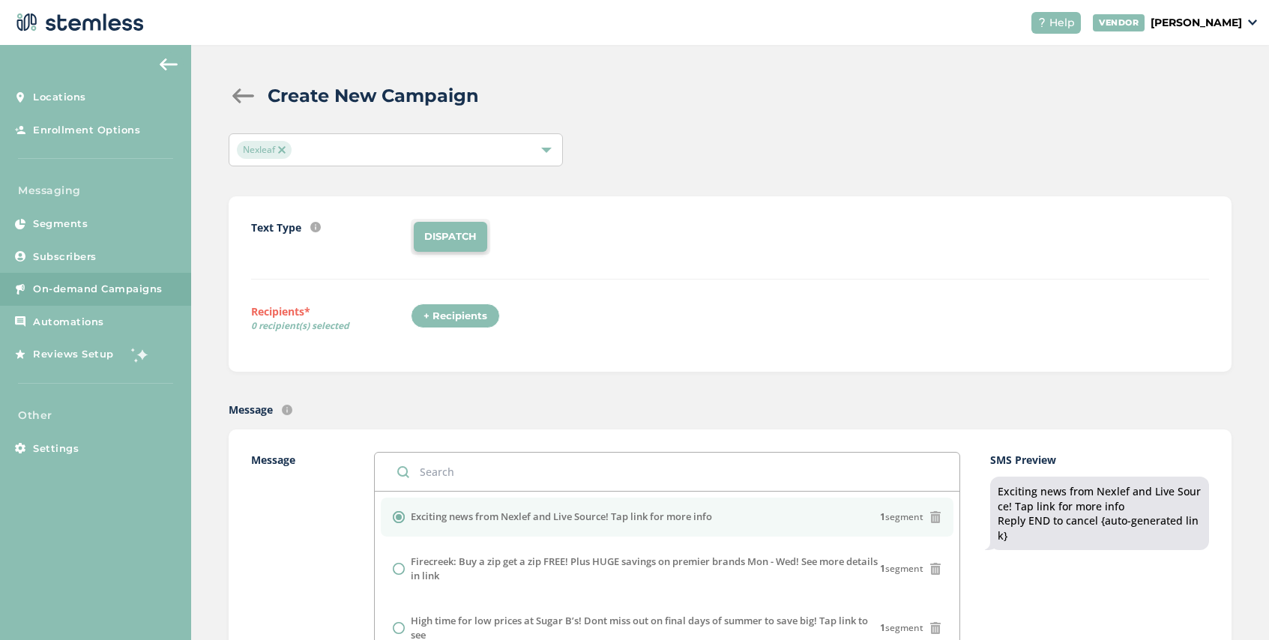
click at [452, 322] on div "+ Recipients" at bounding box center [455, 316] width 89 height 25
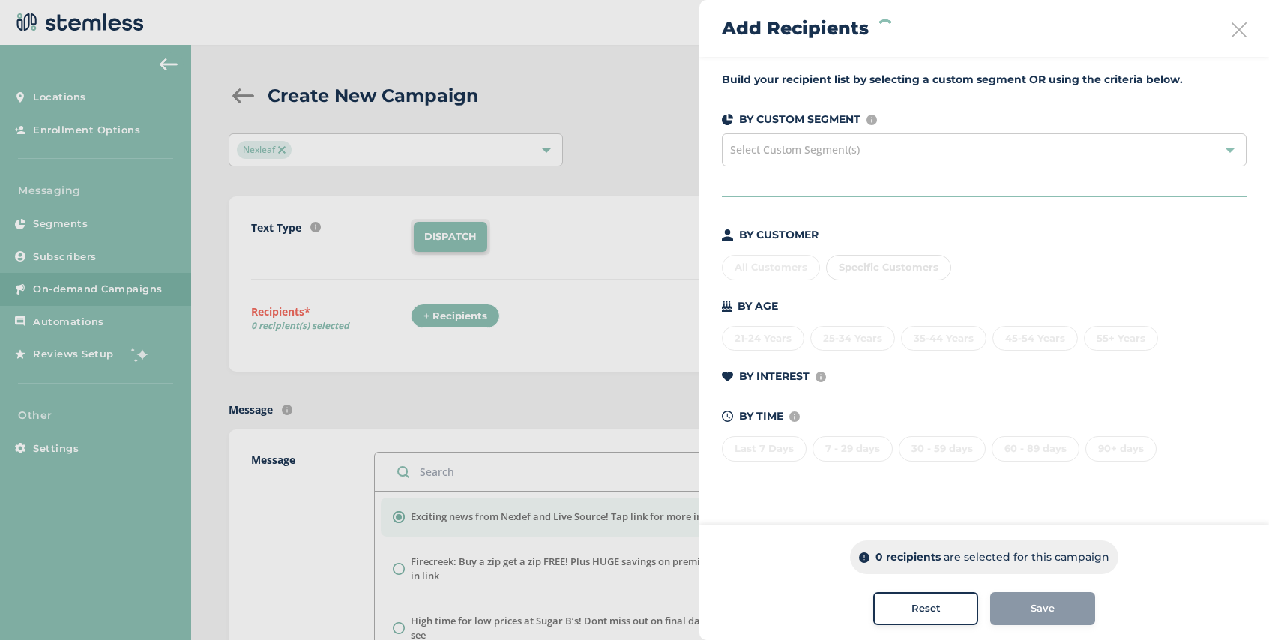
click at [823, 151] on span "Select Custom Segment(s)" at bounding box center [795, 149] width 130 height 14
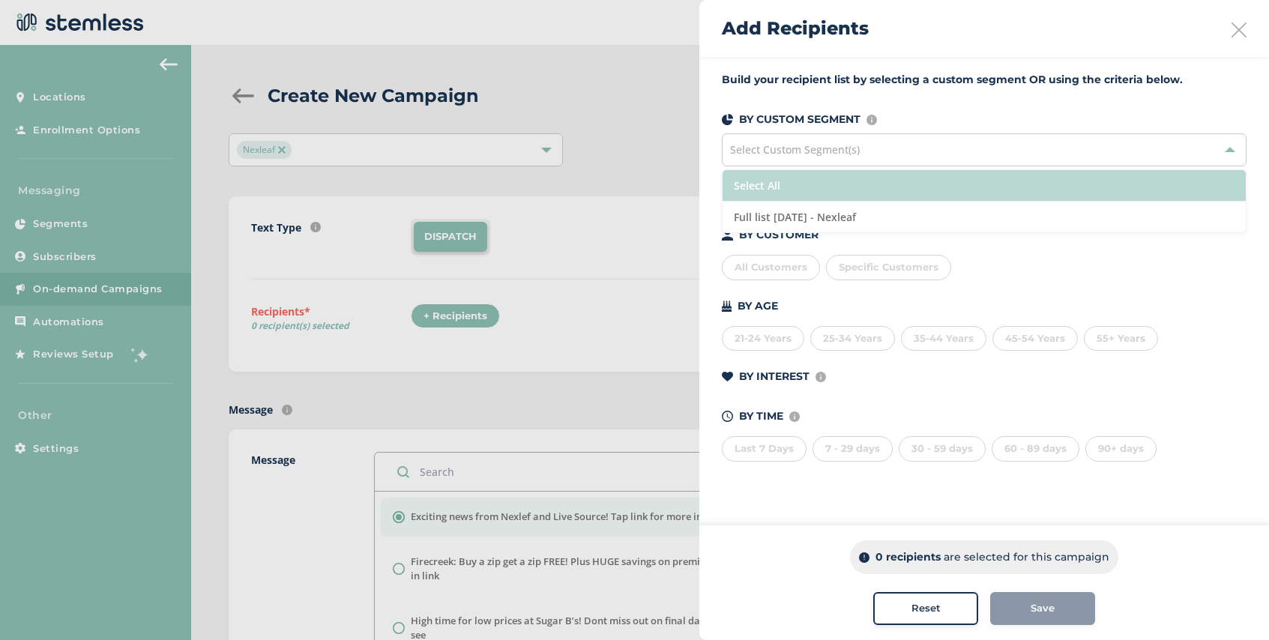
click at [823, 185] on li "Select All" at bounding box center [984, 185] width 523 height 31
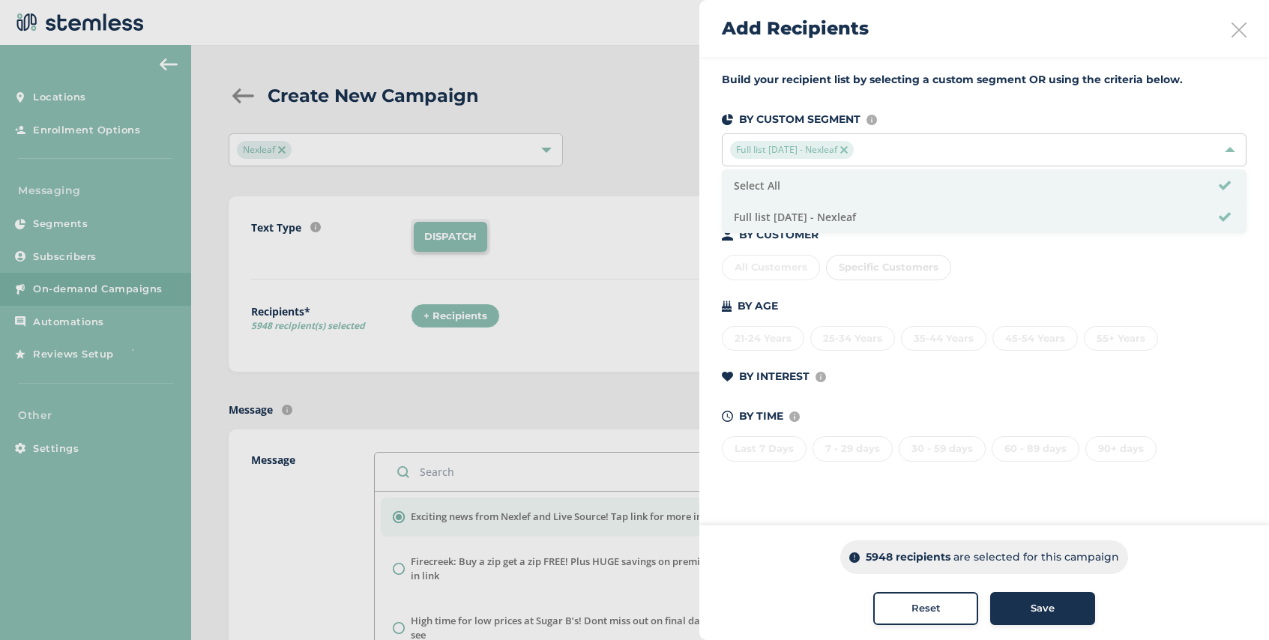
click at [1033, 606] on span "Save" at bounding box center [1043, 608] width 24 height 15
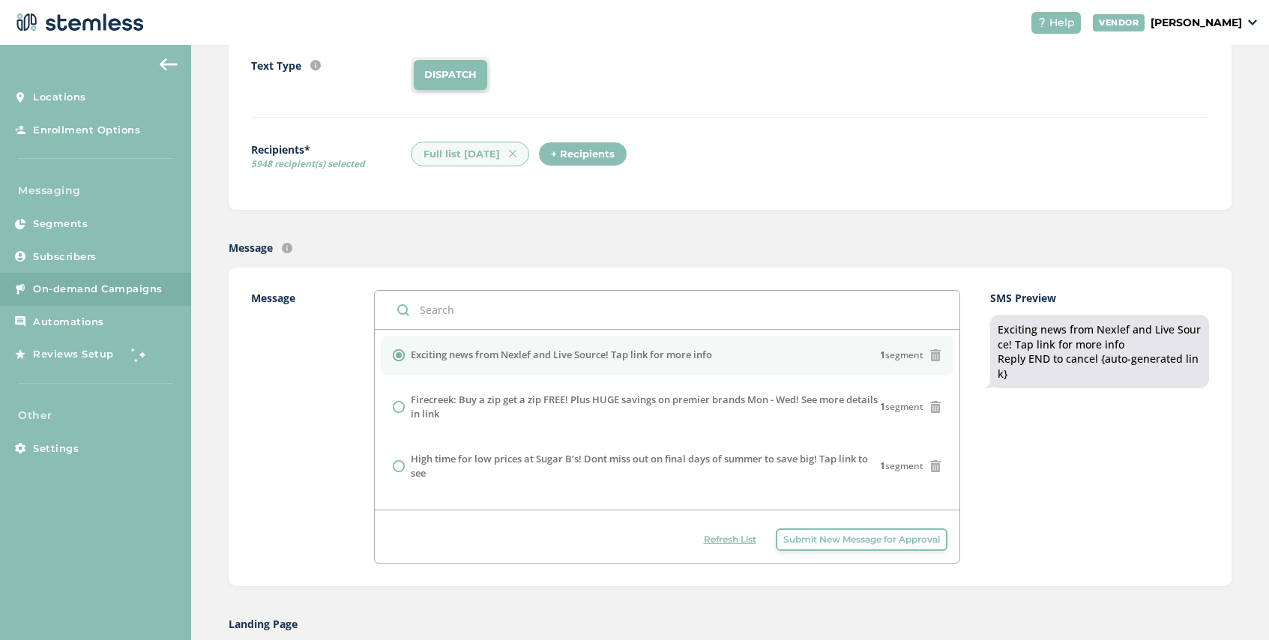
scroll to position [339, 0]
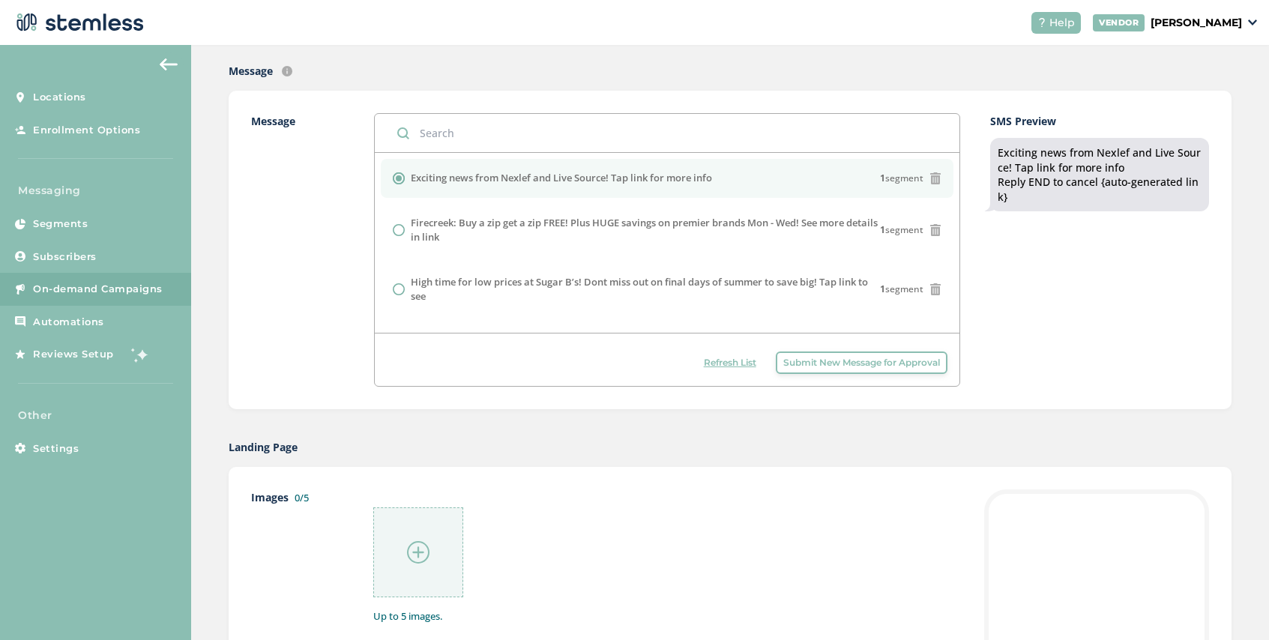
click at [416, 556] on img at bounding box center [418, 552] width 22 height 22
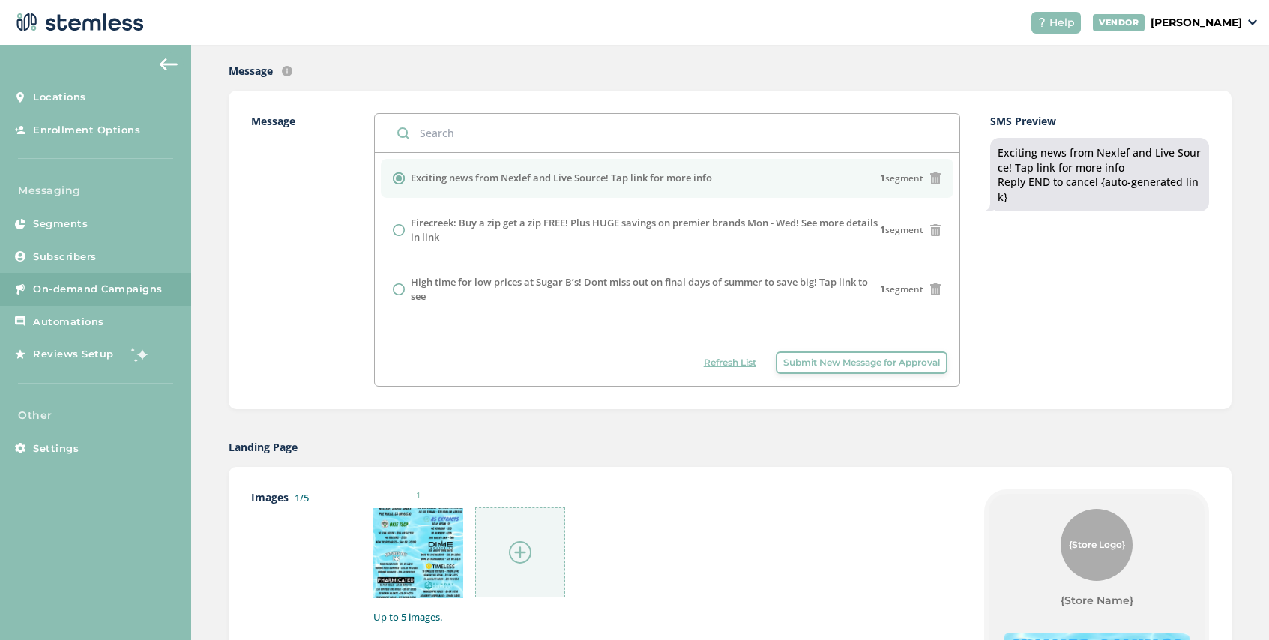
click at [526, 556] on img at bounding box center [520, 552] width 22 height 22
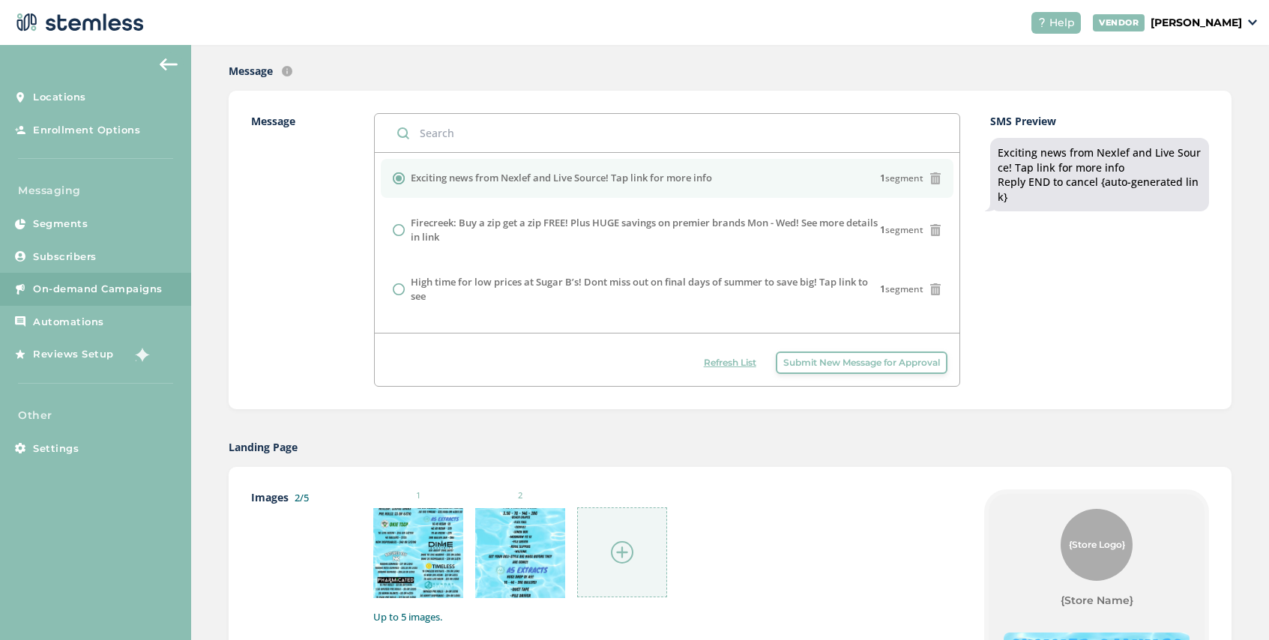
click at [633, 553] on img at bounding box center [622, 552] width 22 height 22
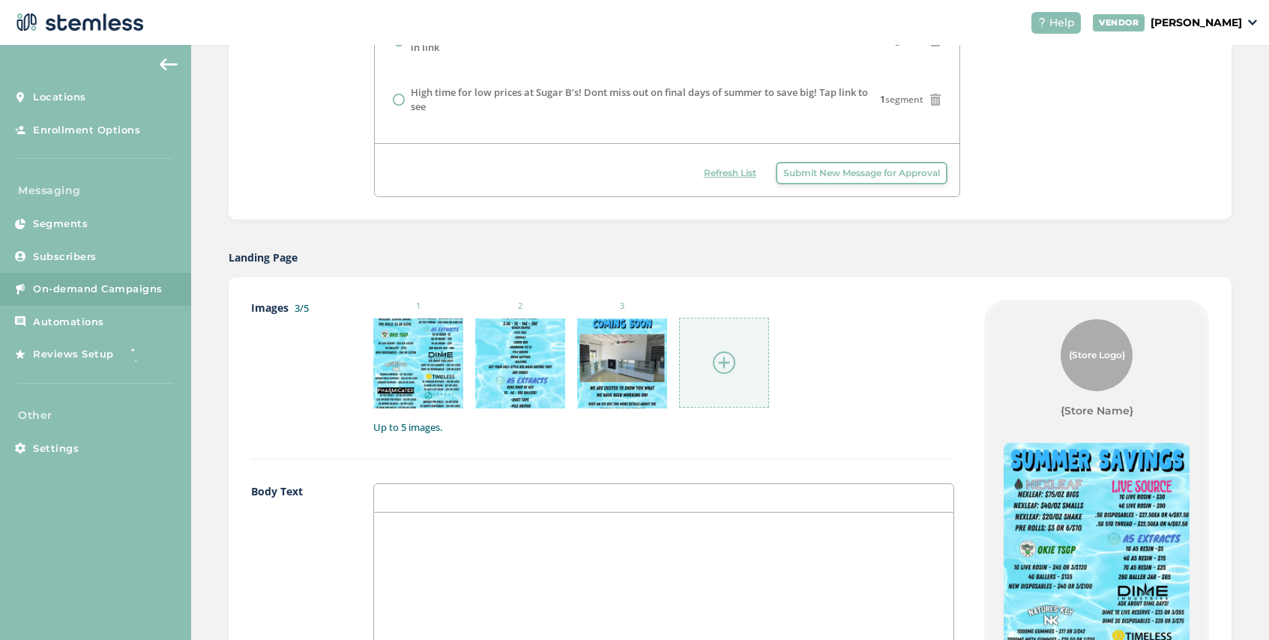
scroll to position [631, 0]
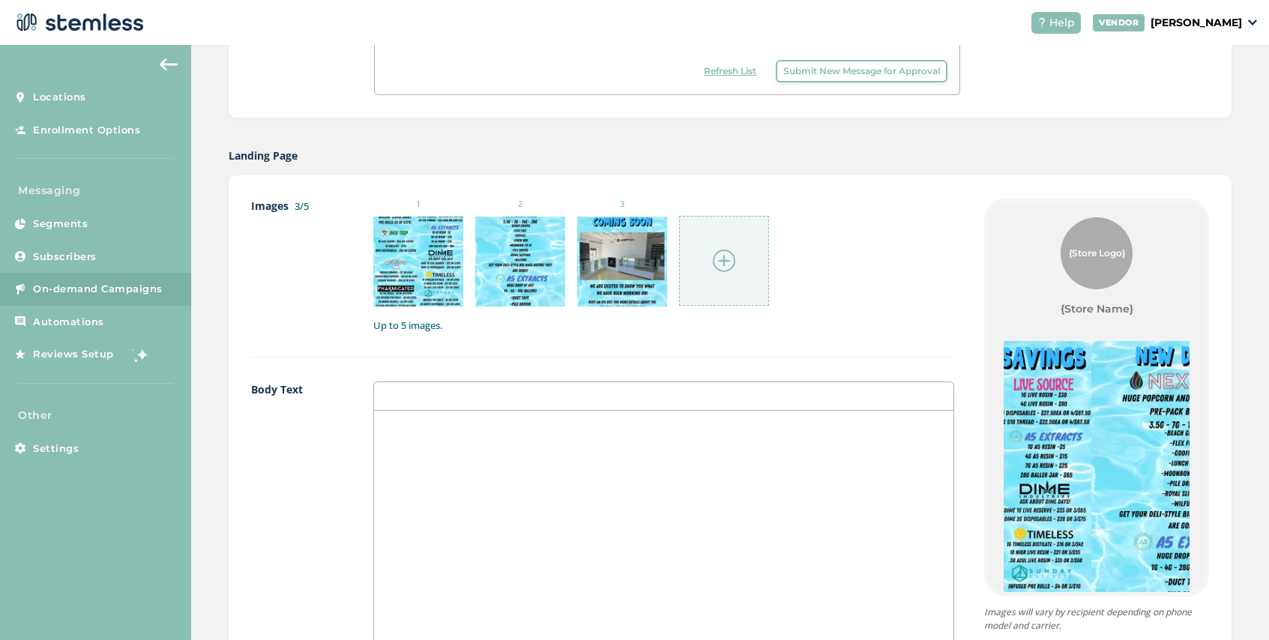
drag, startPoint x: 1110, startPoint y: 425, endPoint x: 1008, endPoint y: 423, distance: 102.0
click at [1009, 423] on img at bounding box center [999, 506] width 186 height 331
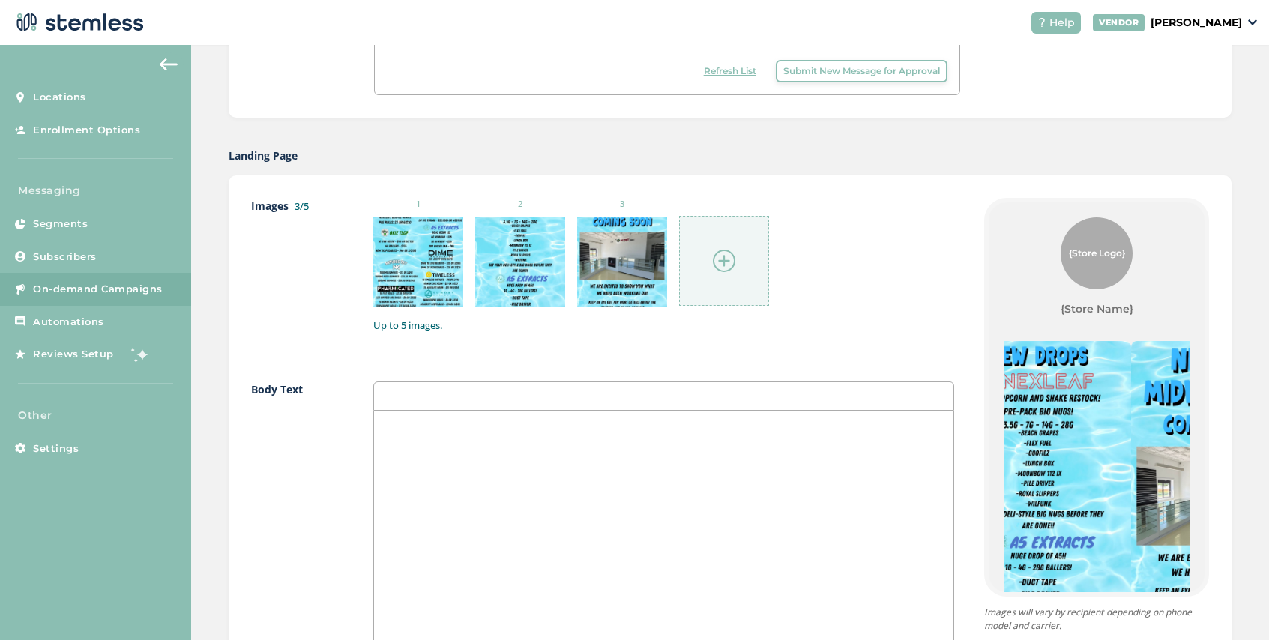
drag, startPoint x: 1137, startPoint y: 414, endPoint x: 1032, endPoint y: 413, distance: 105.7
click at [1034, 413] on img at bounding box center [1039, 506] width 186 height 331
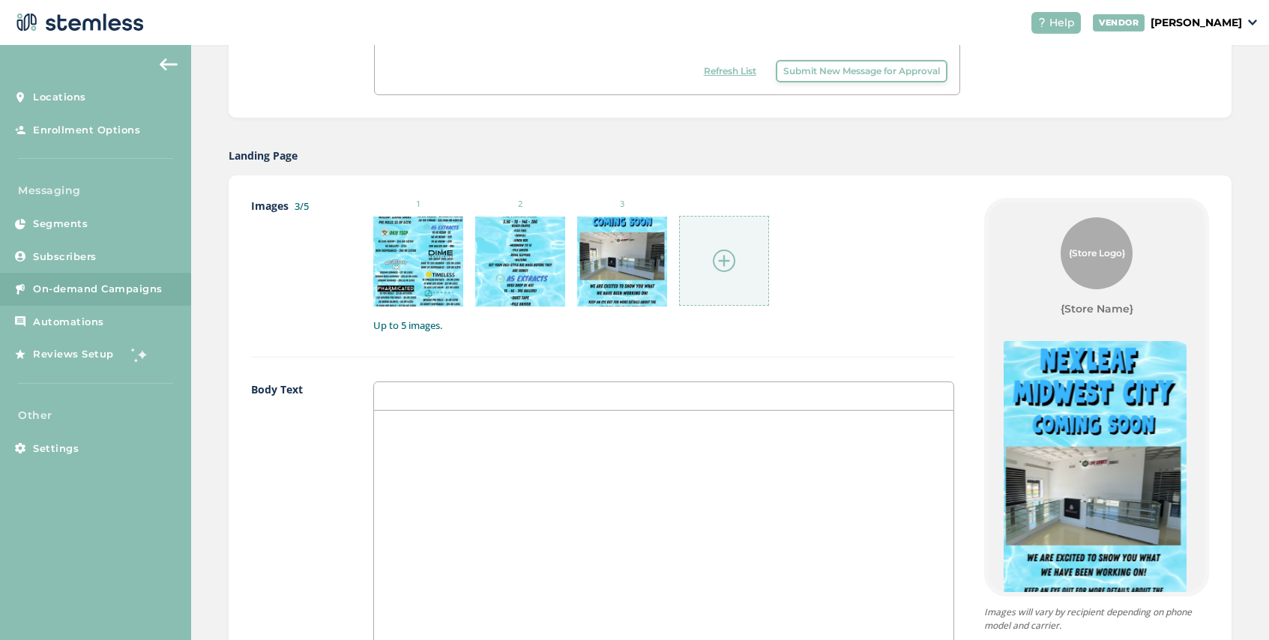
drag, startPoint x: 1076, startPoint y: 436, endPoint x: 1075, endPoint y: 395, distance: 41.2
click at [1075, 394] on img at bounding box center [1094, 506] width 186 height 331
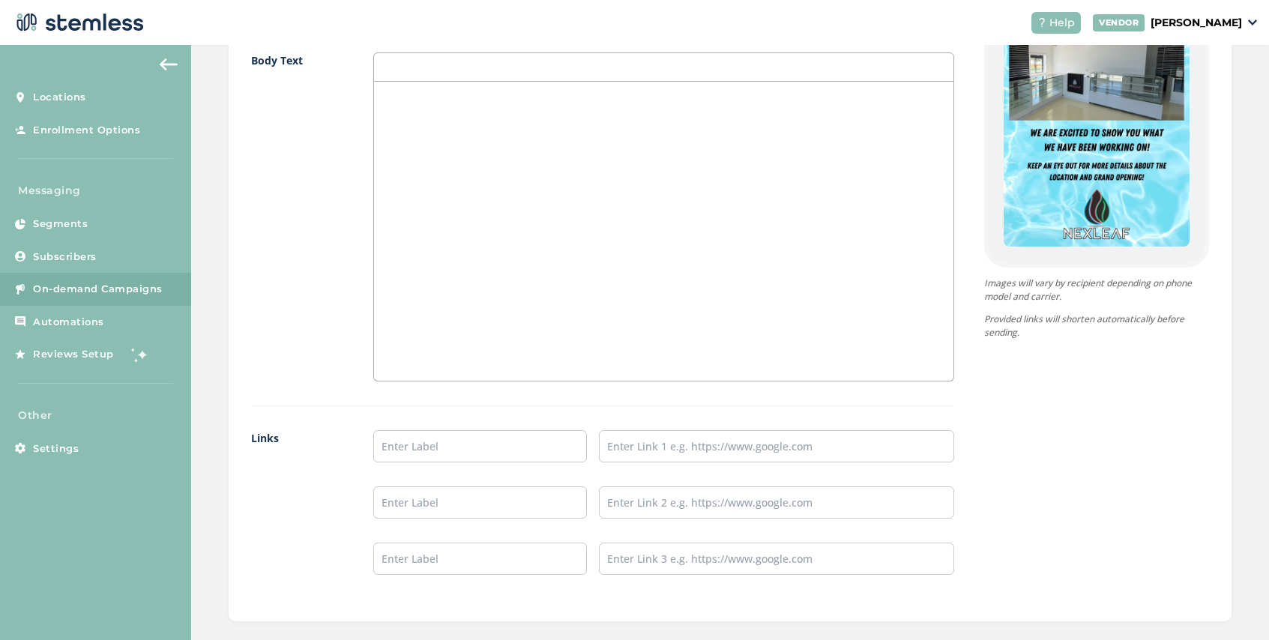
scroll to position [968, 0]
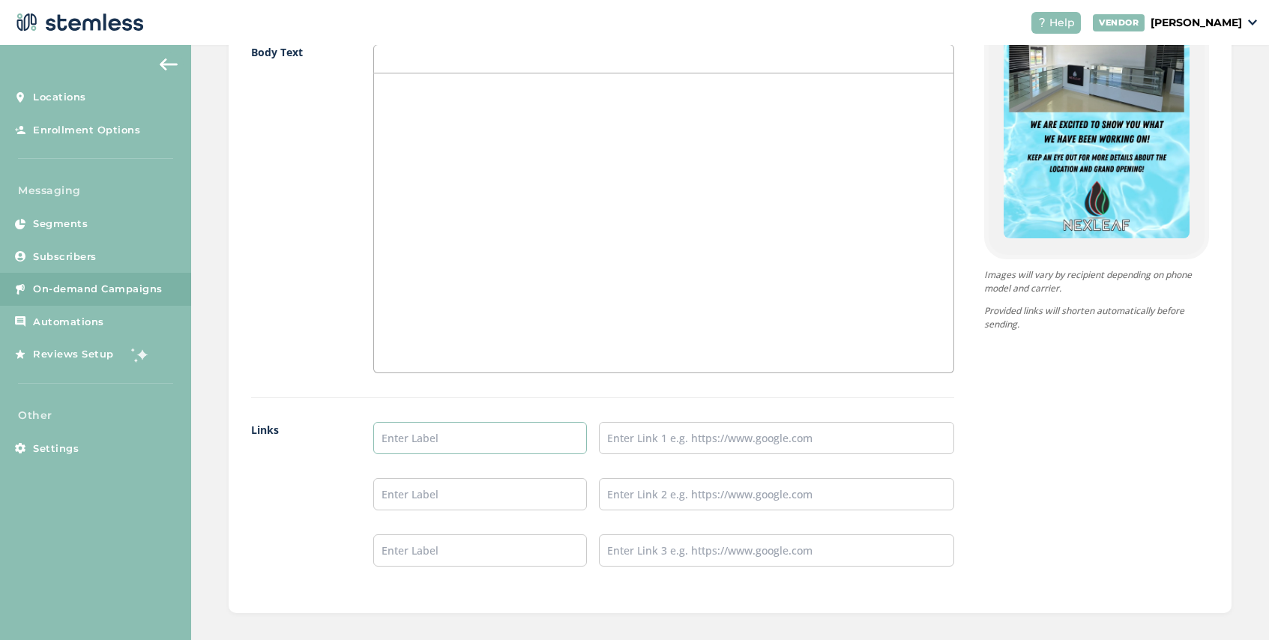
click at [418, 435] on input "text" at bounding box center [480, 438] width 214 height 32
click at [331, 494] on label "Links" at bounding box center [297, 506] width 92 height 169
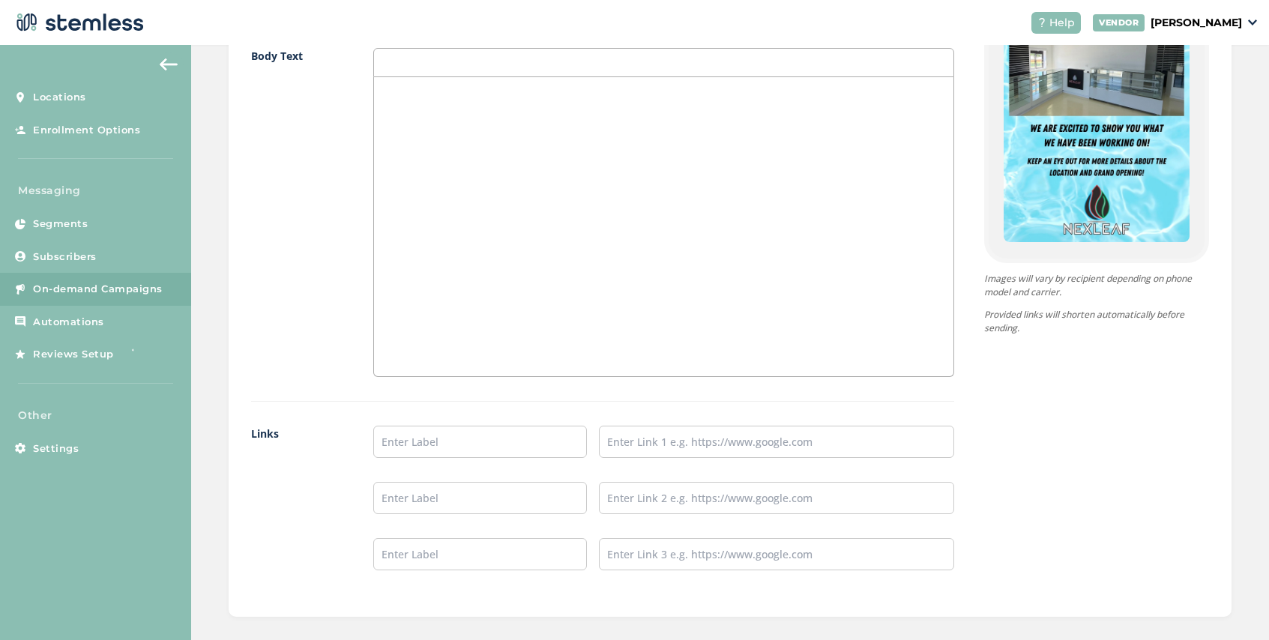
scroll to position [1126, 0]
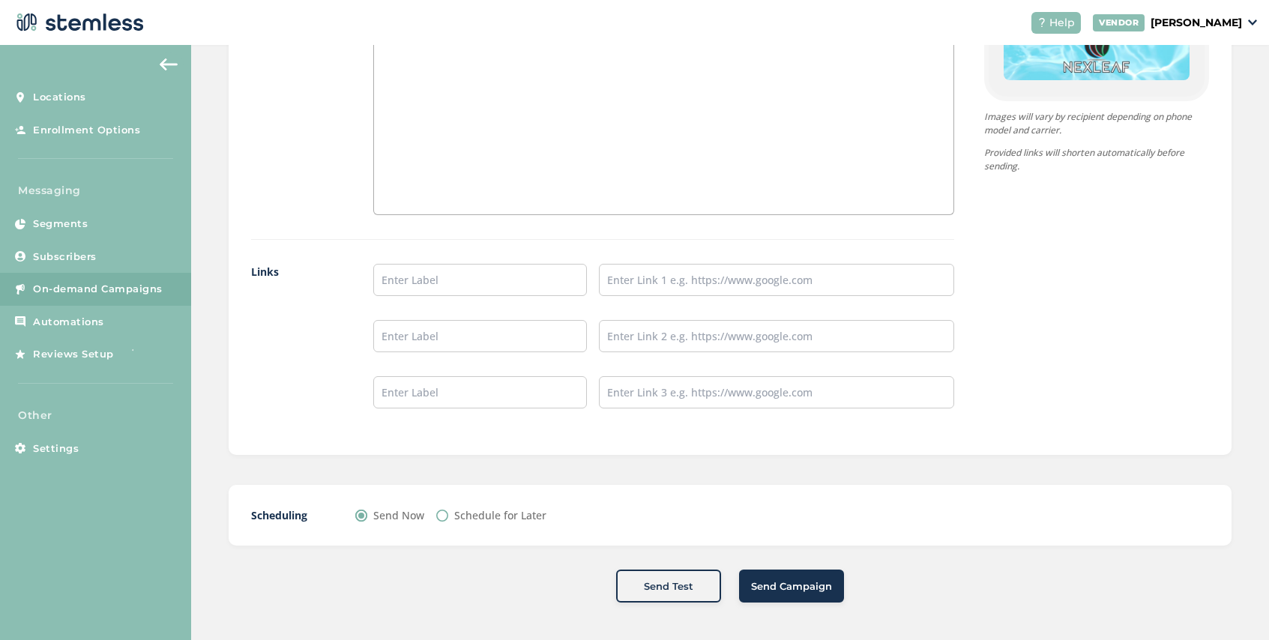
click at [783, 587] on span "Send Campaign" at bounding box center [791, 587] width 81 height 15
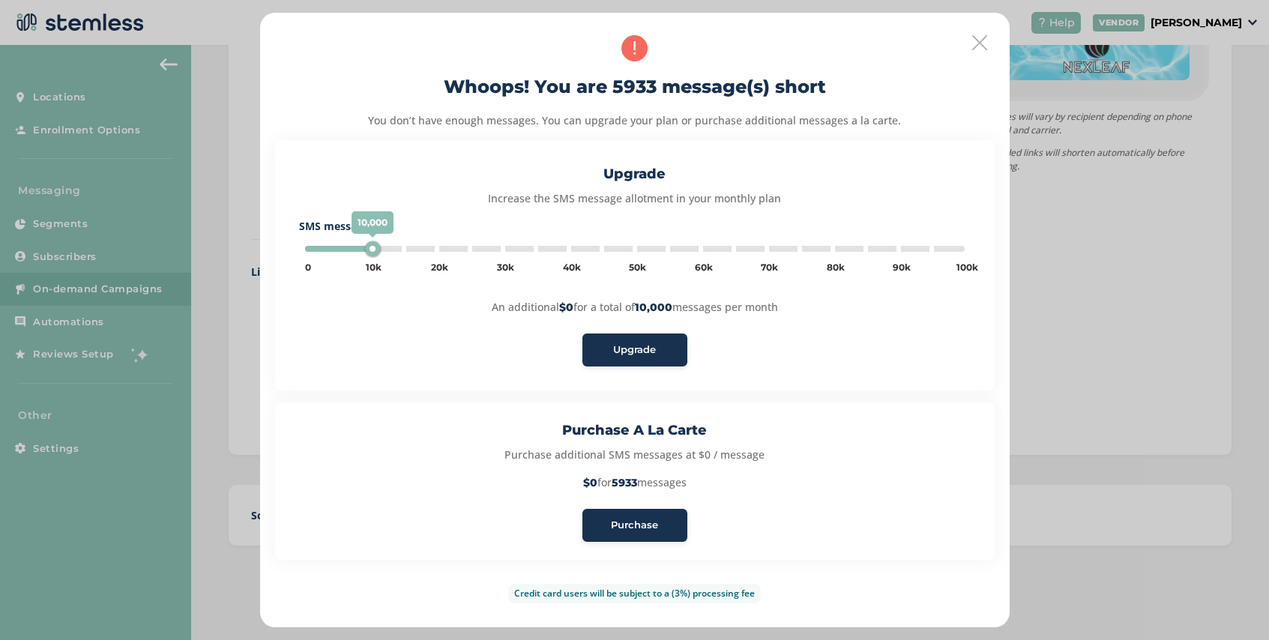
type input "5000"
click at [618, 517] on button "Purchase" at bounding box center [635, 525] width 105 height 33
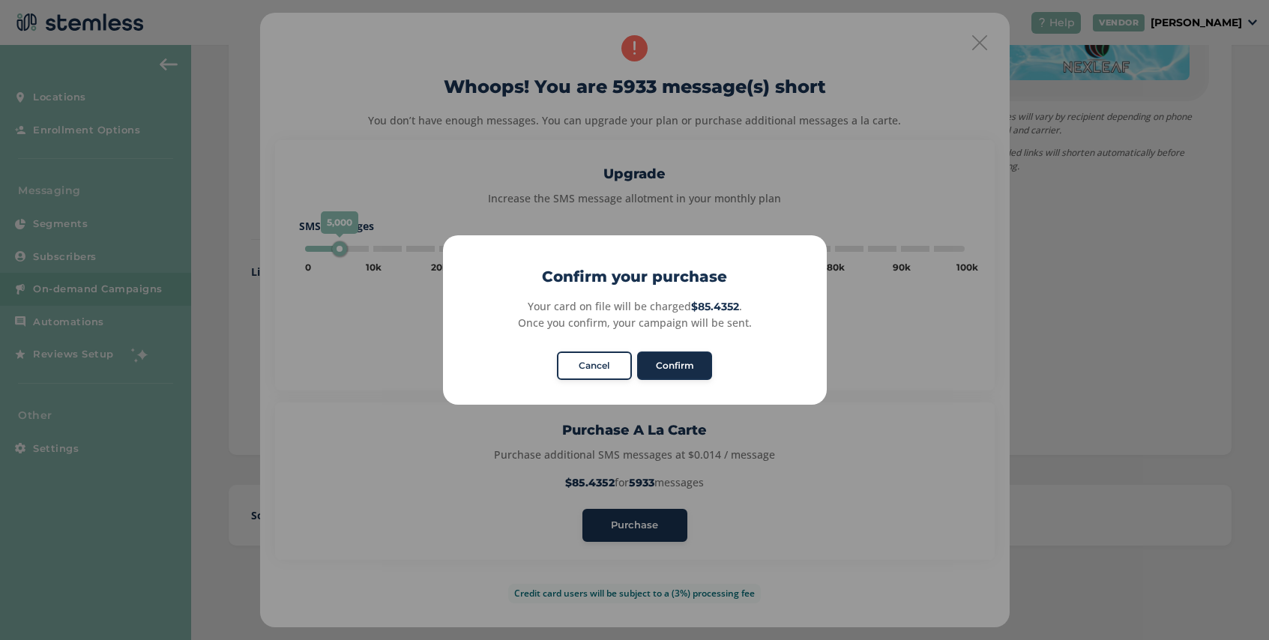
click at [670, 361] on button "Confirm" at bounding box center [674, 366] width 75 height 28
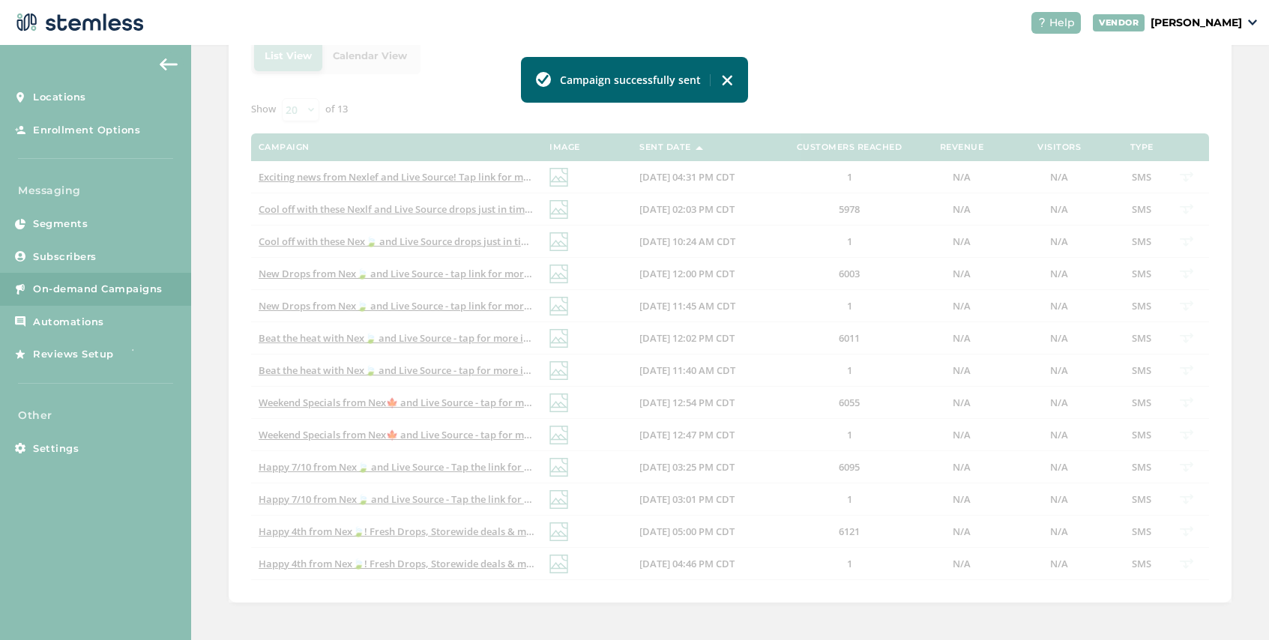
scroll to position [277, 0]
